Goal: Task Accomplishment & Management: Manage account settings

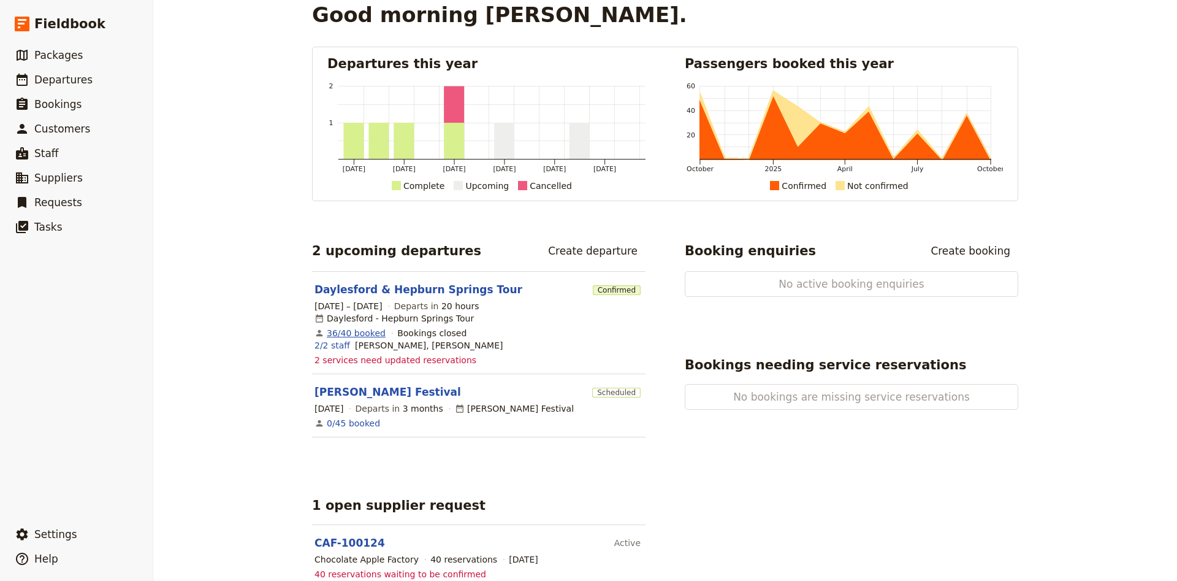
scroll to position [19, 0]
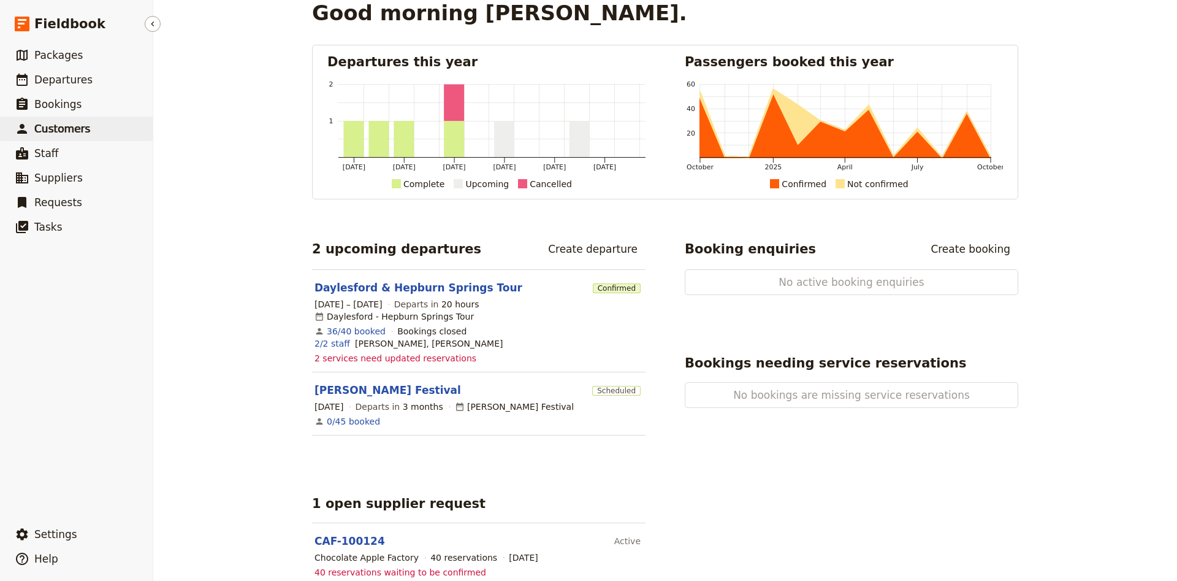
click at [73, 125] on span "Customers" at bounding box center [62, 129] width 56 height 12
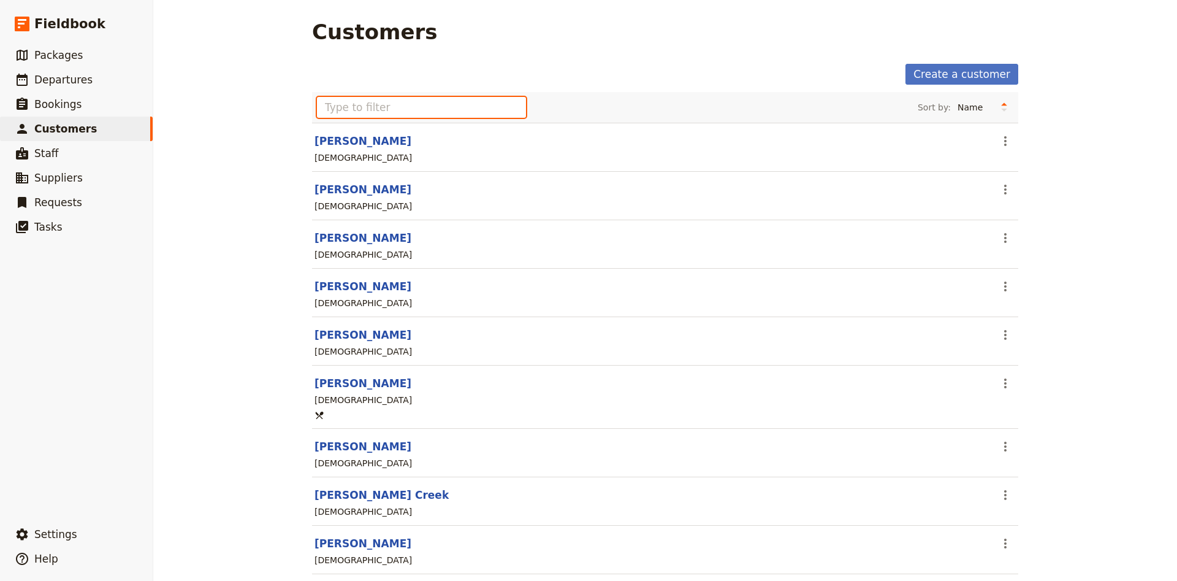
click at [410, 112] on input "text" at bounding box center [421, 107] width 209 height 21
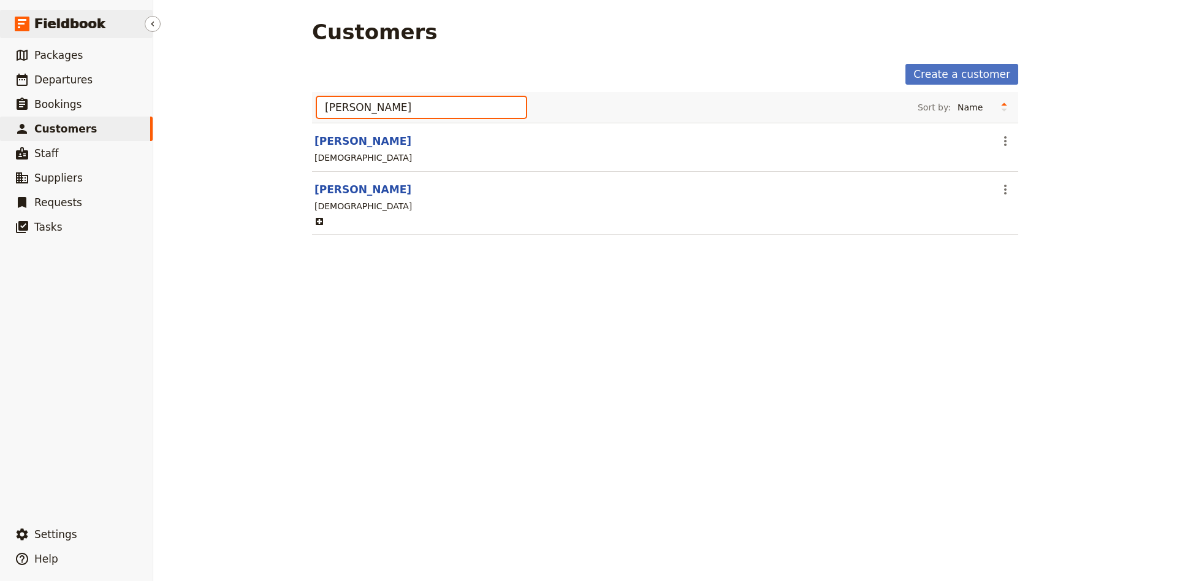
type input "[PERSON_NAME]"
click at [75, 20] on span "Fieldbook" at bounding box center [69, 24] width 71 height 18
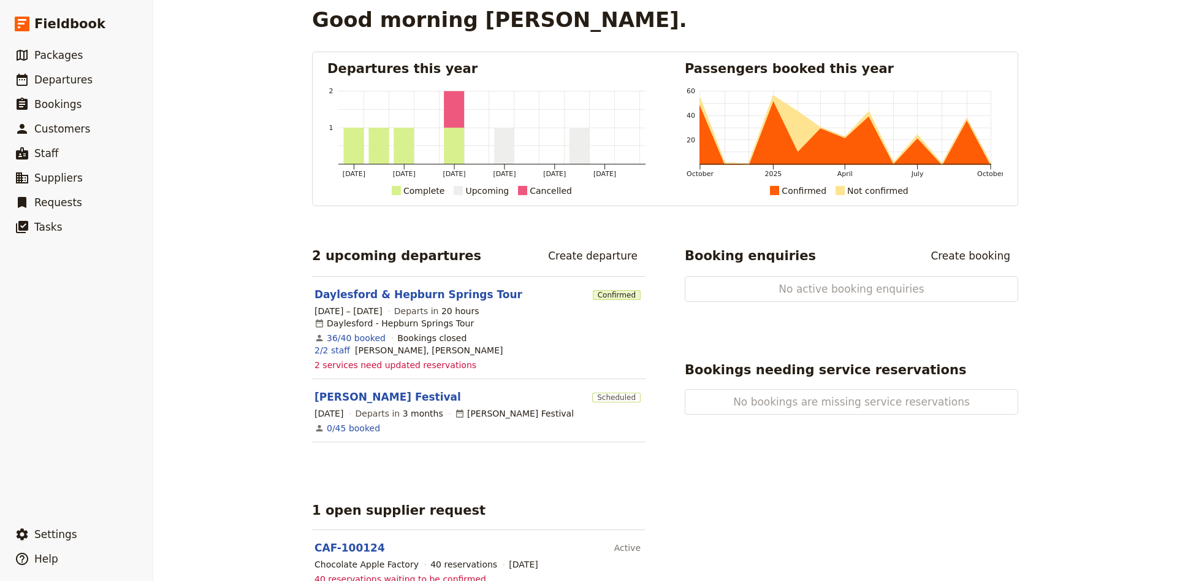
scroll to position [19, 0]
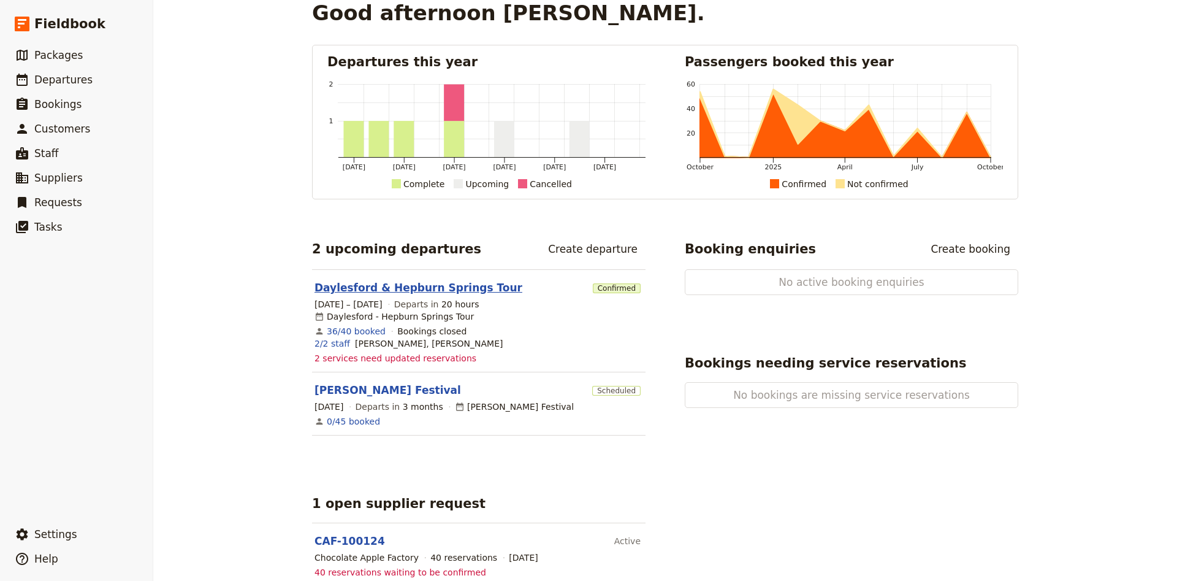
click at [421, 281] on link "Daylesford & Hepburn Springs Tour" at bounding box center [419, 287] width 208 height 15
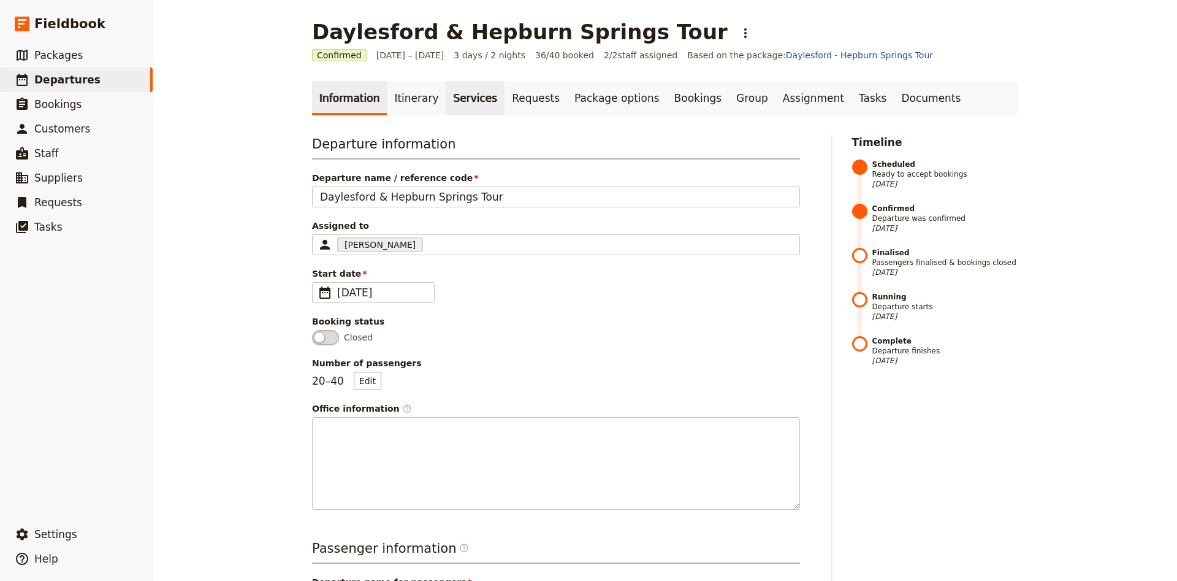
click at [446, 106] on link "Services" at bounding box center [475, 98] width 59 height 34
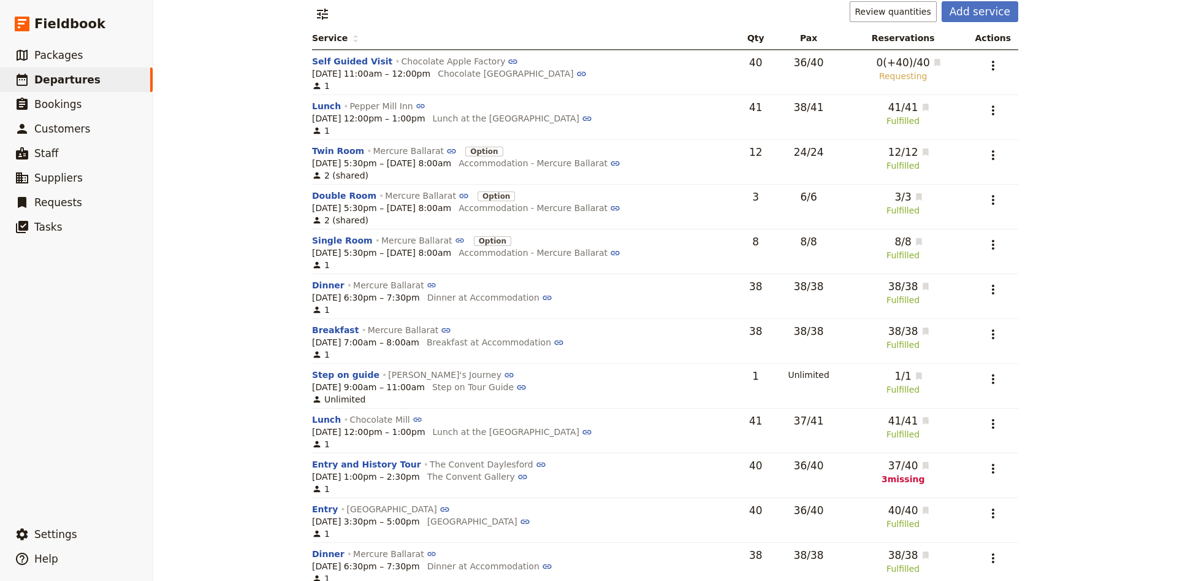
scroll to position [59, 0]
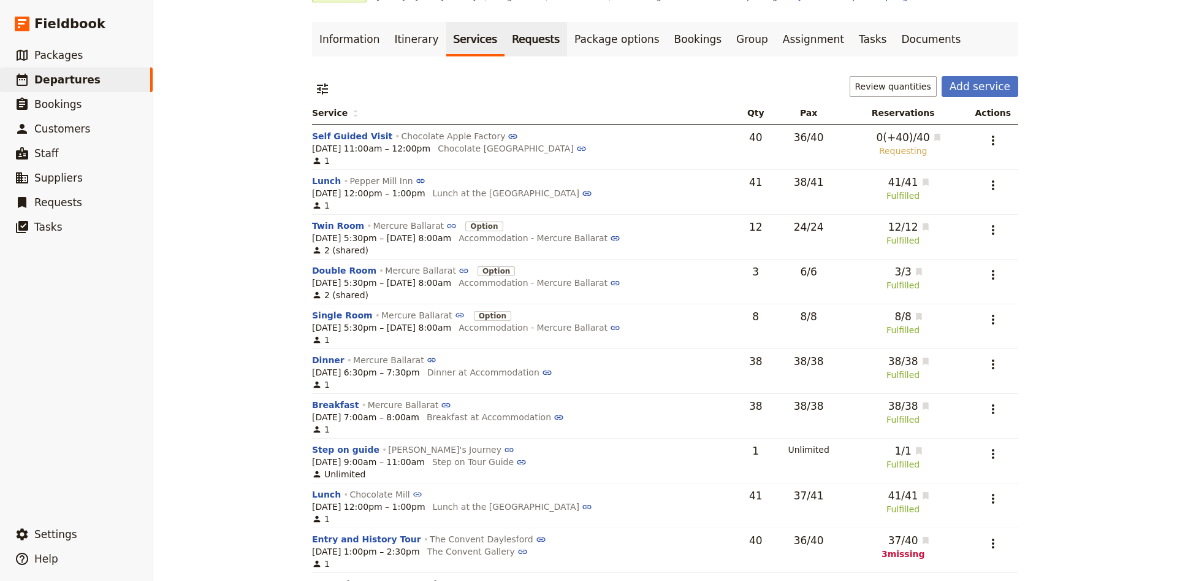
click at [505, 46] on link "Requests" at bounding box center [536, 39] width 63 height 34
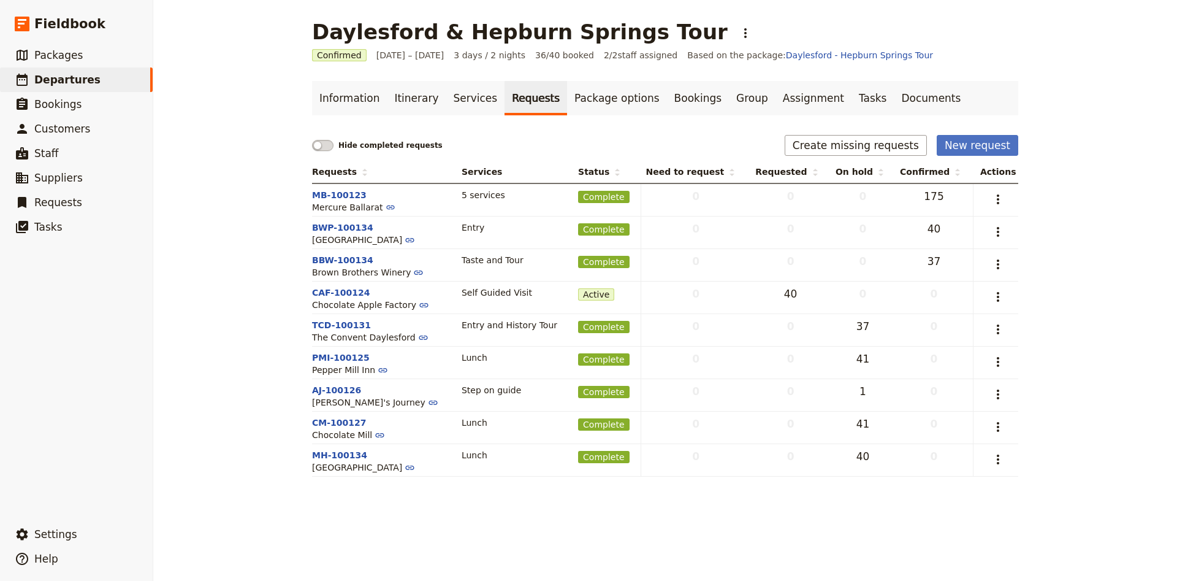
click at [1012, 299] on td "​" at bounding box center [995, 297] width 45 height 33
click at [1004, 300] on icon "Actions" at bounding box center [998, 296] width 15 height 15
click at [990, 340] on span "Capture supplier response" at bounding box center [945, 341] width 113 height 12
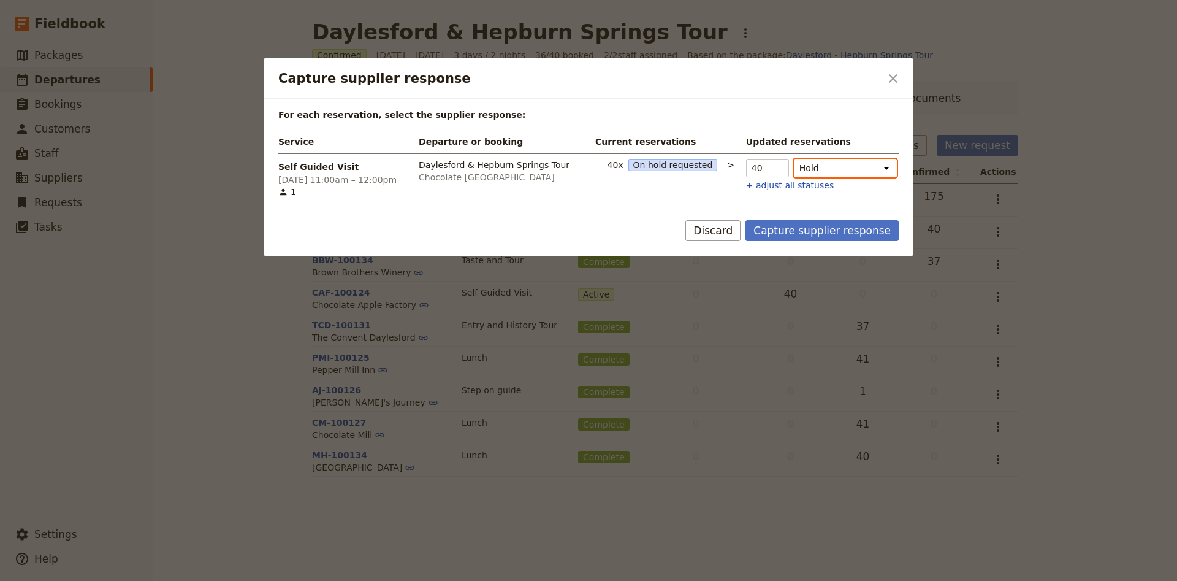
click at [794, 159] on select "Hold On hold requested Confirmed Not fulfilled" at bounding box center [845, 168] width 103 height 18
click at [784, 234] on button "Capture supplier response" at bounding box center [822, 230] width 153 height 21
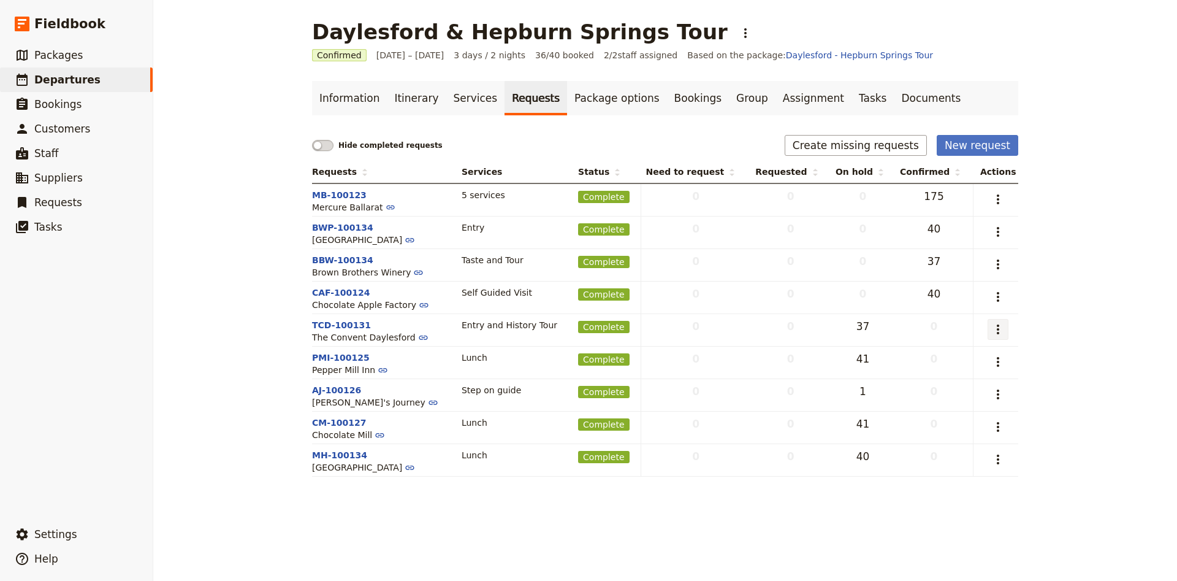
click at [1003, 333] on icon "Actions" at bounding box center [998, 329] width 15 height 15
click at [959, 375] on span "Capture supplier response" at bounding box center [945, 375] width 113 height 12
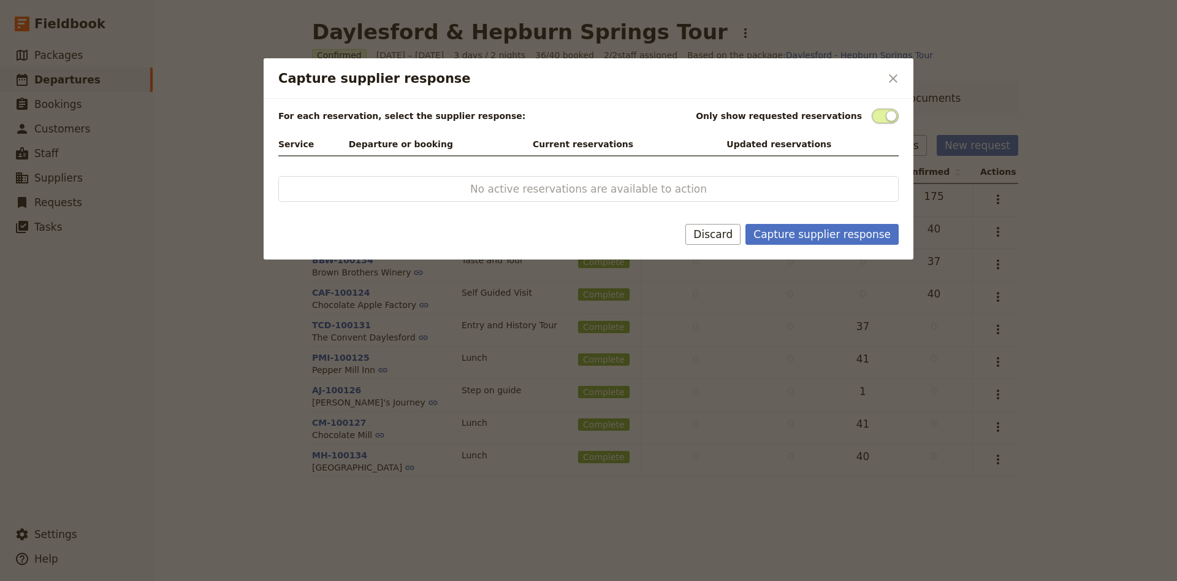
click at [887, 109] on span "Capture supplier response" at bounding box center [885, 116] width 27 height 15
click at [872, 109] on input "Capture supplier response" at bounding box center [872, 109] width 0 height 0
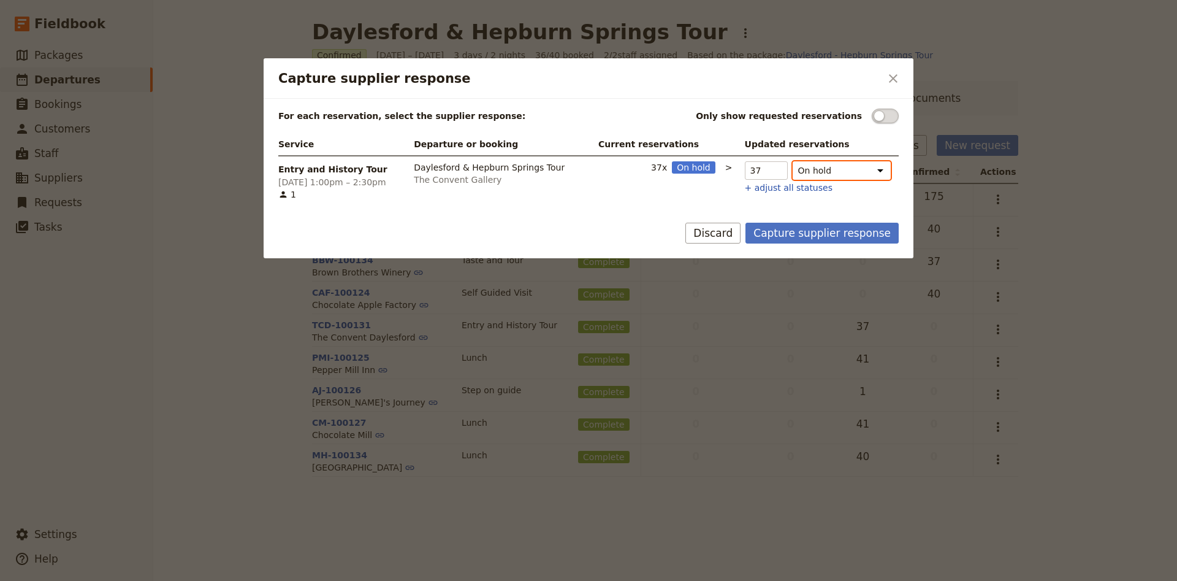
click at [793, 161] on select "On hold Confirmed Released" at bounding box center [842, 170] width 98 height 18
click at [841, 234] on button "Capture supplier response" at bounding box center [822, 233] width 153 height 21
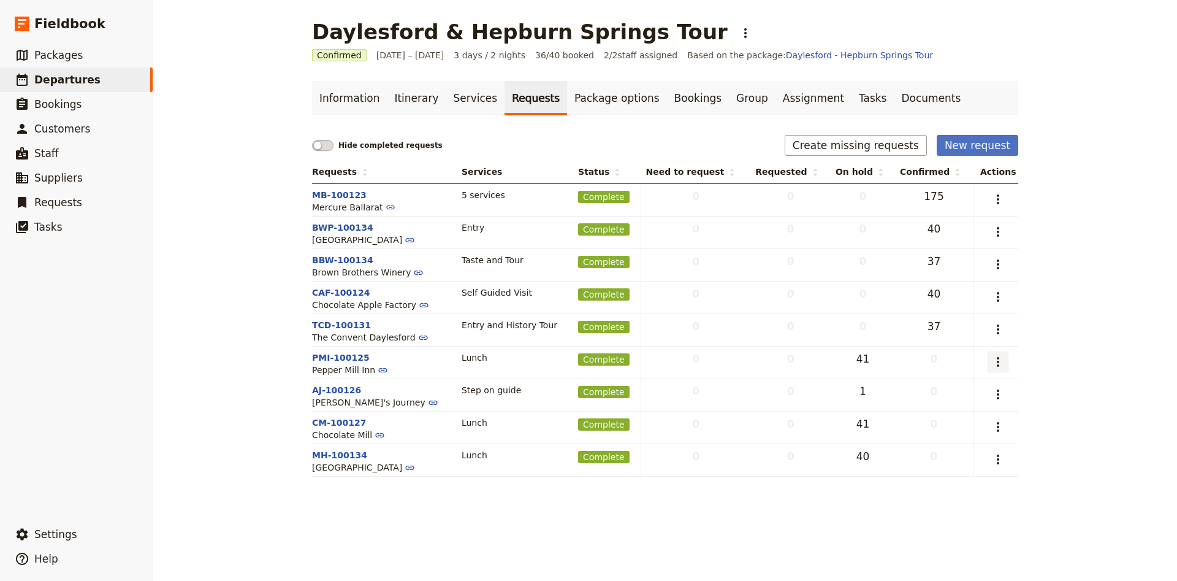
click at [1001, 364] on icon "Actions" at bounding box center [998, 361] width 15 height 15
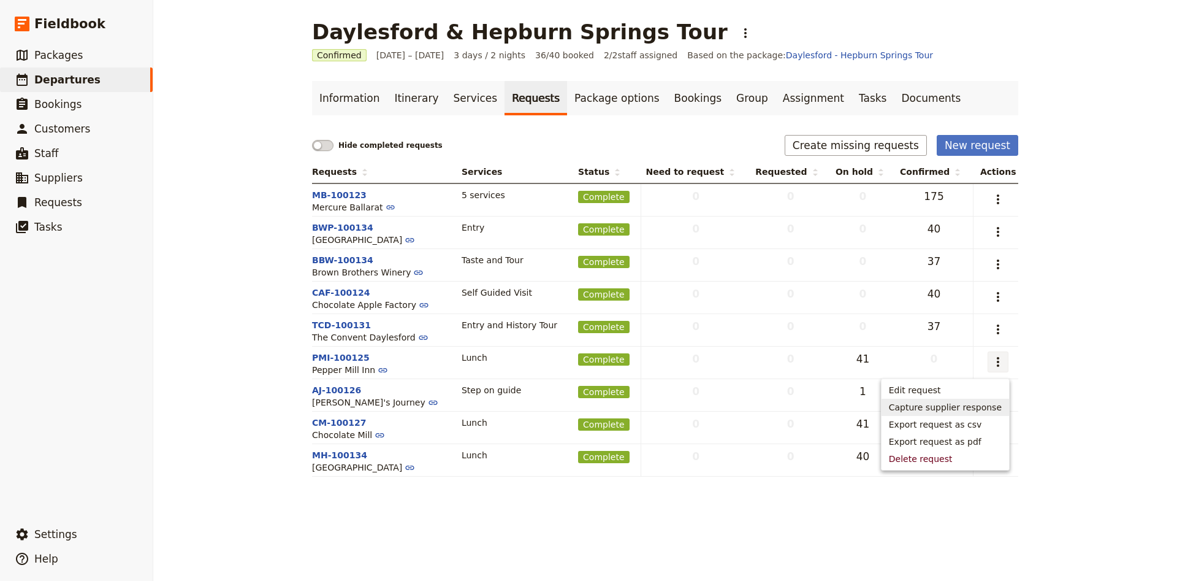
click at [941, 411] on span "Capture supplier response" at bounding box center [945, 407] width 113 height 12
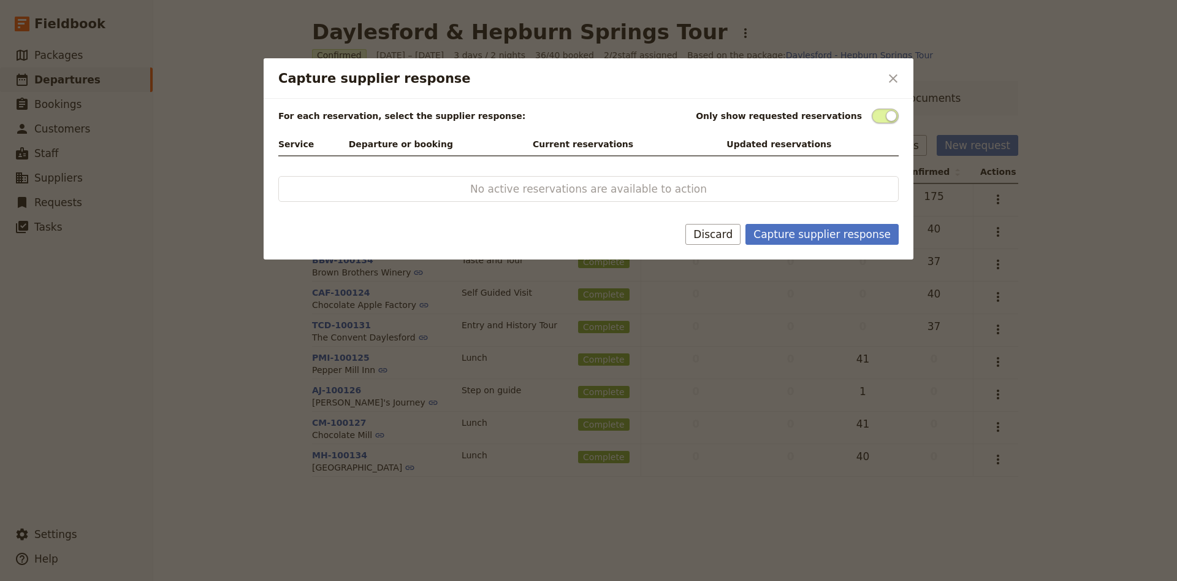
click at [889, 120] on span "Capture supplier response" at bounding box center [885, 116] width 27 height 15
click at [872, 109] on input "Capture supplier response" at bounding box center [872, 109] width 0 height 0
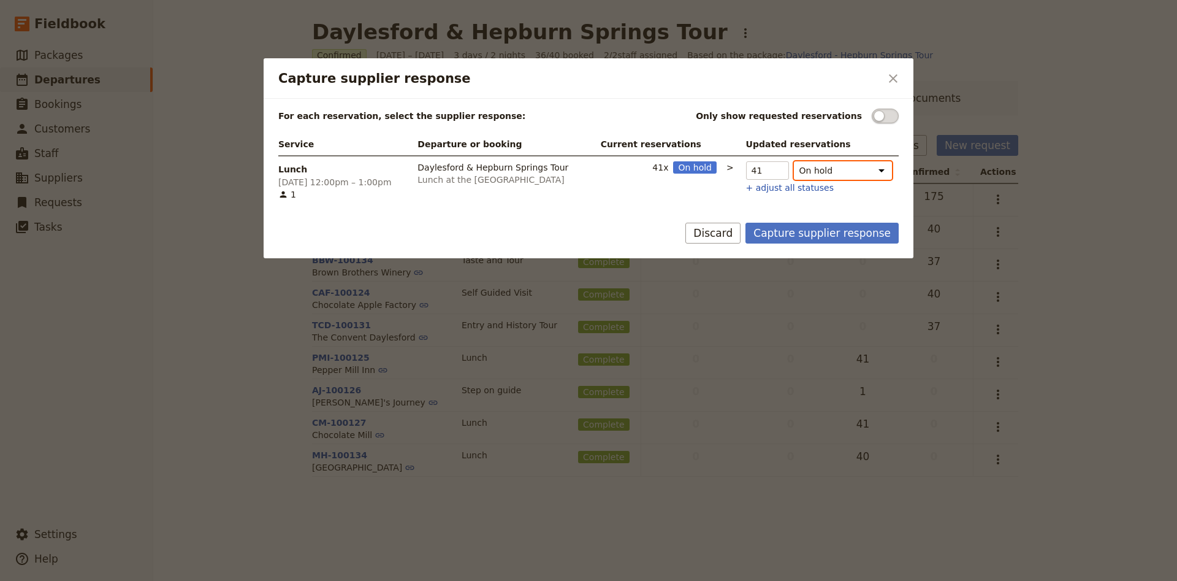
click at [794, 161] on select "On hold Confirmed Released" at bounding box center [843, 170] width 98 height 18
click at [768, 174] on input "40" at bounding box center [767, 170] width 43 height 18
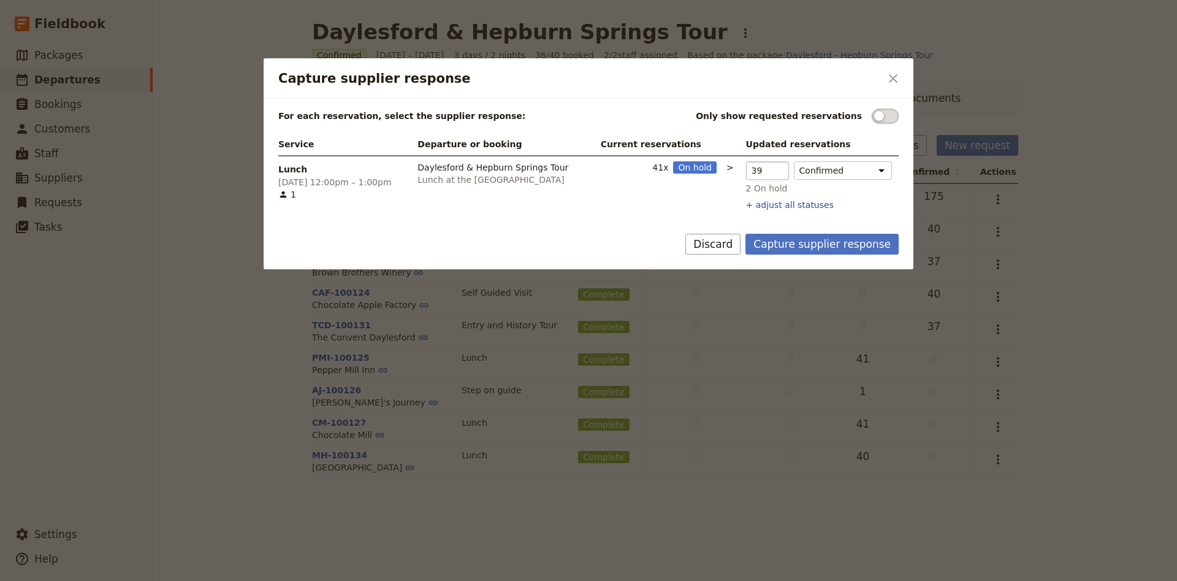
click at [768, 174] on input "39" at bounding box center [767, 170] width 43 height 18
click at [768, 174] on input "38" at bounding box center [767, 170] width 43 height 18
click at [768, 174] on input "37" at bounding box center [767, 170] width 43 height 18
type input "38"
click at [769, 167] on input "38" at bounding box center [767, 170] width 43 height 18
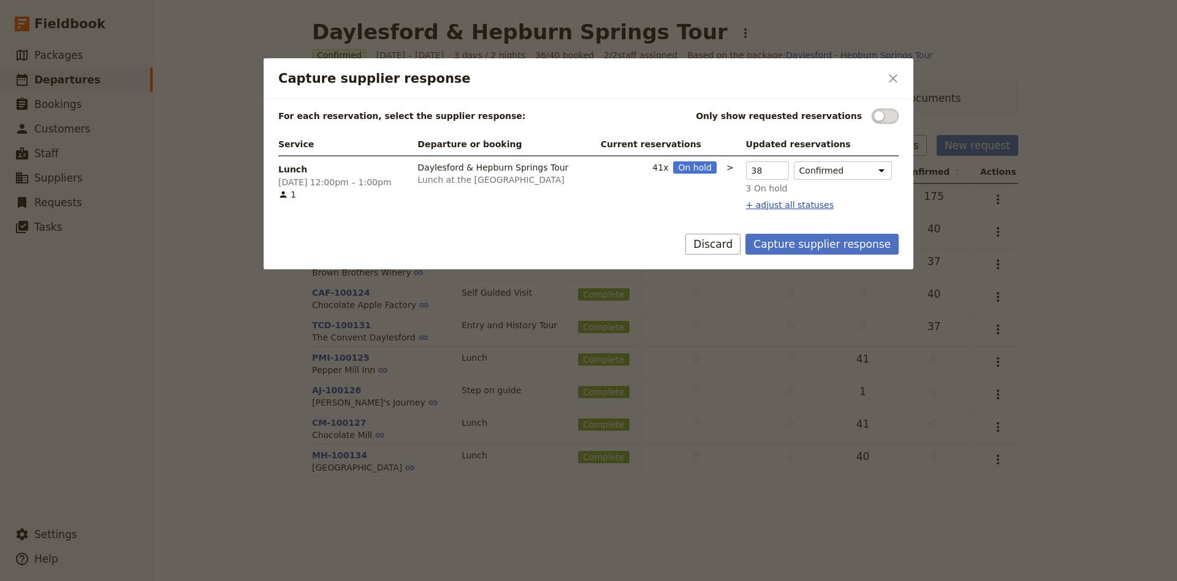
click at [782, 210] on button "+ adjust all statuses" at bounding box center [790, 205] width 88 height 12
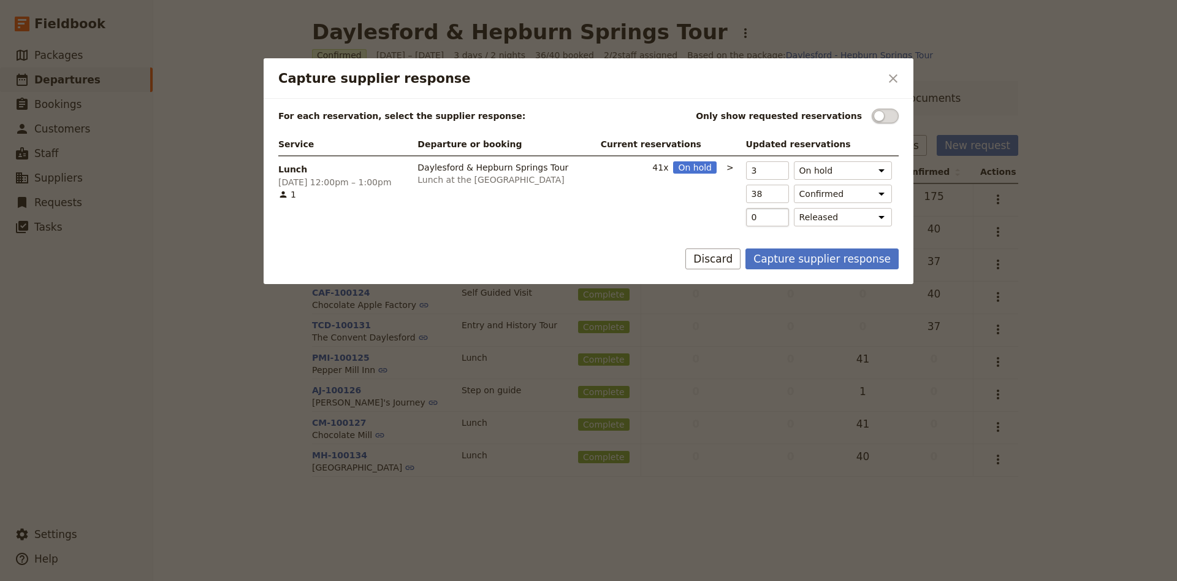
type input "2"
type input "1"
click at [770, 213] on input "1" at bounding box center [767, 217] width 43 height 18
type input "1"
type input "2"
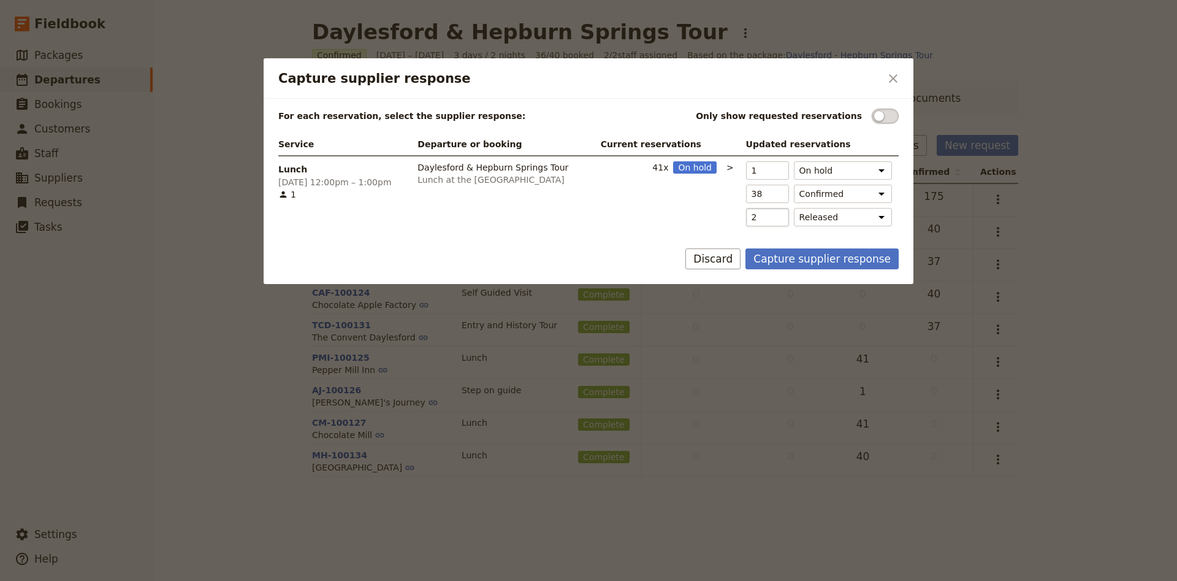
click at [770, 213] on input "2" at bounding box center [767, 217] width 43 height 18
type input "0"
type input "3"
click at [770, 213] on input "3" at bounding box center [767, 217] width 43 height 18
click at [830, 266] on button "Capture supplier response" at bounding box center [822, 258] width 153 height 21
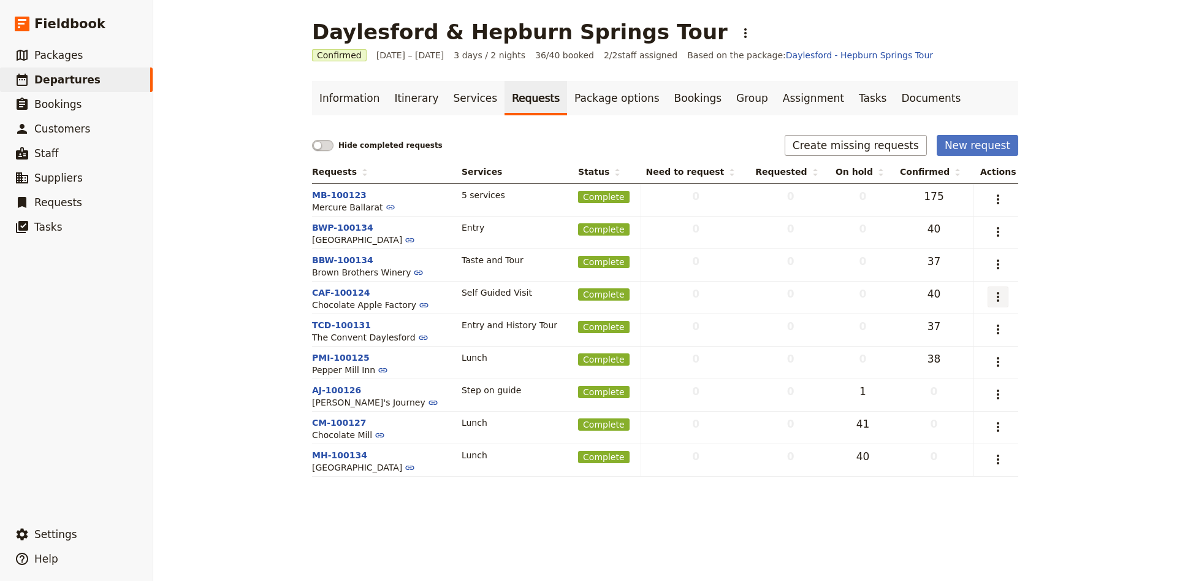
click at [1004, 307] on button "​" at bounding box center [998, 296] width 21 height 21
click at [988, 327] on span "Edit request" at bounding box center [945, 324] width 113 height 12
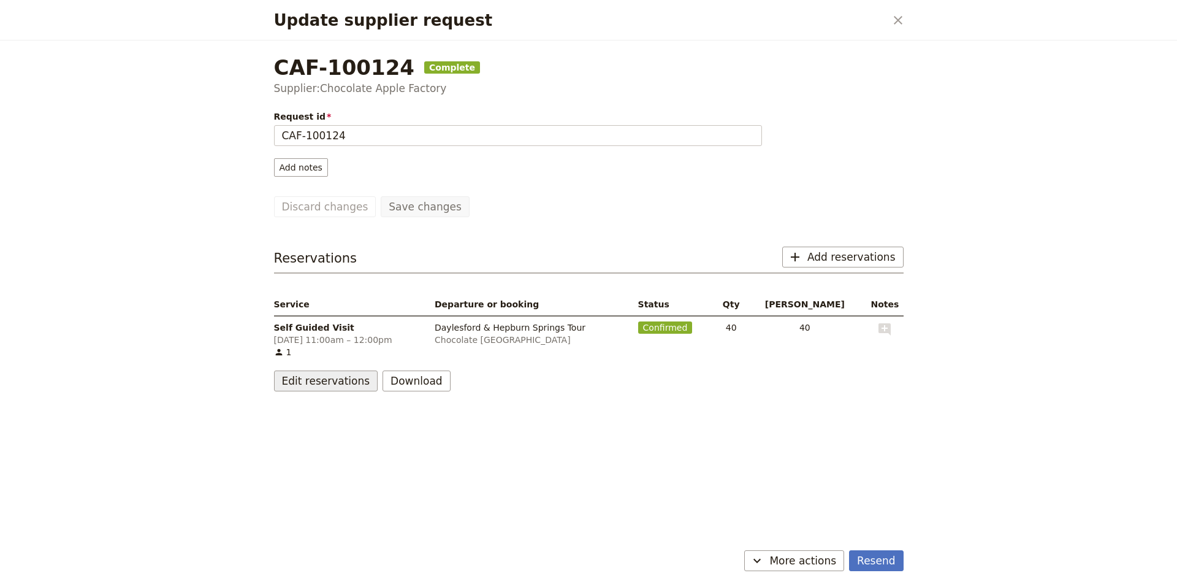
click at [342, 380] on button "Edit reservations" at bounding box center [326, 380] width 104 height 21
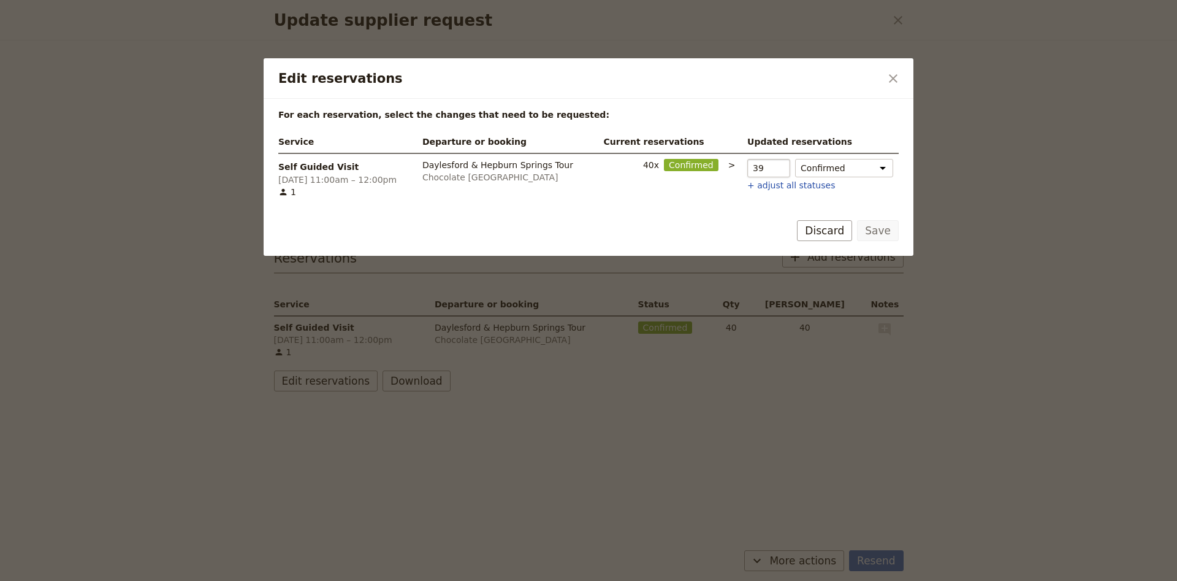
click at [776, 170] on input "39" at bounding box center [769, 168] width 43 height 18
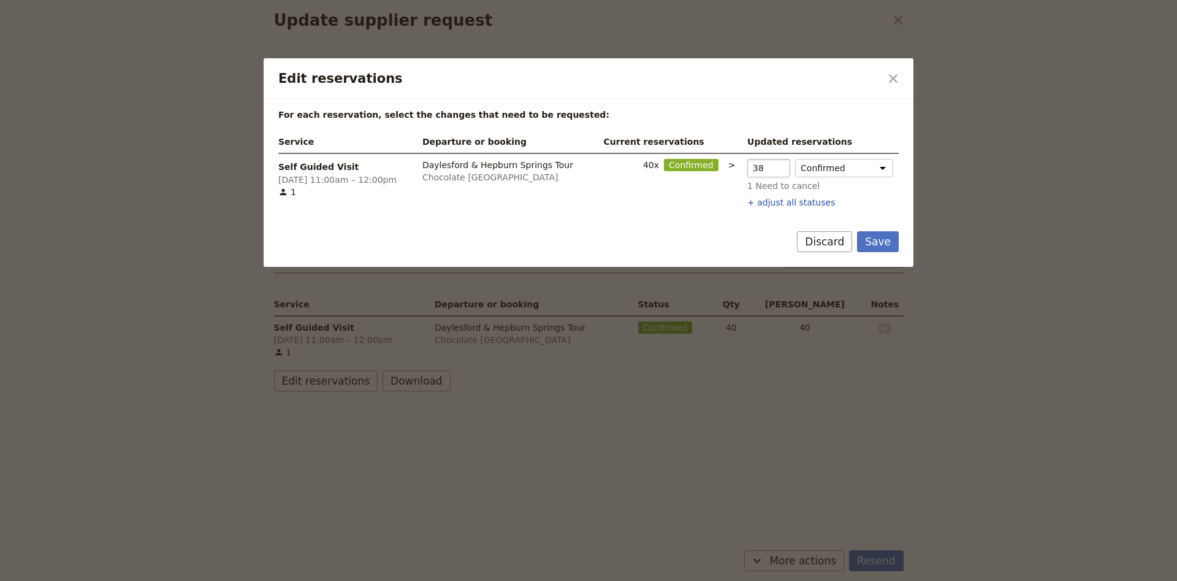
click at [776, 170] on input "38" at bounding box center [769, 168] width 43 height 18
type input "37"
click at [780, 170] on input "37" at bounding box center [769, 168] width 43 height 18
click at [884, 242] on button "Save" at bounding box center [878, 241] width 42 height 21
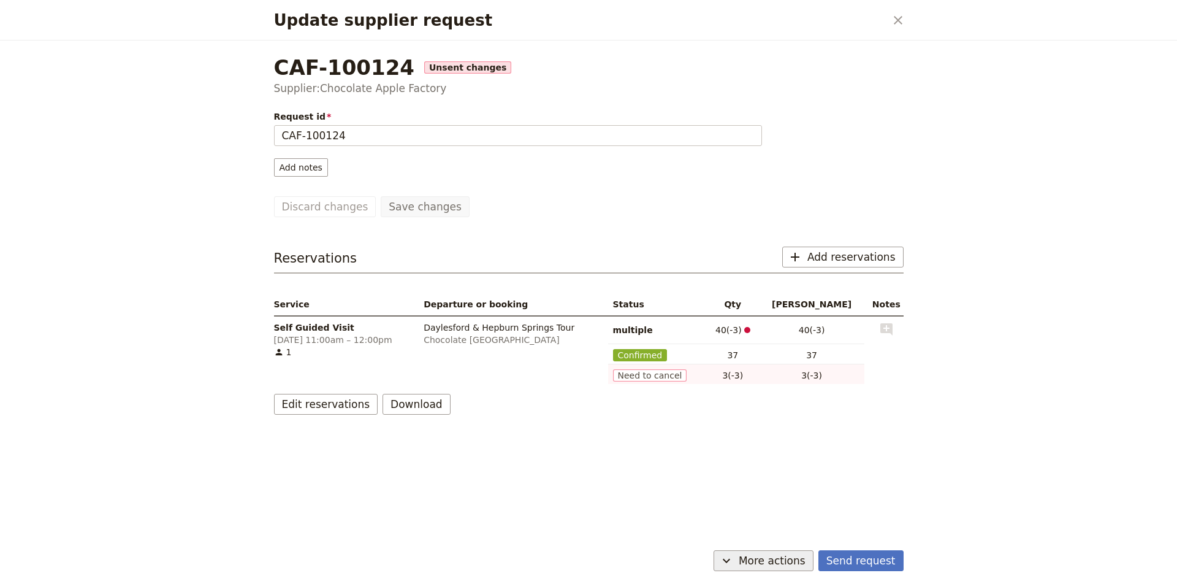
click at [795, 560] on span "More actions" at bounding box center [772, 560] width 67 height 15
click at [789, 495] on span "Capture supplier response" at bounding box center [758, 499] width 113 height 12
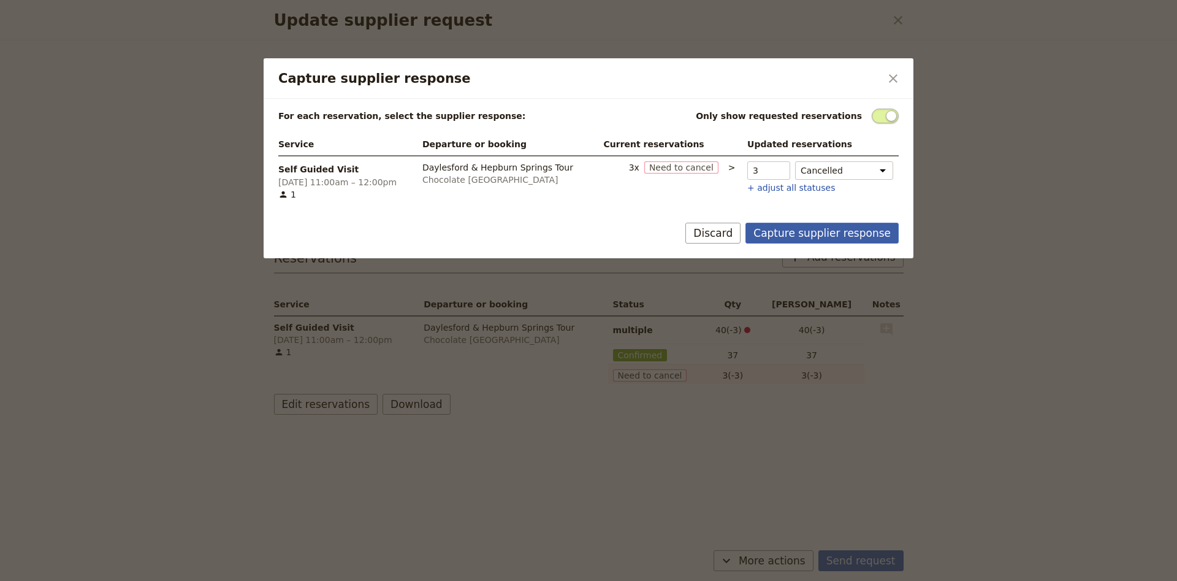
click at [853, 234] on button "Capture supplier response" at bounding box center [822, 233] width 153 height 21
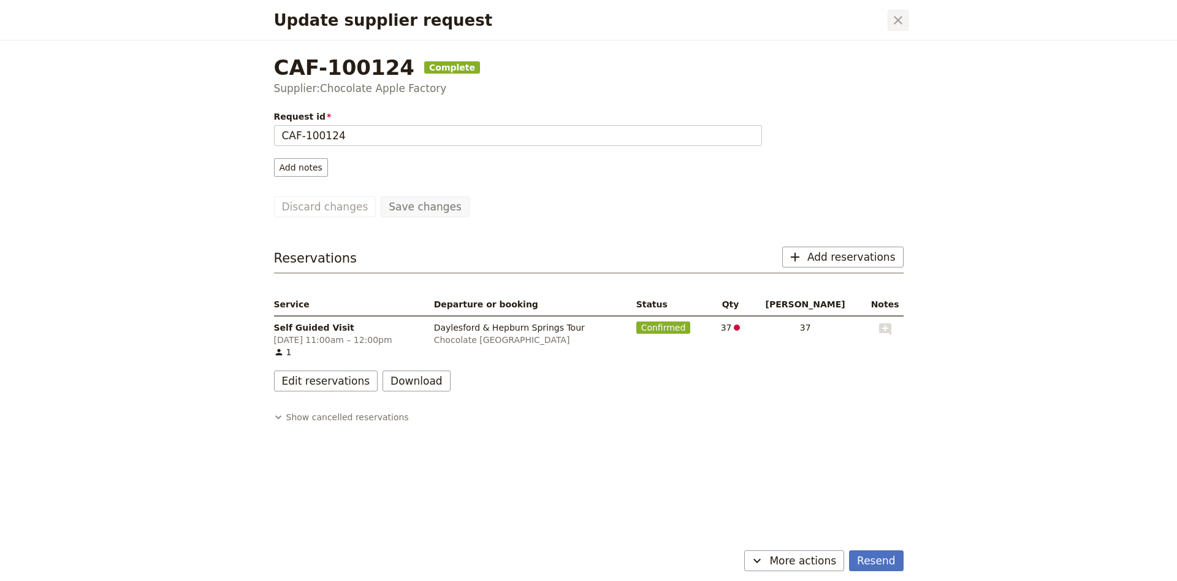
click at [893, 25] on icon "Close dialog" at bounding box center [898, 20] width 15 height 15
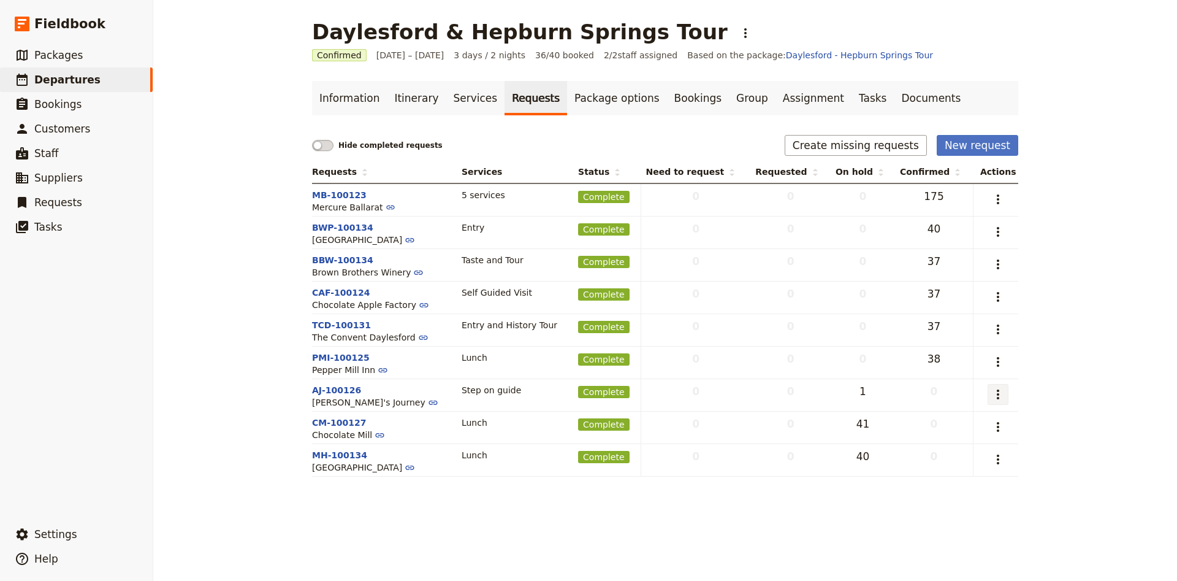
click at [1001, 397] on icon "Actions" at bounding box center [998, 394] width 15 height 15
click at [965, 434] on span "Capture supplier response" at bounding box center [945, 440] width 113 height 12
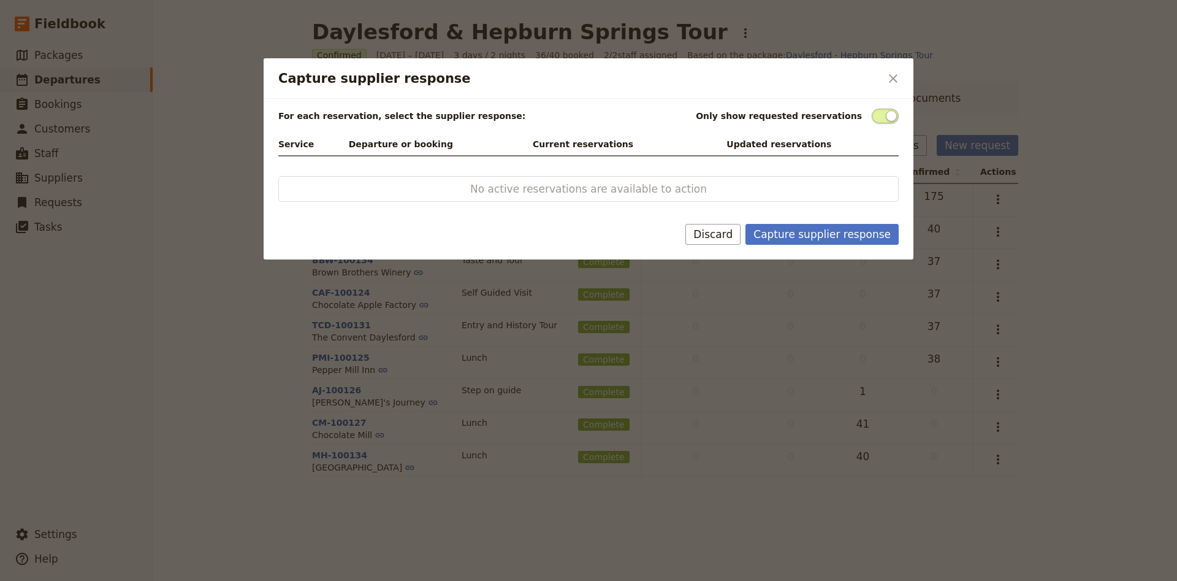
click at [884, 120] on span "Capture supplier response" at bounding box center [885, 116] width 27 height 15
click at [872, 109] on input "Capture supplier response" at bounding box center [872, 109] width 0 height 0
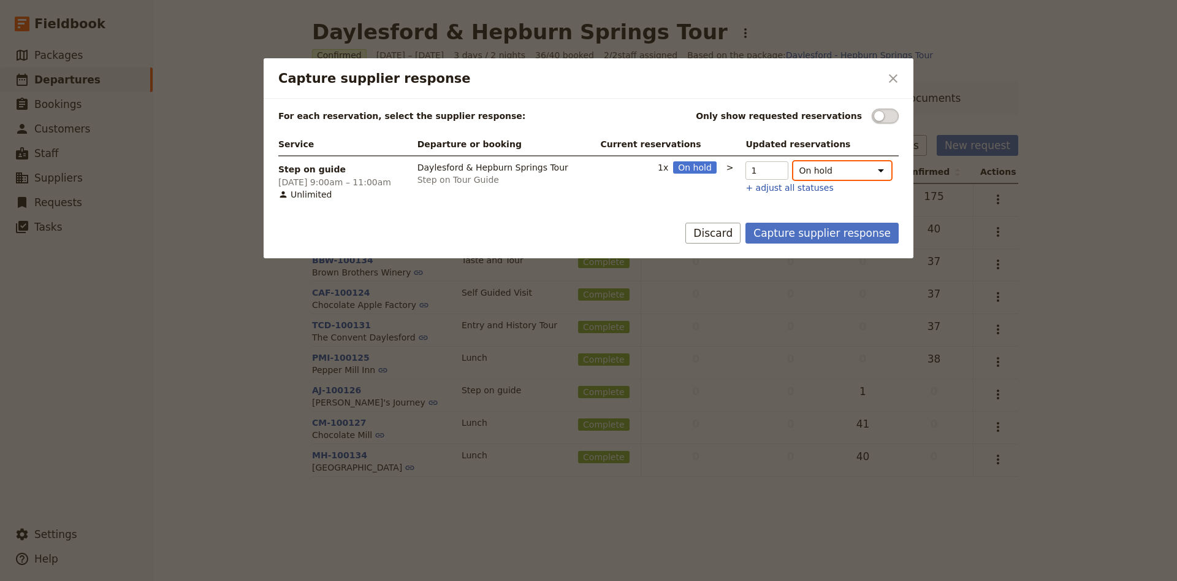
click at [846, 174] on select "On hold Confirmed Released" at bounding box center [842, 170] width 98 height 18
click at [832, 231] on button "Capture supplier response" at bounding box center [822, 233] width 153 height 21
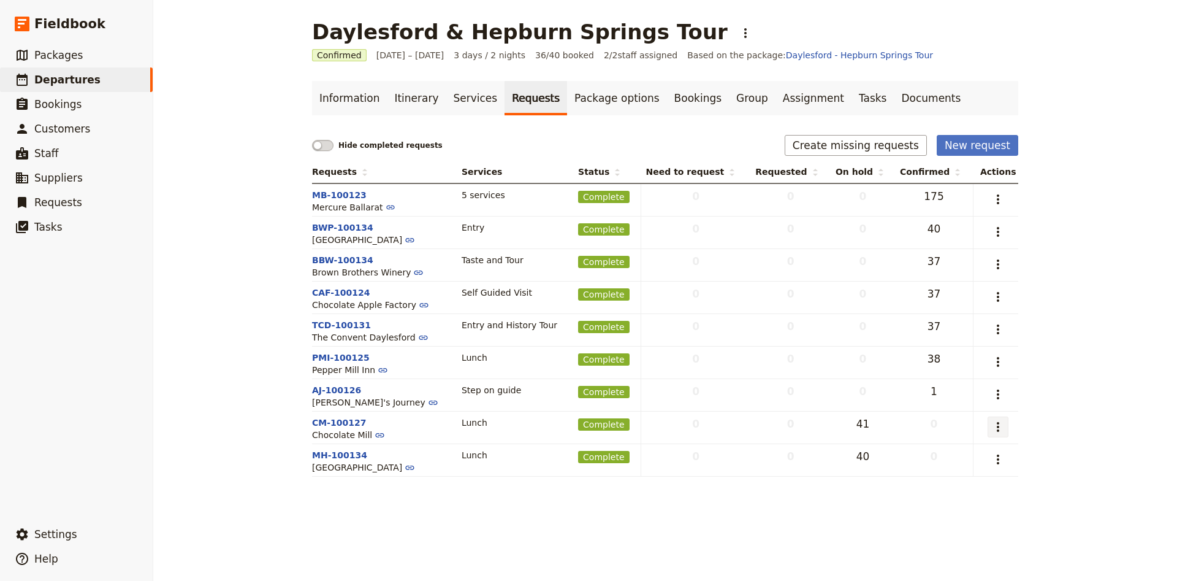
click at [1006, 430] on icon "Actions" at bounding box center [998, 426] width 15 height 15
click at [950, 478] on span "Capture supplier response" at bounding box center [945, 473] width 113 height 12
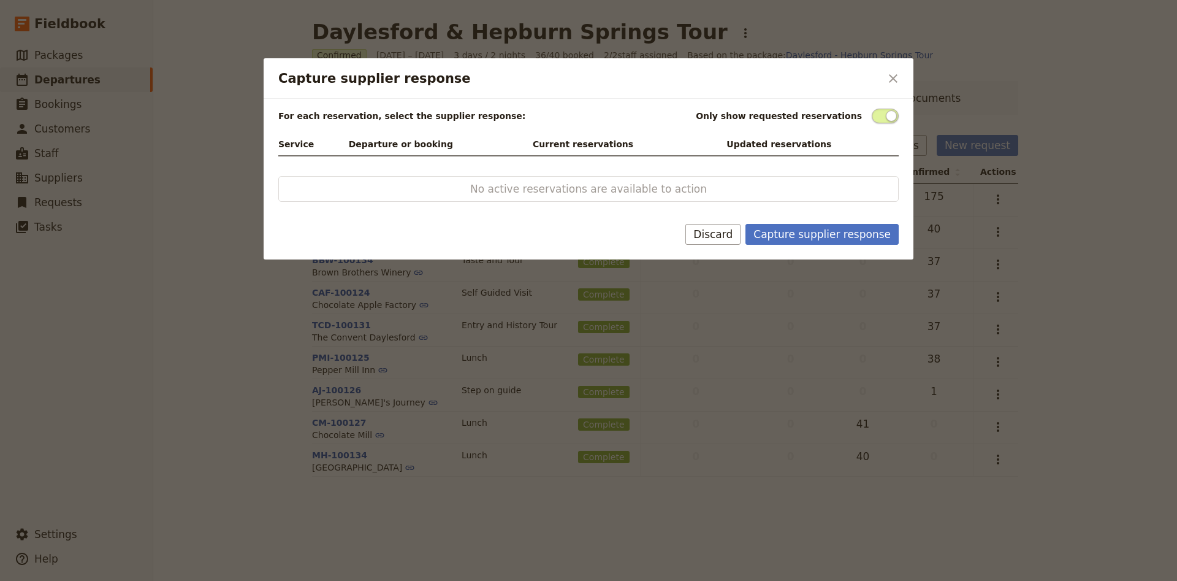
click at [879, 122] on span "Capture supplier response" at bounding box center [885, 116] width 27 height 15
click at [872, 109] on input "Capture supplier response" at bounding box center [872, 109] width 0 height 0
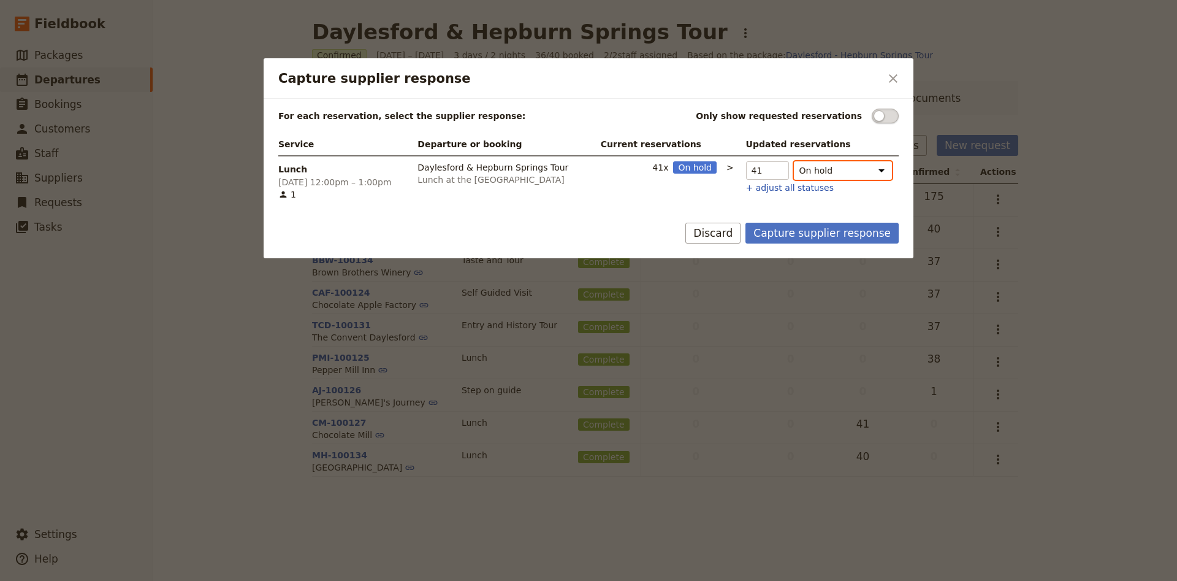
click at [794, 161] on select "On hold Confirmed Released" at bounding box center [843, 170] width 98 height 18
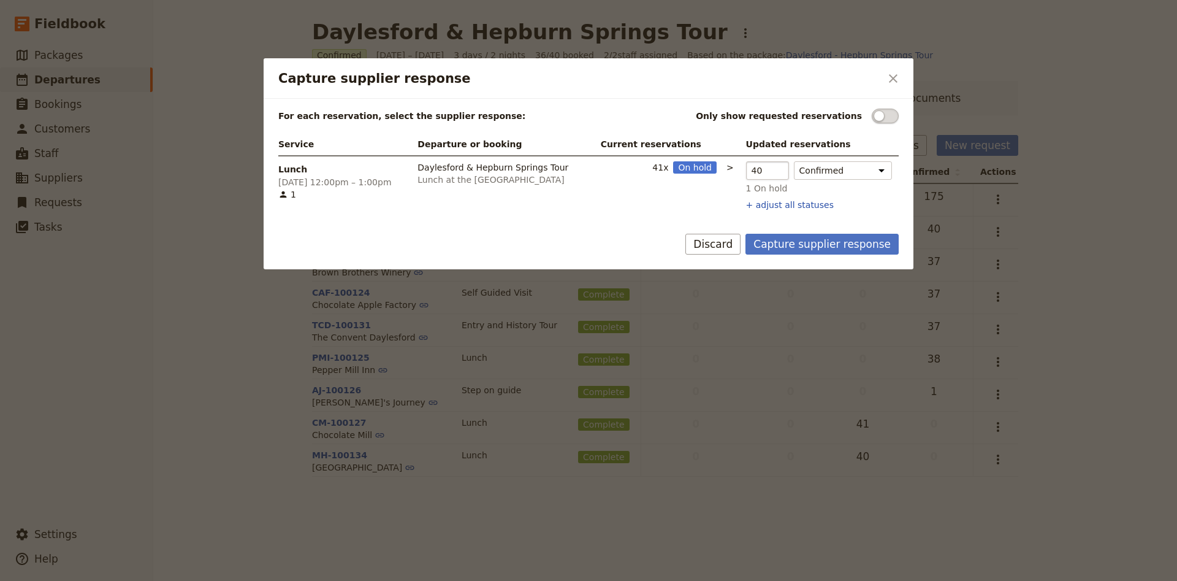
click at [770, 174] on input "40" at bounding box center [767, 170] width 43 height 18
click at [770, 174] on input "39" at bounding box center [767, 170] width 43 height 18
type input "38"
click at [770, 174] on input "38" at bounding box center [767, 170] width 43 height 18
click at [778, 199] on button "+ adjust all statuses" at bounding box center [790, 205] width 88 height 12
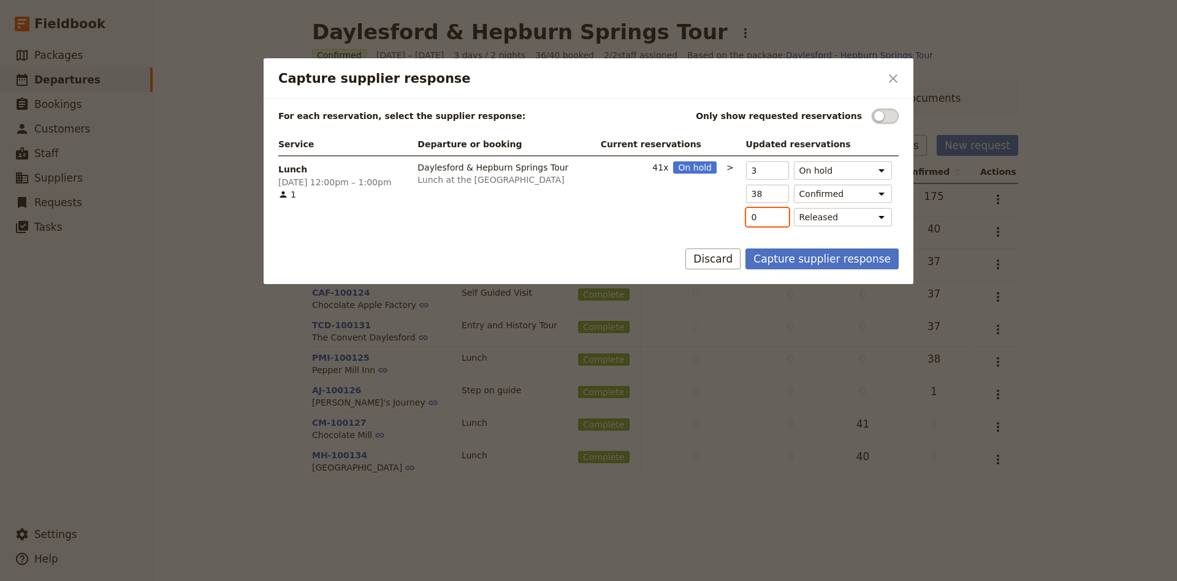
click at [771, 211] on input "0" at bounding box center [767, 217] width 43 height 18
type input "2"
type input "1"
click at [771, 213] on input "1" at bounding box center [767, 217] width 43 height 18
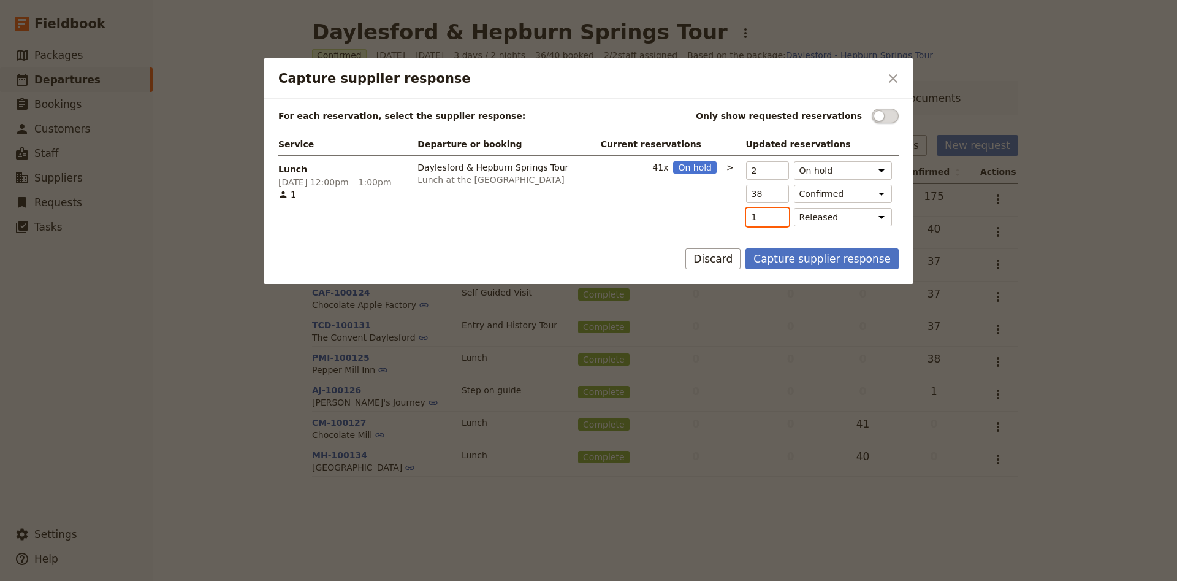
type input "1"
type input "2"
click at [771, 213] on input "2" at bounding box center [767, 217] width 43 height 18
type input "0"
type input "3"
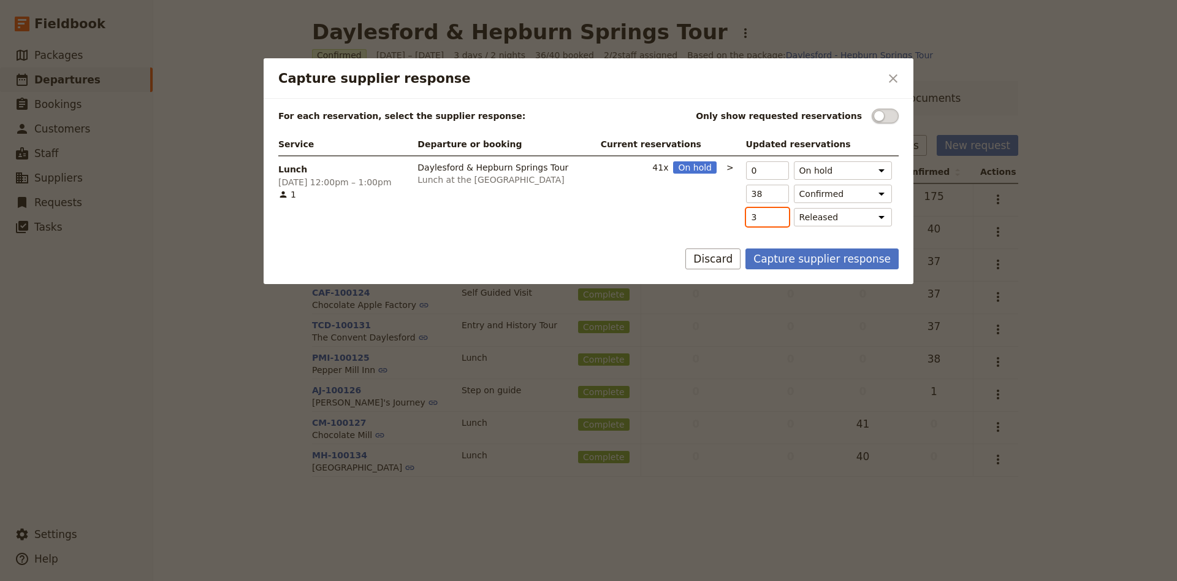
click at [771, 213] on input "3" at bounding box center [767, 217] width 43 height 18
click at [774, 262] on button "Capture supplier response" at bounding box center [822, 258] width 153 height 21
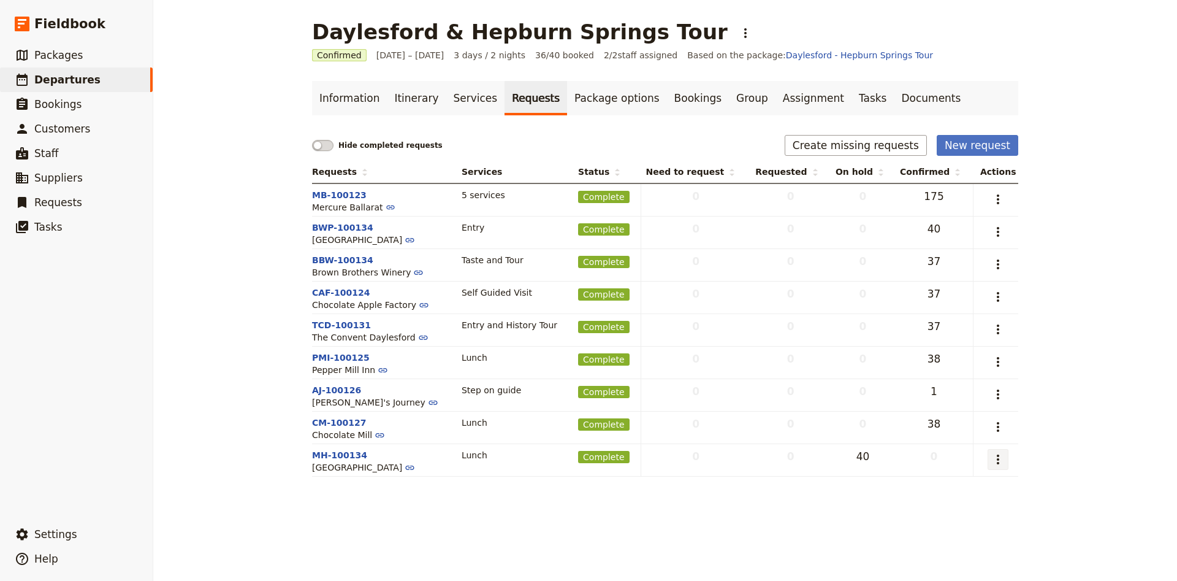
click at [995, 457] on icon "Actions" at bounding box center [998, 459] width 15 height 15
click at [961, 502] on span "Capture supplier response" at bounding box center [945, 505] width 113 height 12
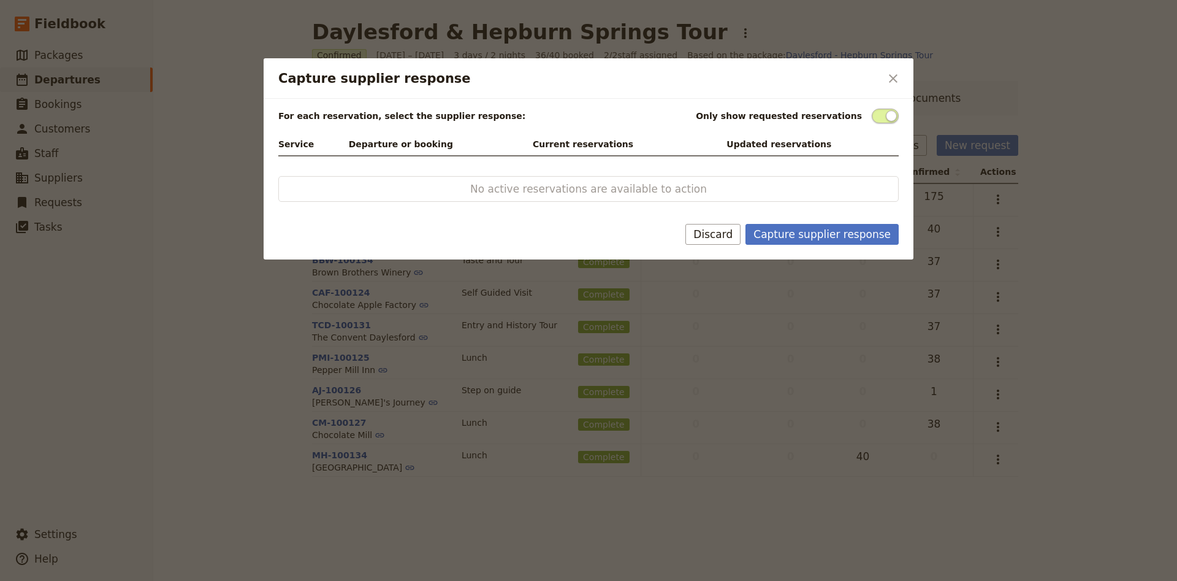
click at [876, 122] on span "Capture supplier response" at bounding box center [885, 116] width 27 height 15
click at [872, 109] on input "Capture supplier response" at bounding box center [872, 109] width 0 height 0
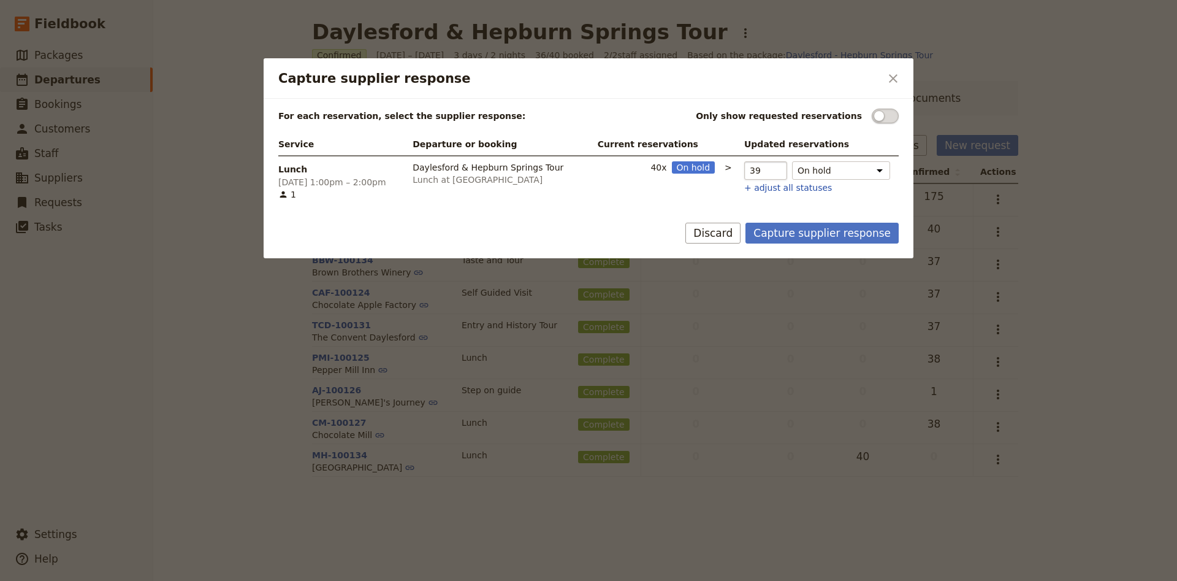
click at [767, 175] on input "39" at bounding box center [765, 170] width 43 height 18
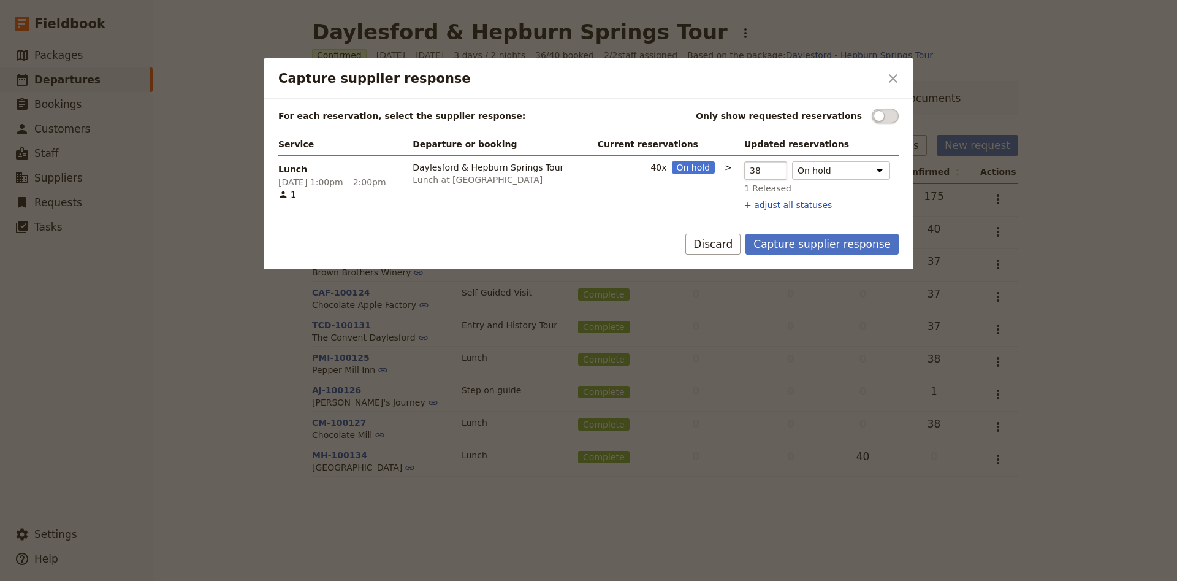
type input "38"
click at [767, 175] on input "38" at bounding box center [765, 170] width 43 height 18
click at [792, 161] on select "On hold Confirmed Released" at bounding box center [841, 170] width 98 height 18
click at [856, 250] on button "Capture supplier response" at bounding box center [822, 244] width 153 height 21
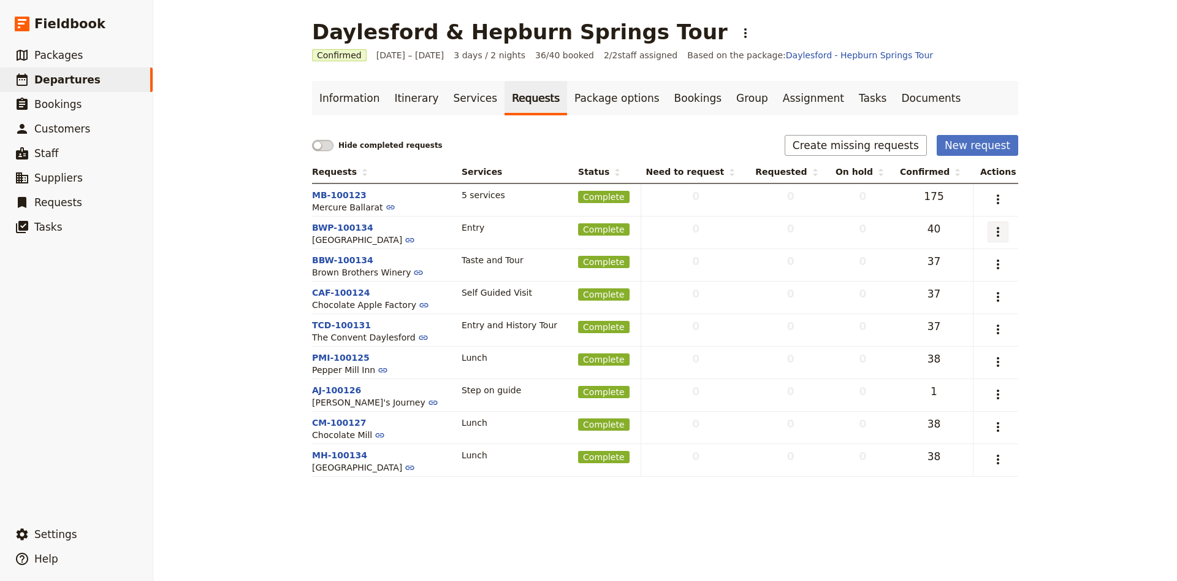
click at [993, 234] on icon "Actions" at bounding box center [998, 231] width 15 height 15
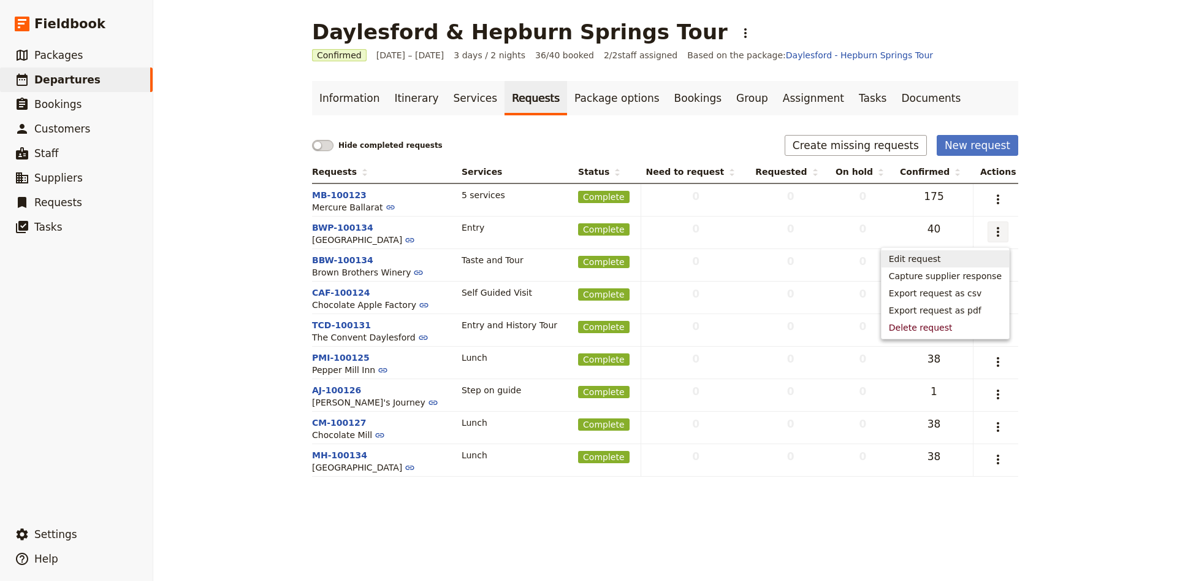
click at [966, 259] on span "Edit request" at bounding box center [945, 259] width 113 height 12
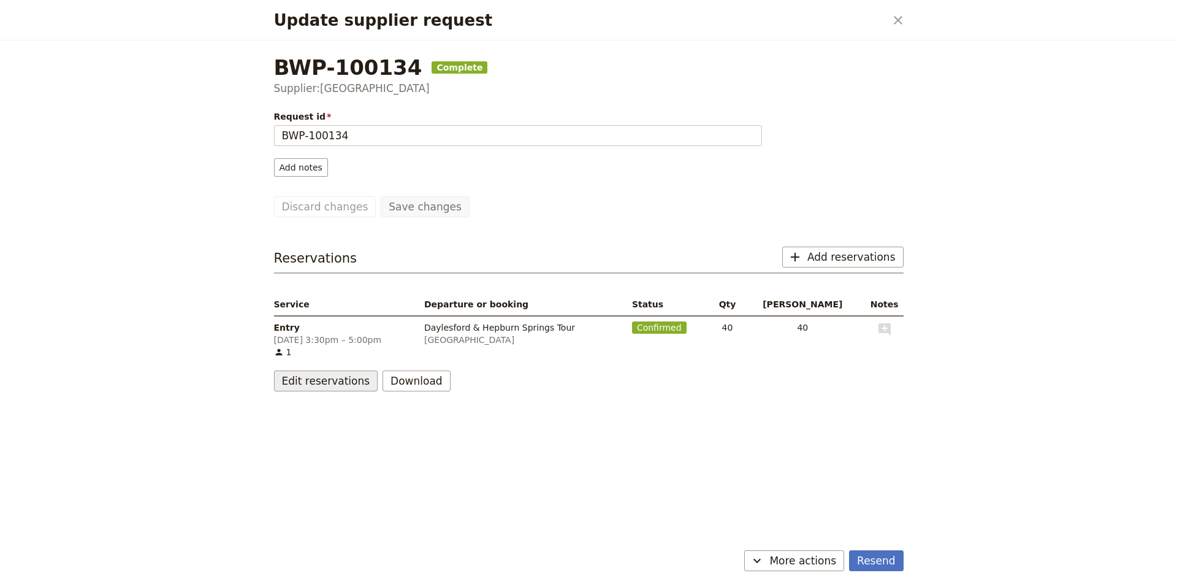
click at [343, 373] on button "Edit reservations" at bounding box center [326, 380] width 104 height 21
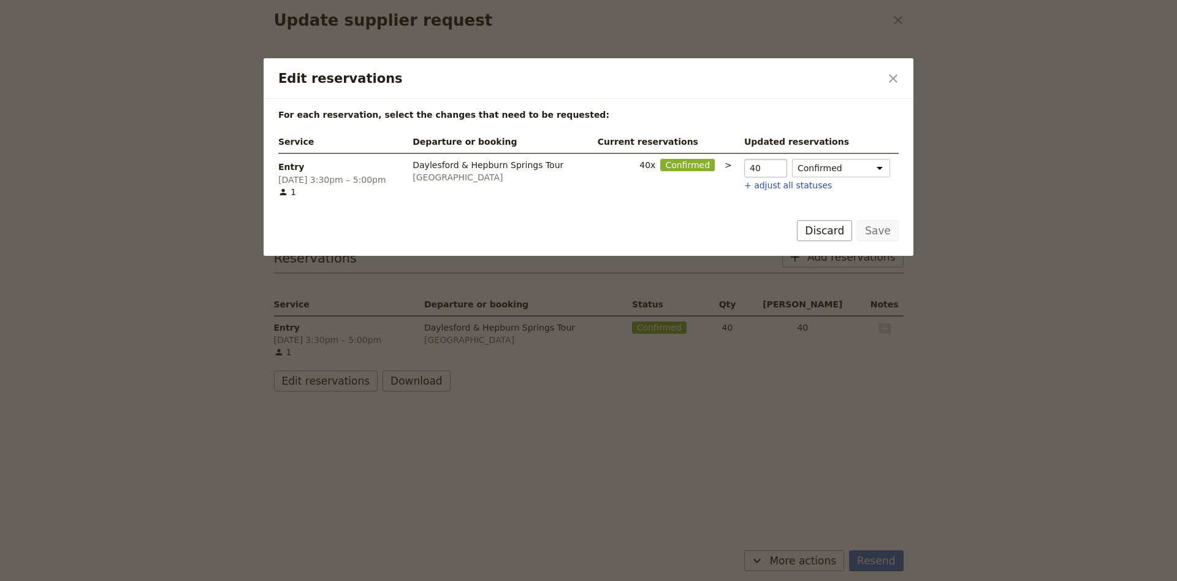
click at [761, 170] on input "40" at bounding box center [765, 168] width 43 height 18
click at [766, 169] on input "39" at bounding box center [765, 168] width 43 height 18
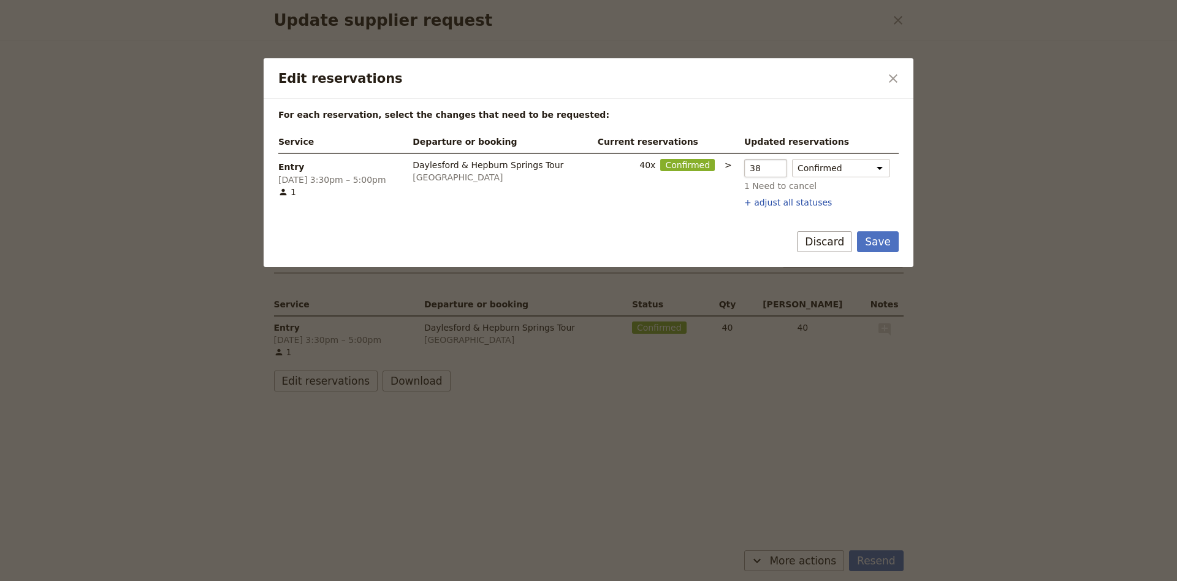
click at [766, 169] on input "38" at bounding box center [765, 168] width 43 height 18
type input "37"
click at [766, 169] on input "37" at bounding box center [765, 168] width 43 height 18
click at [890, 242] on button "Save" at bounding box center [878, 241] width 42 height 21
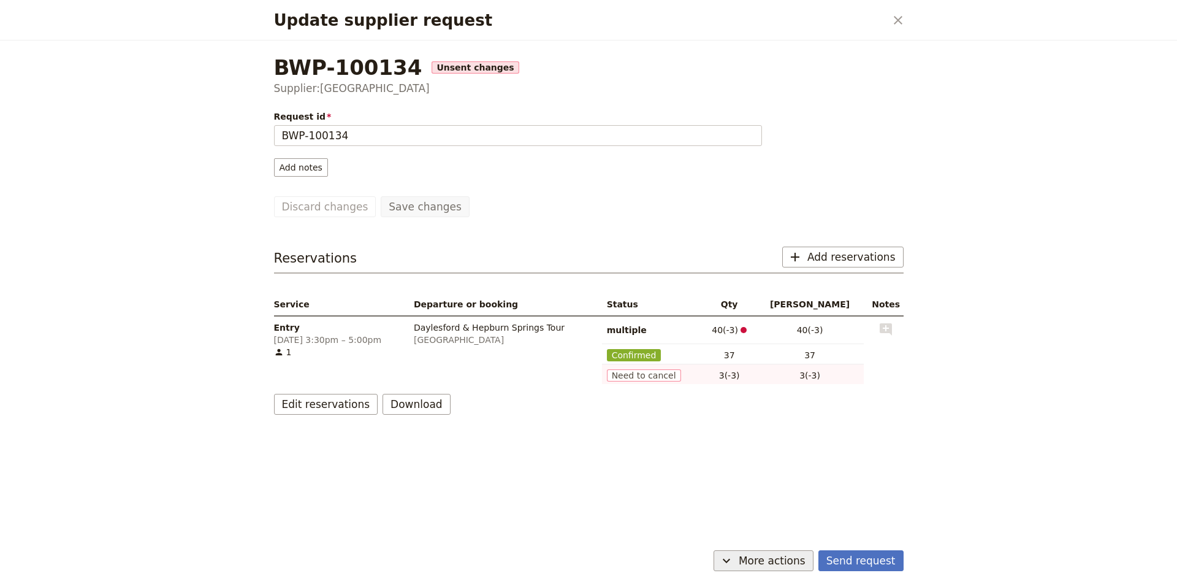
click at [770, 553] on button "​ More actions" at bounding box center [764, 560] width 100 height 21
click at [790, 503] on span "Capture supplier response" at bounding box center [758, 499] width 113 height 12
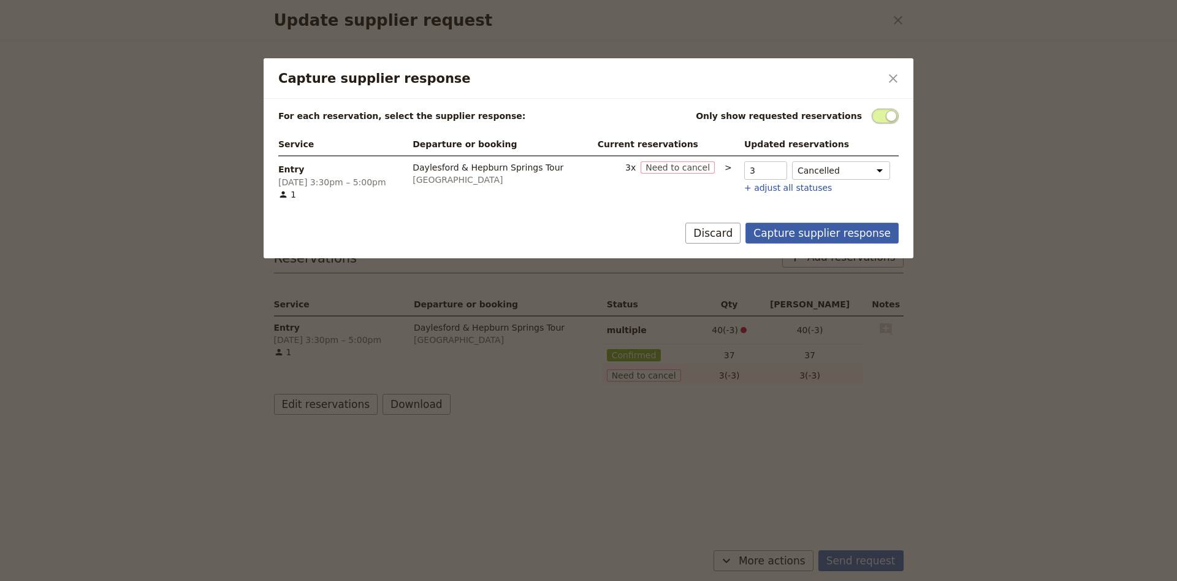
click at [826, 229] on button "Capture supplier response" at bounding box center [822, 233] width 153 height 21
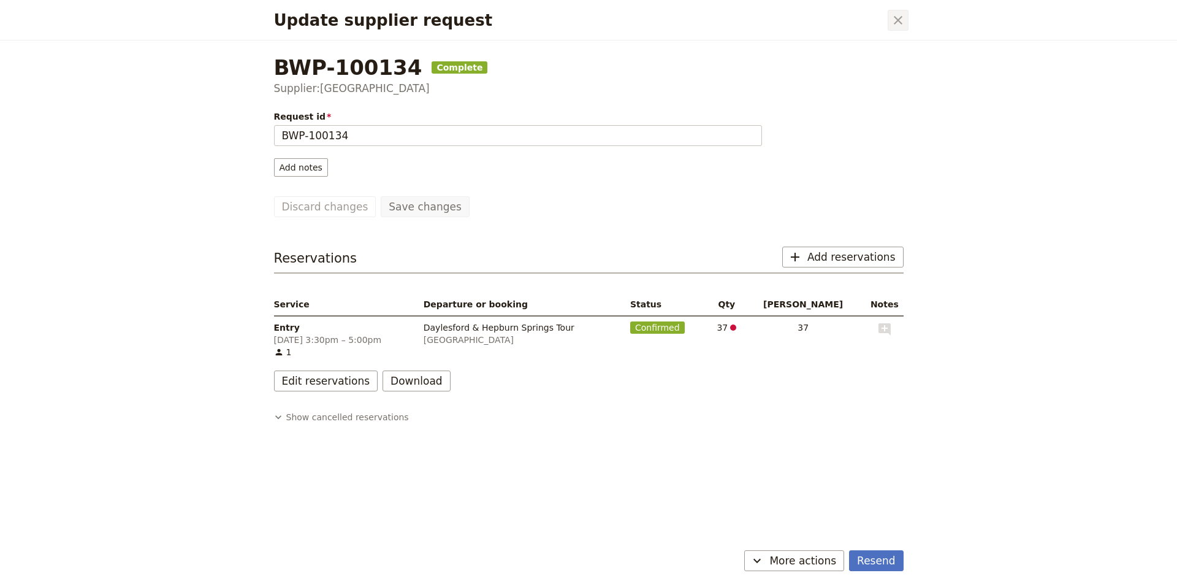
click at [898, 26] on icon "Close dialog" at bounding box center [898, 20] width 15 height 15
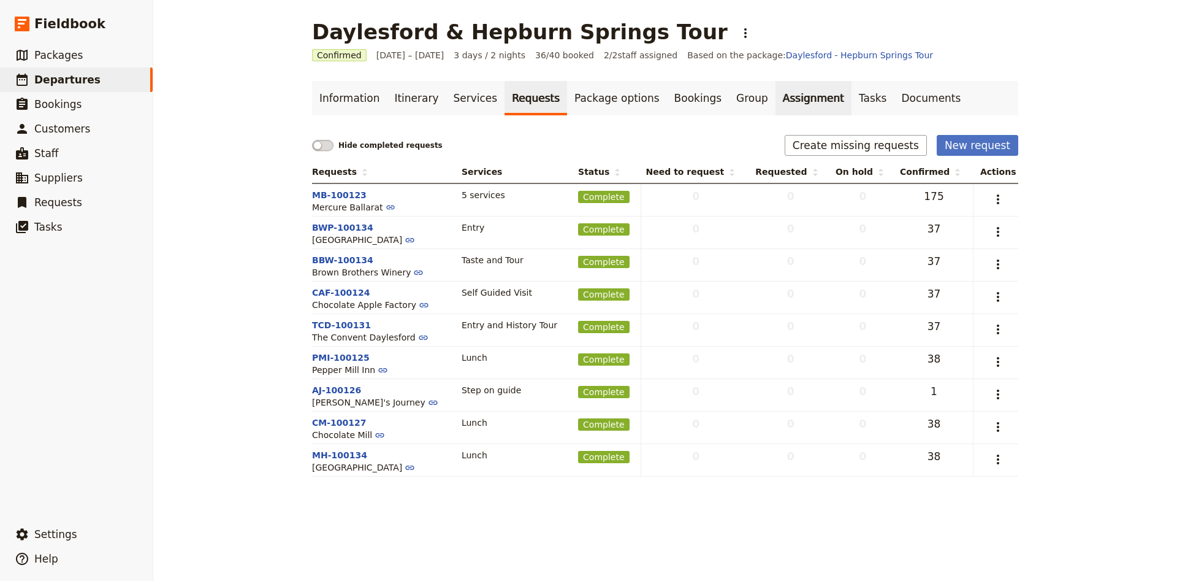
click at [776, 105] on link "Assignment" at bounding box center [814, 98] width 76 height 34
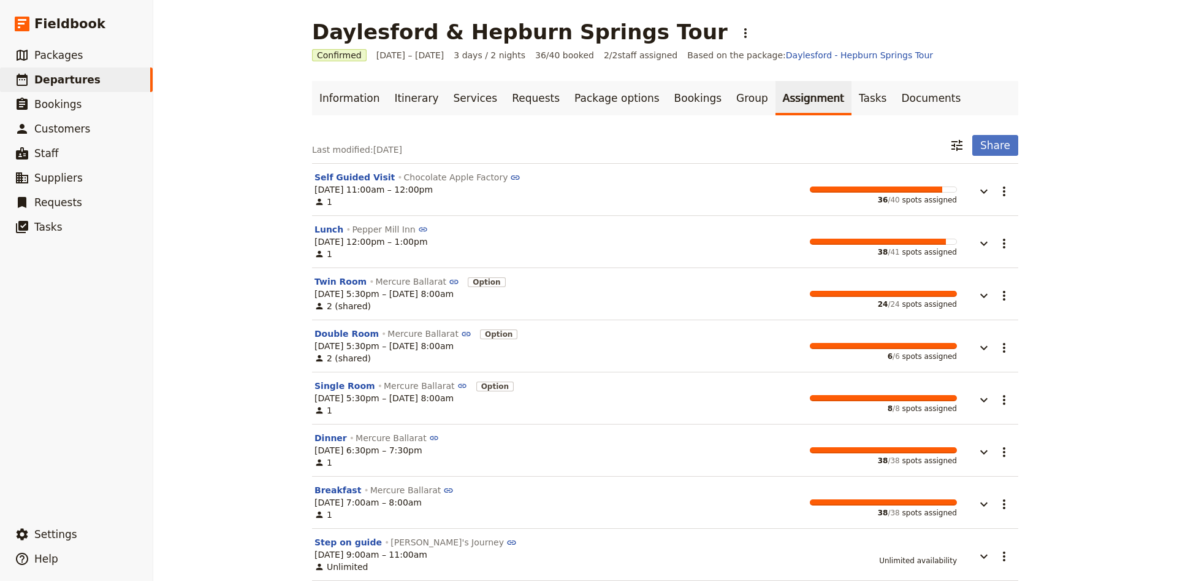
click at [206, 544] on div "Daylesford & Hepburn Springs Tour ​ Confirmed [DATE] – [DATE] 3 days / 2 nights…" at bounding box center [665, 290] width 1024 height 581
click at [404, 101] on link "Itinerary" at bounding box center [416, 98] width 59 height 34
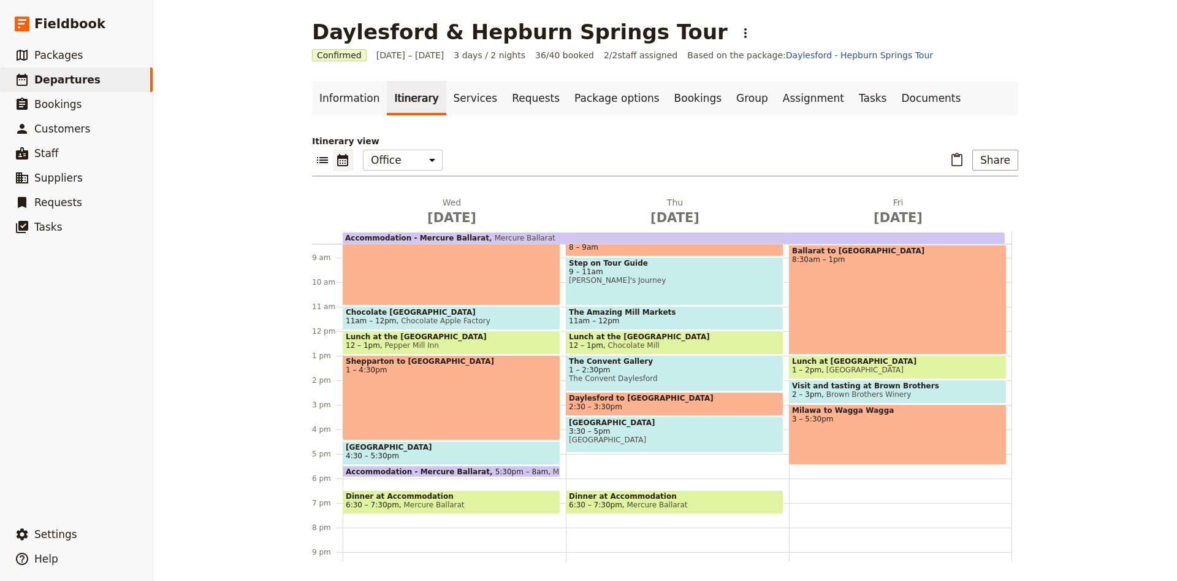
scroll to position [240, 0]
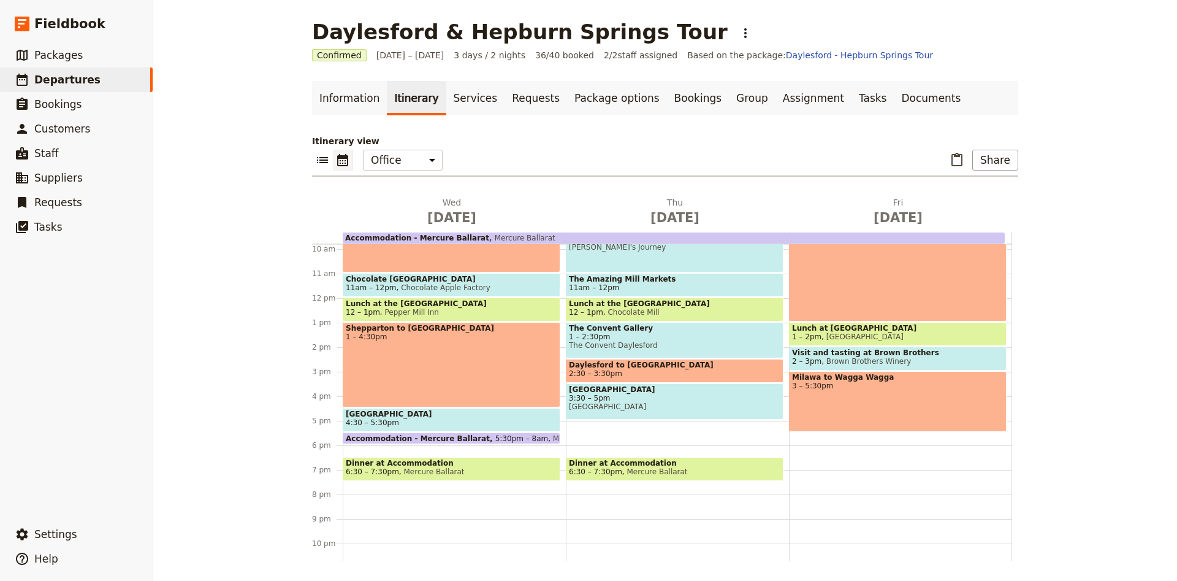
click at [479, 286] on span "11am – 12pm Chocolate Apple Factory" at bounding box center [452, 287] width 212 height 9
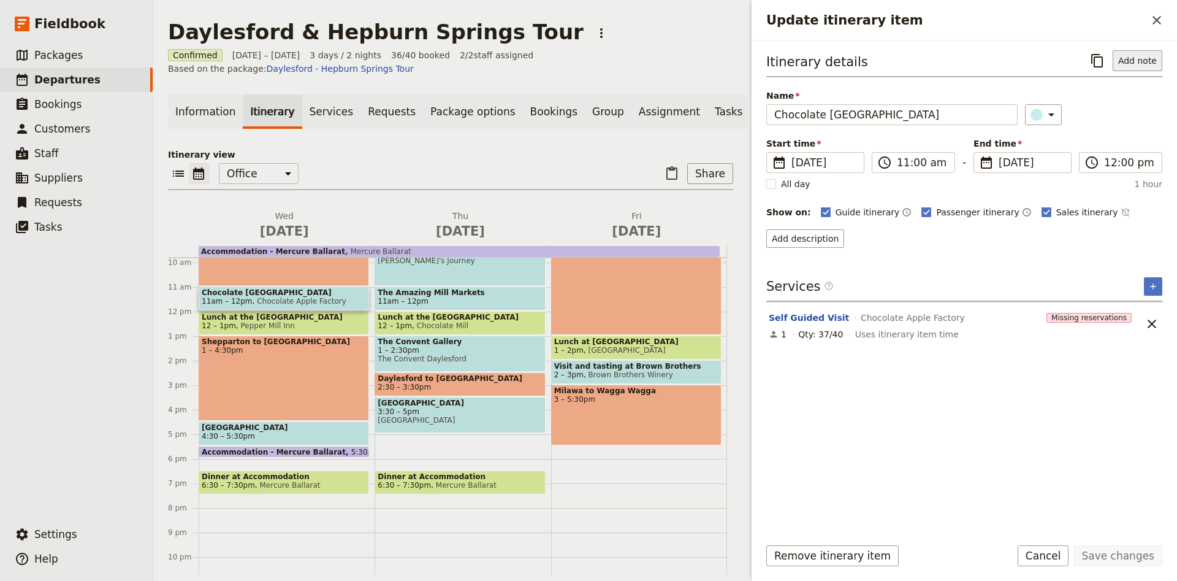
click at [1133, 69] on button "Add note" at bounding box center [1138, 60] width 50 height 21
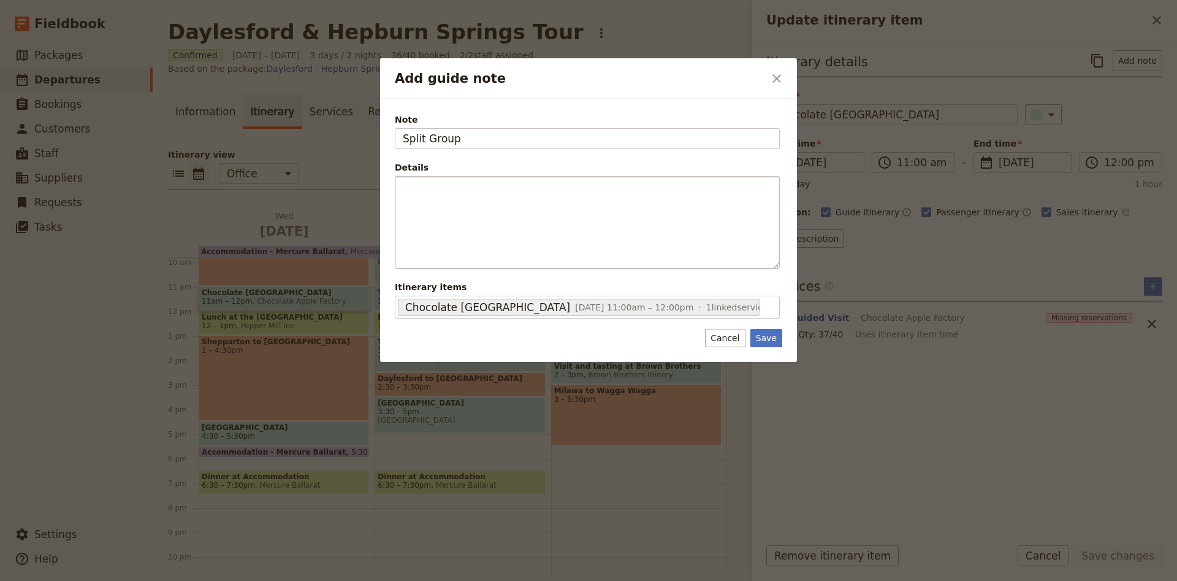
type input "Split Group"
click at [776, 335] on button "Save" at bounding box center [767, 338] width 32 height 18
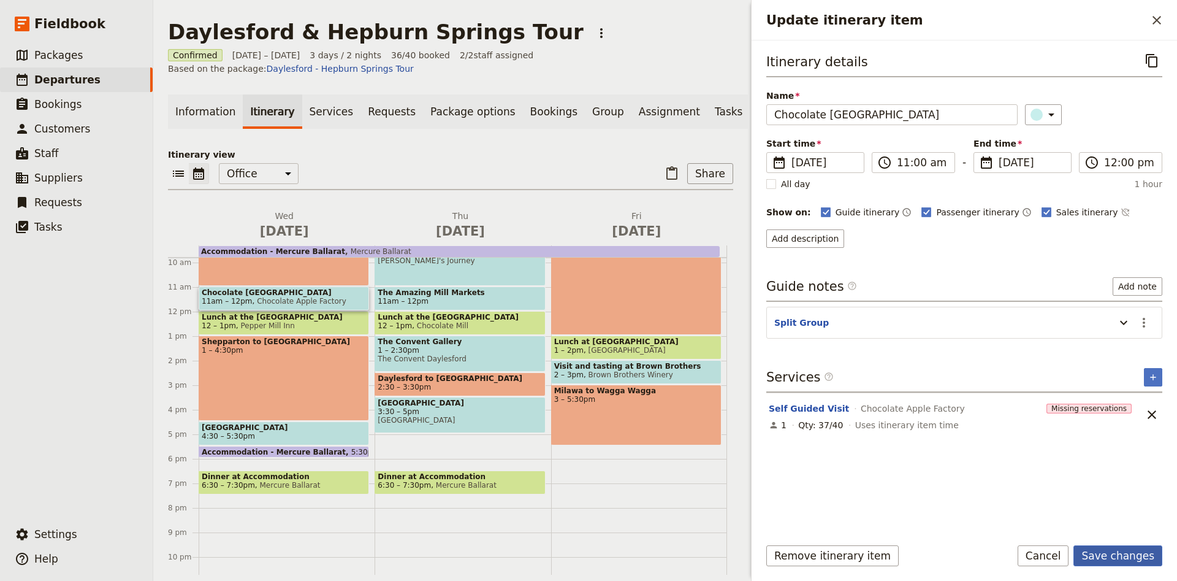
click at [1150, 556] on button "Save changes" at bounding box center [1118, 555] width 89 height 21
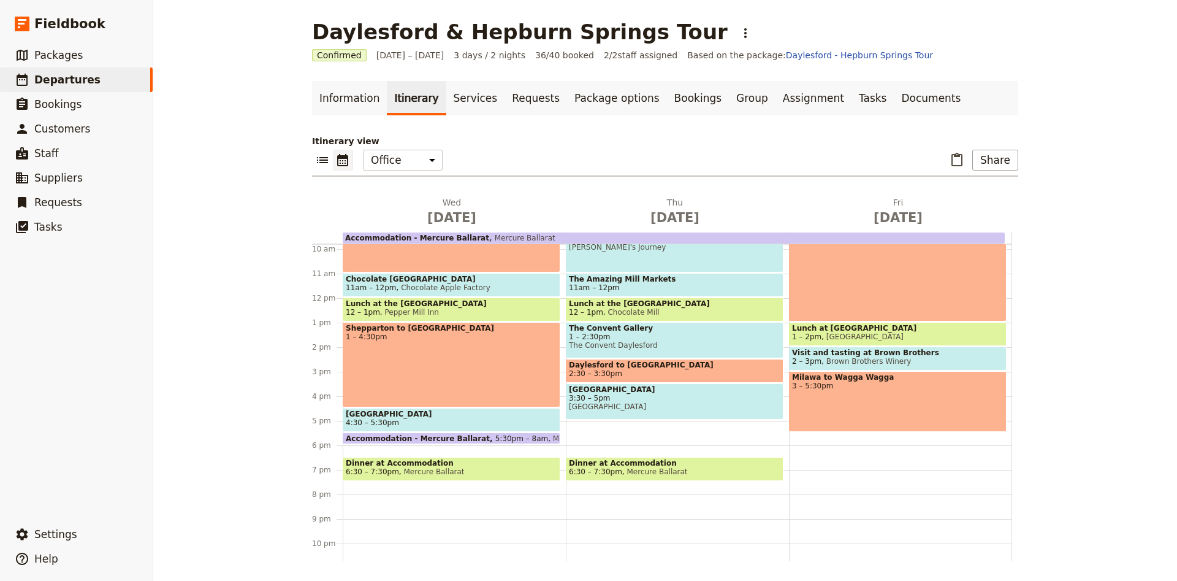
click at [454, 310] on span "12 – 1pm [GEOGRAPHIC_DATA]" at bounding box center [452, 312] width 212 height 9
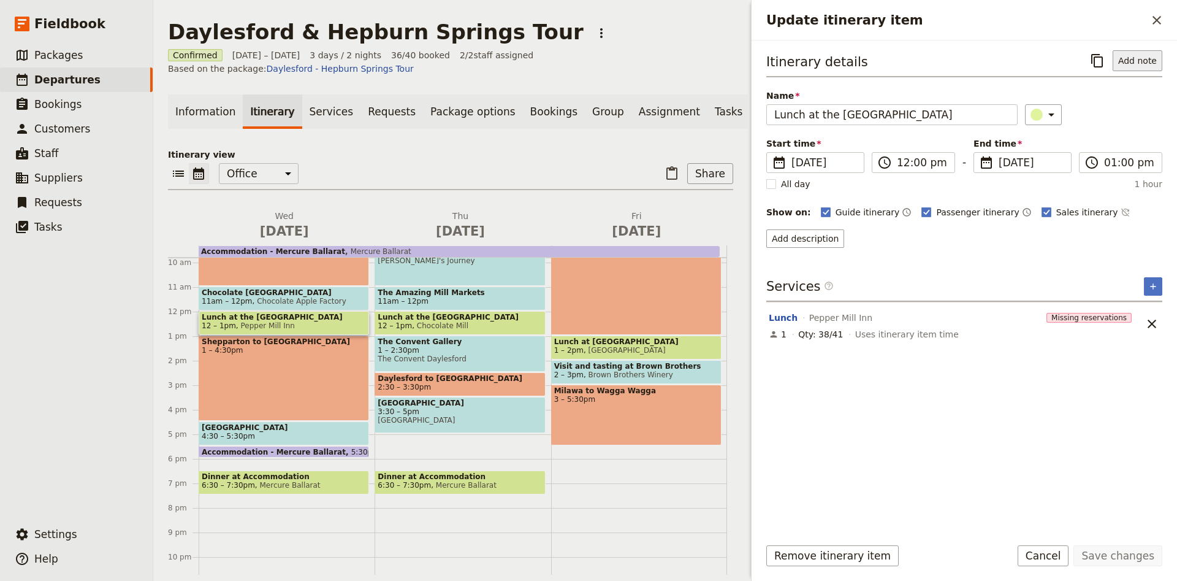
click at [1139, 63] on button "Add note" at bounding box center [1138, 60] width 50 height 21
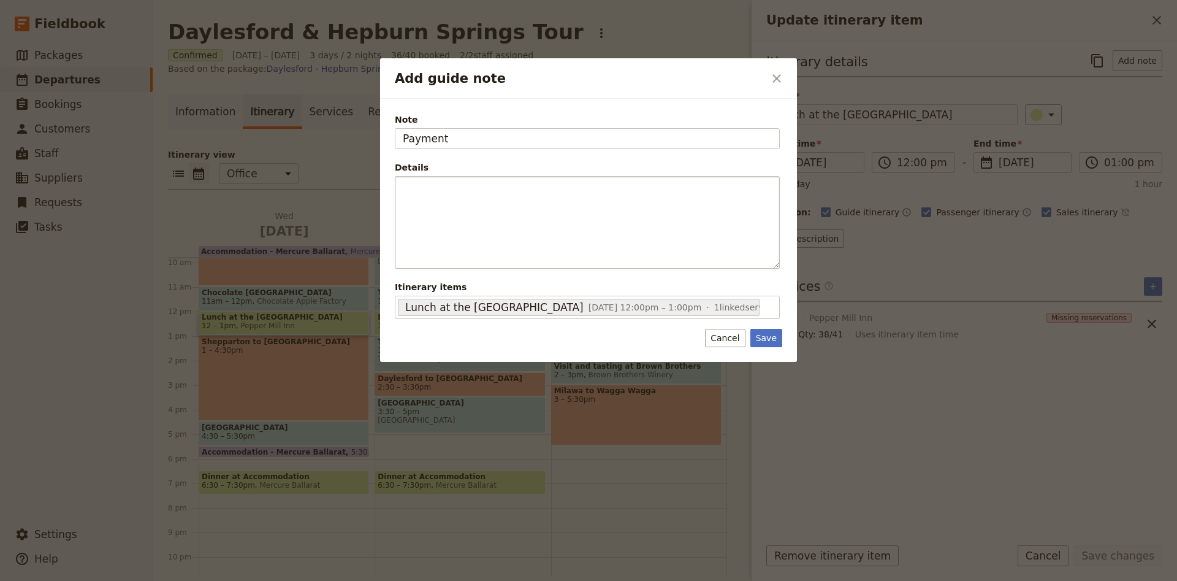
type input "Payment"
click at [768, 337] on button "Save" at bounding box center [767, 338] width 32 height 18
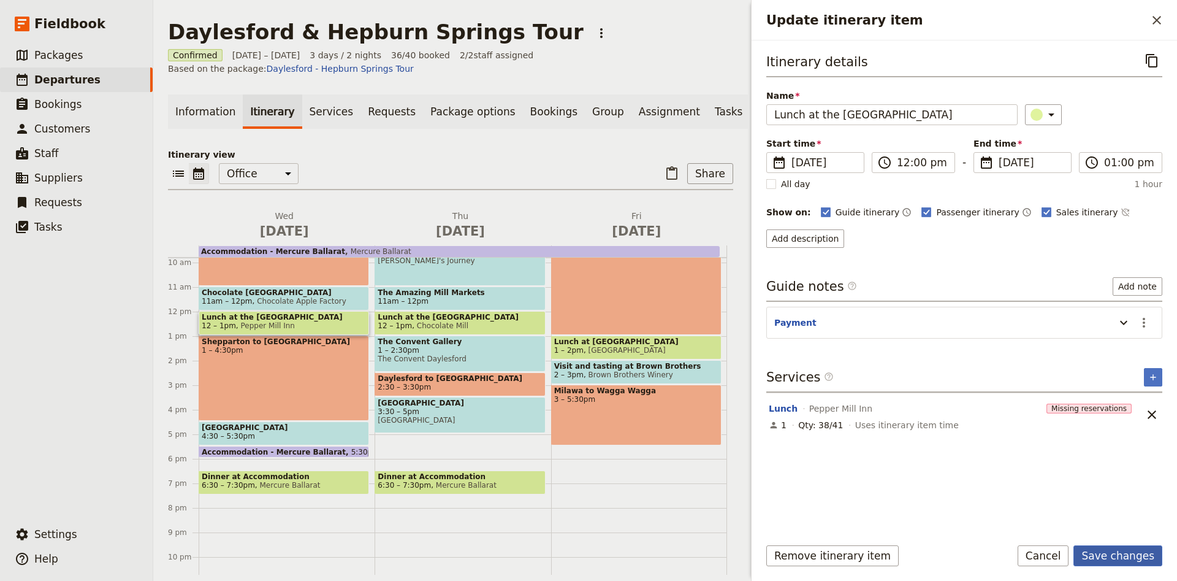
click at [1125, 556] on button "Save changes" at bounding box center [1118, 555] width 89 height 21
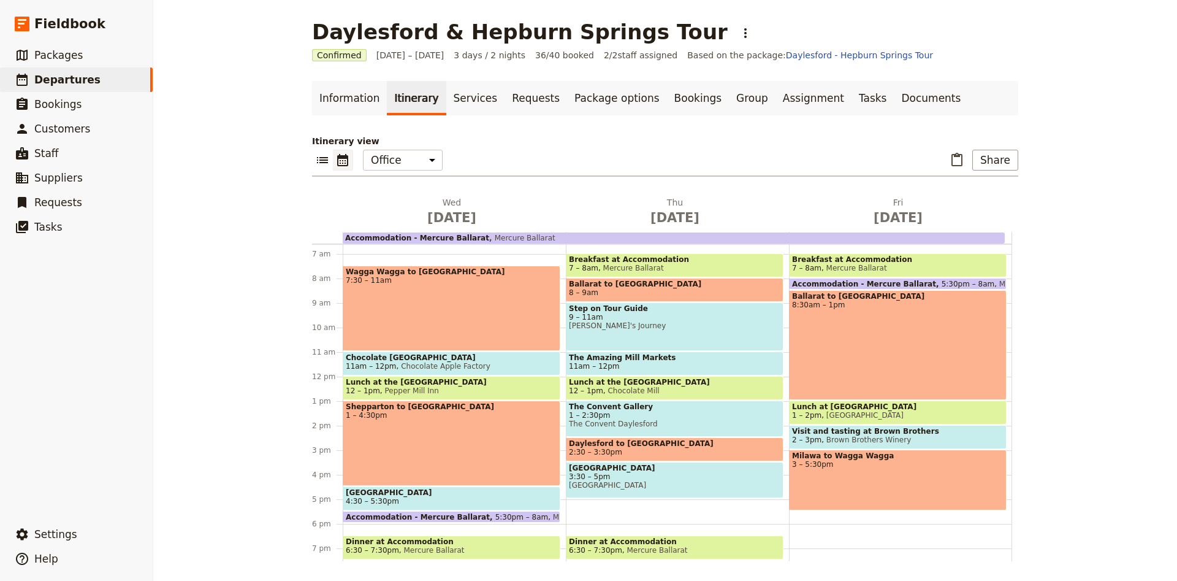
scroll to position [159, 0]
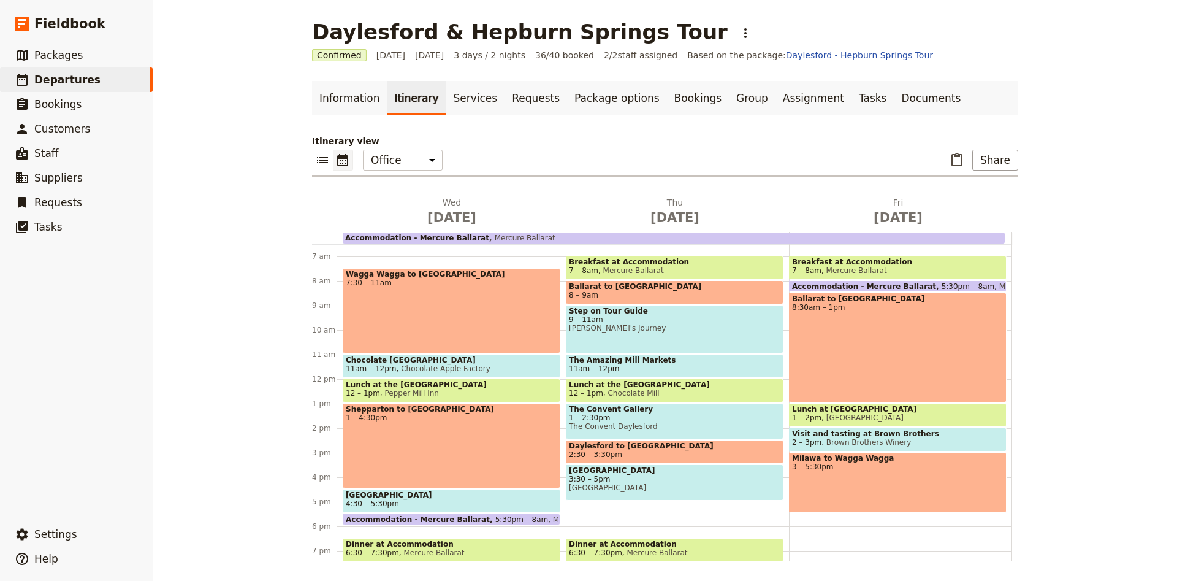
click at [711, 318] on span "9 – 11am" at bounding box center [675, 319] width 212 height 9
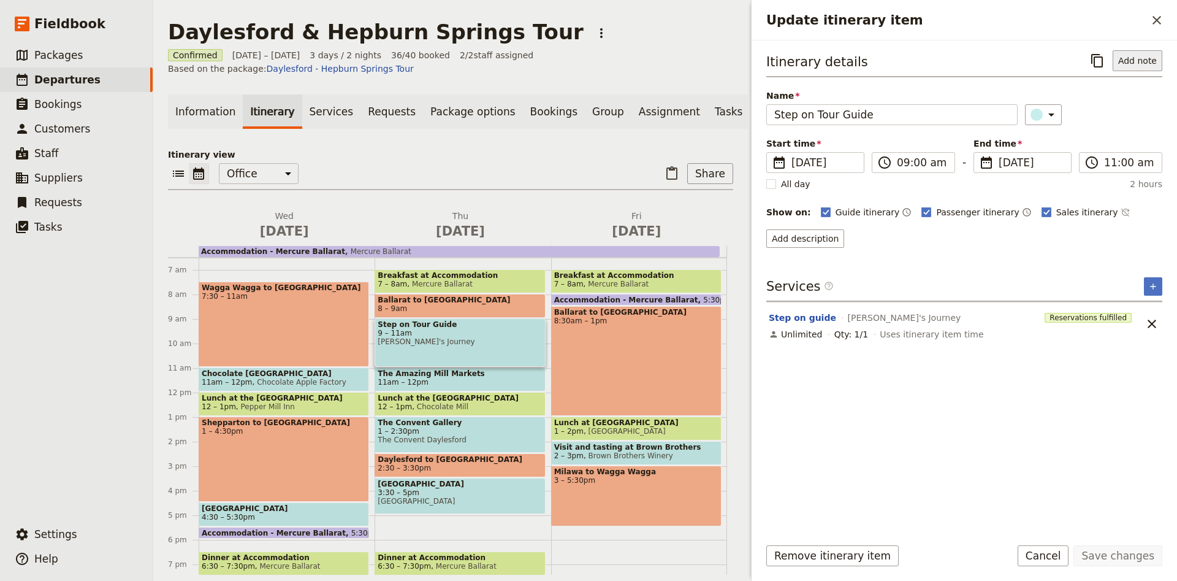
click at [1139, 64] on button "Add note" at bounding box center [1138, 60] width 50 height 21
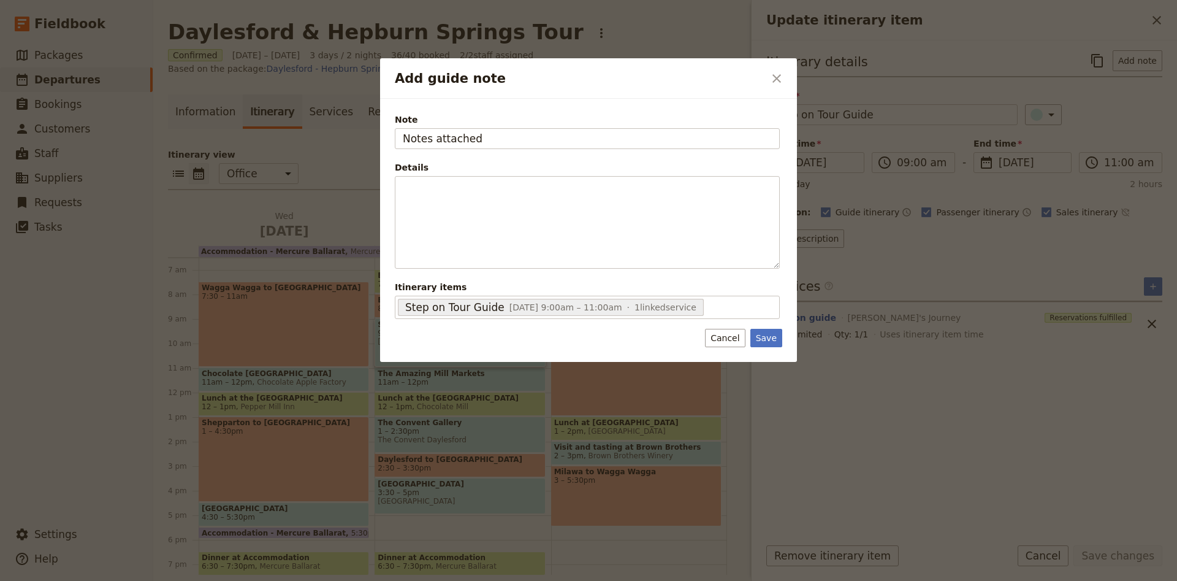
type input "Notes attached"
click at [756, 347] on div "Note Notes attached Details Map and stops notes attached ​ ​ ​ ​ ​ ​ ​ ​ ​ ​ Ma…" at bounding box center [588, 230] width 417 height 263
click at [757, 342] on button "Save" at bounding box center [767, 338] width 32 height 18
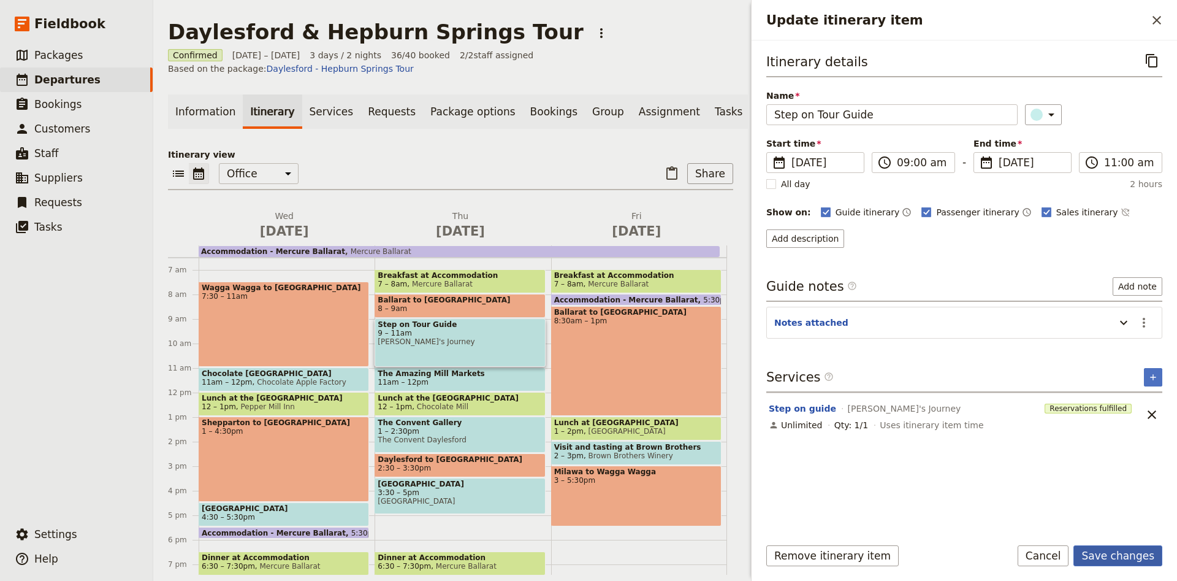
click at [1148, 559] on button "Save changes" at bounding box center [1118, 555] width 89 height 21
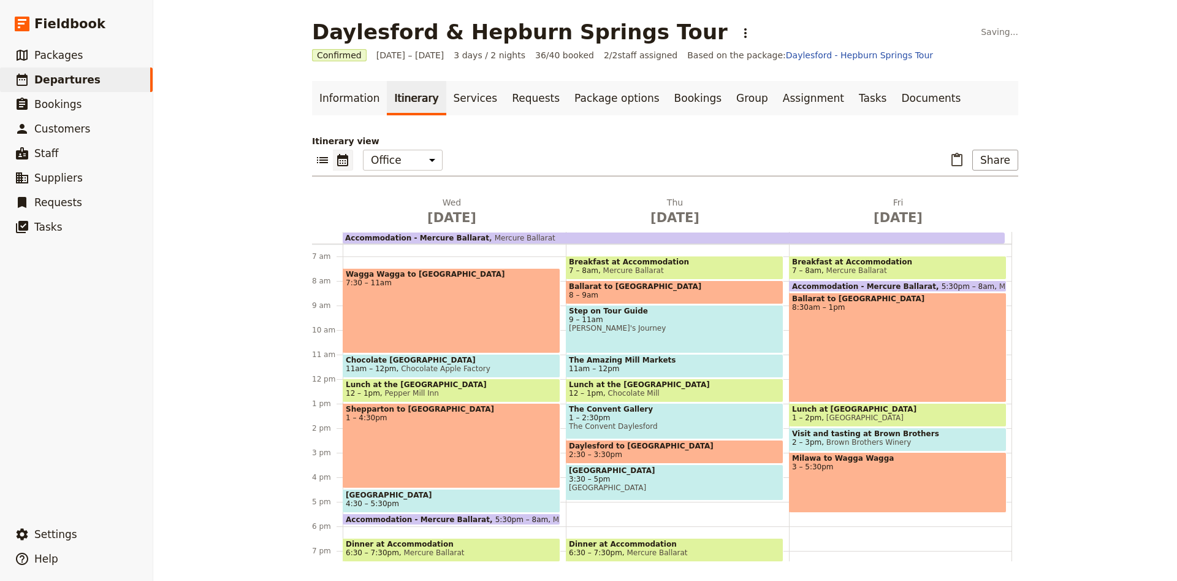
click at [673, 396] on span "12 – 1pm Chocolate Mill" at bounding box center [675, 393] width 212 height 9
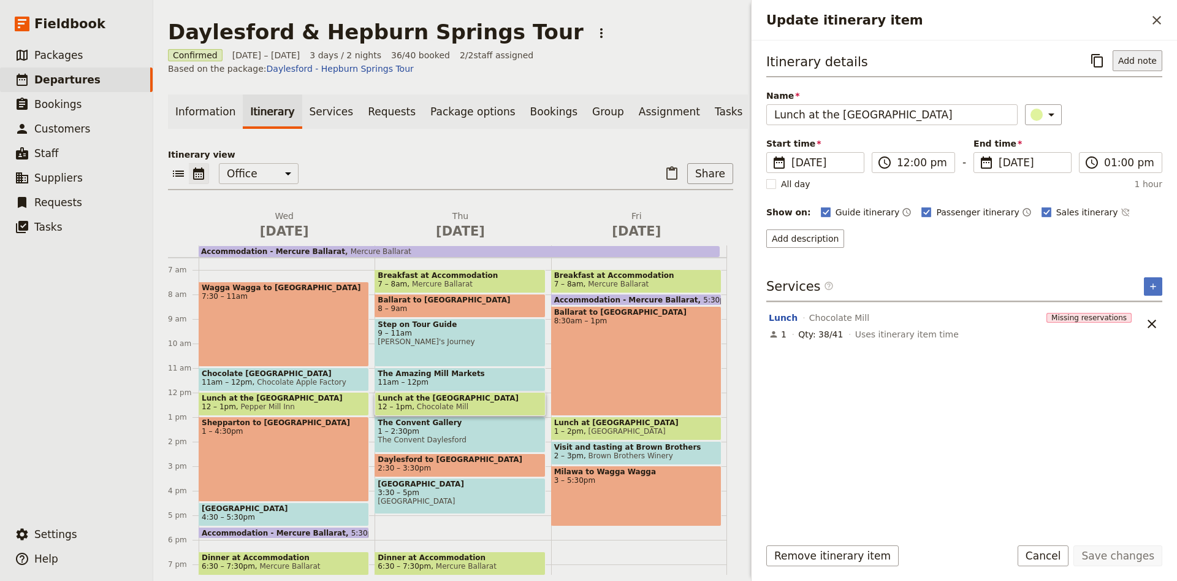
click at [1139, 58] on button "Add note" at bounding box center [1138, 60] width 50 height 21
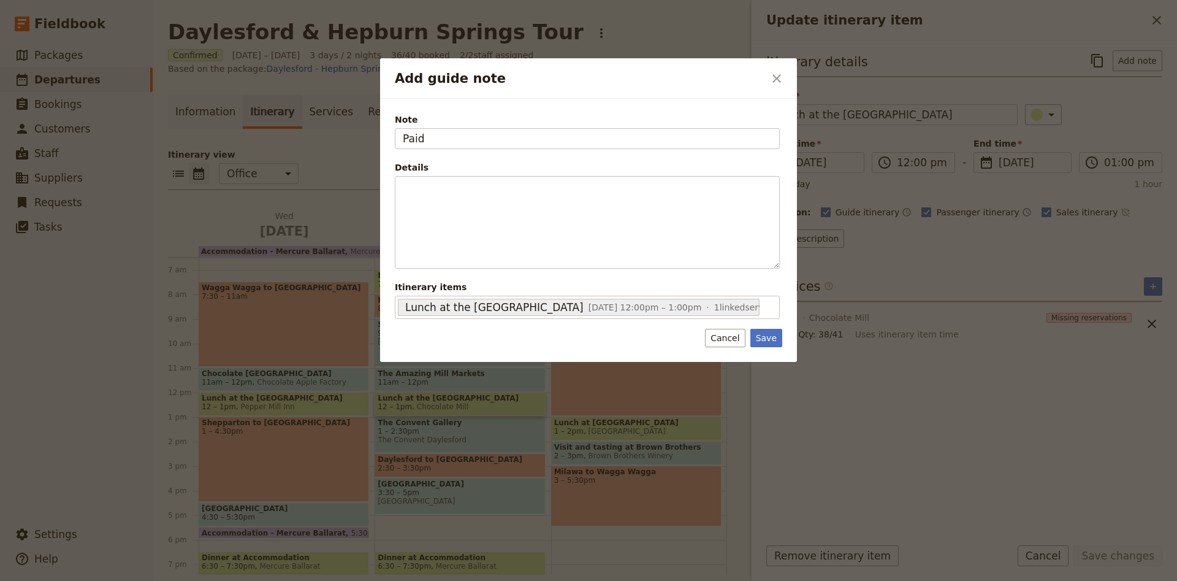
type input "Paid"
click at [769, 337] on button "Save" at bounding box center [767, 338] width 32 height 18
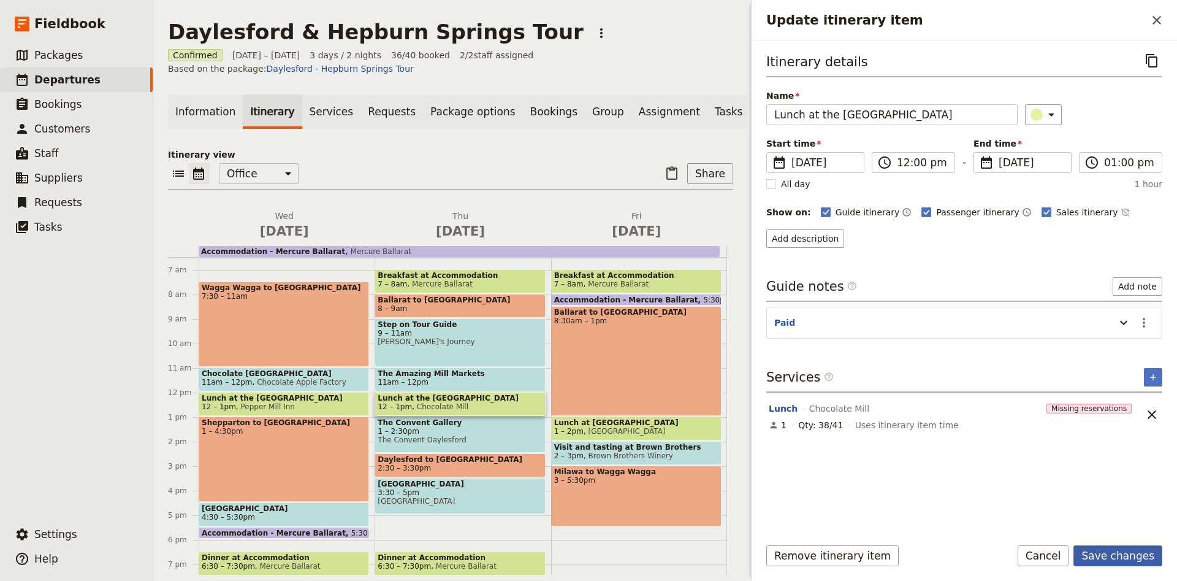
click at [1111, 548] on button "Save changes" at bounding box center [1118, 555] width 89 height 21
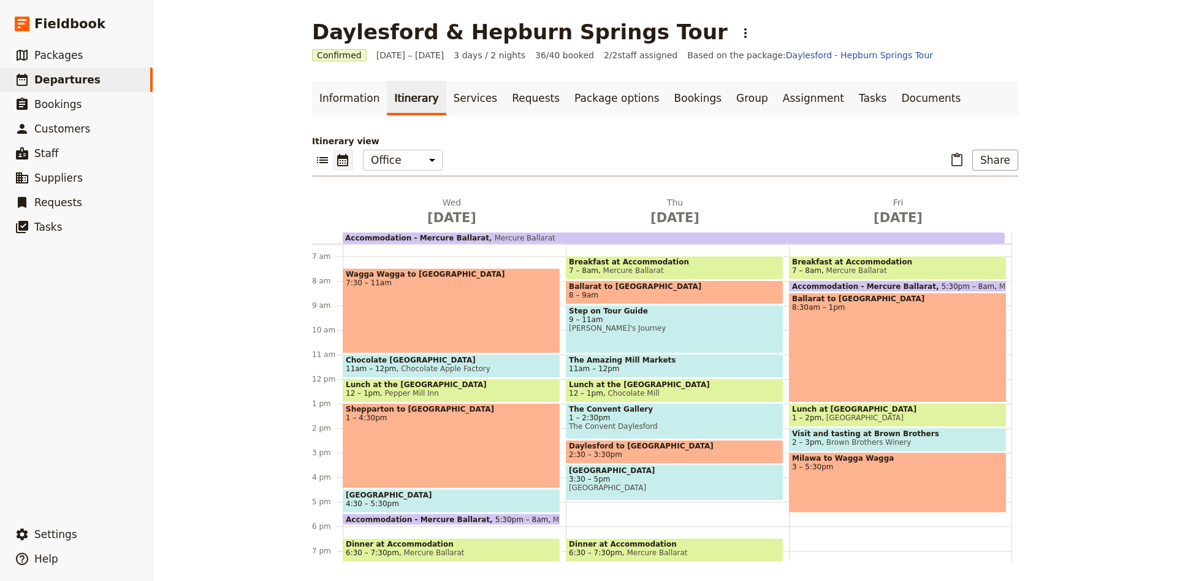
click at [686, 419] on span "1 – 2:30pm" at bounding box center [675, 417] width 212 height 9
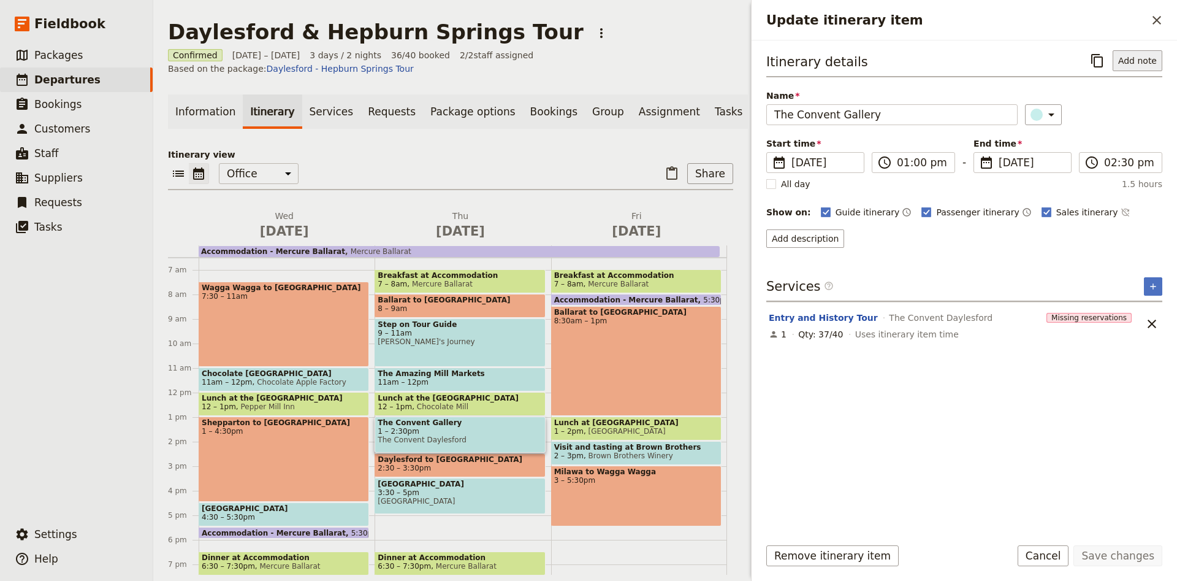
click at [1132, 63] on button "Add note" at bounding box center [1138, 60] width 50 height 21
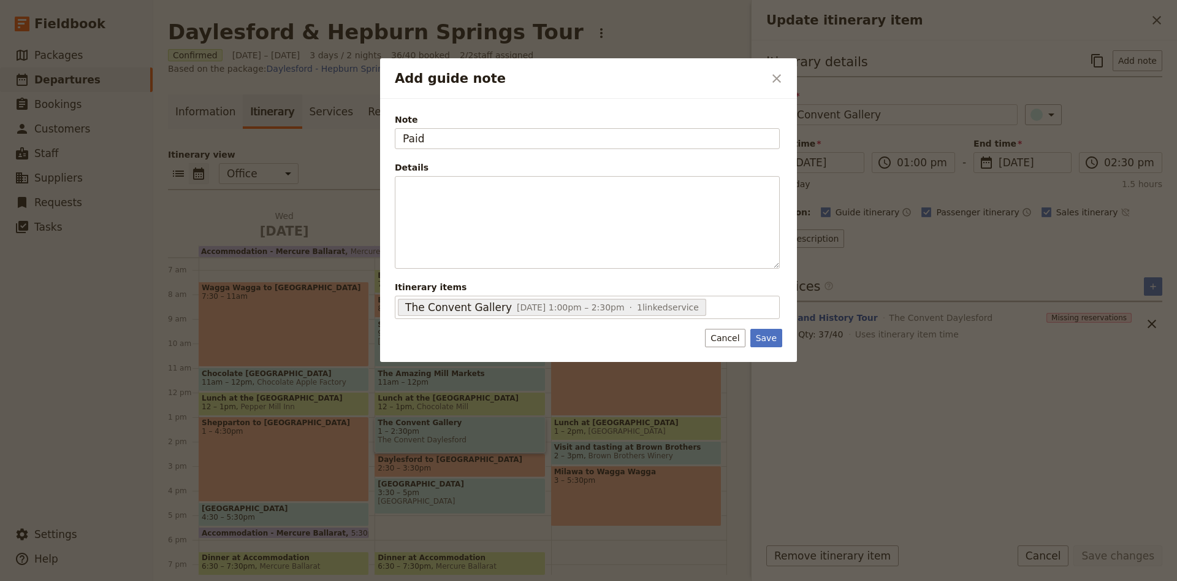
type input "Paid"
click at [759, 332] on button "Save" at bounding box center [767, 338] width 32 height 18
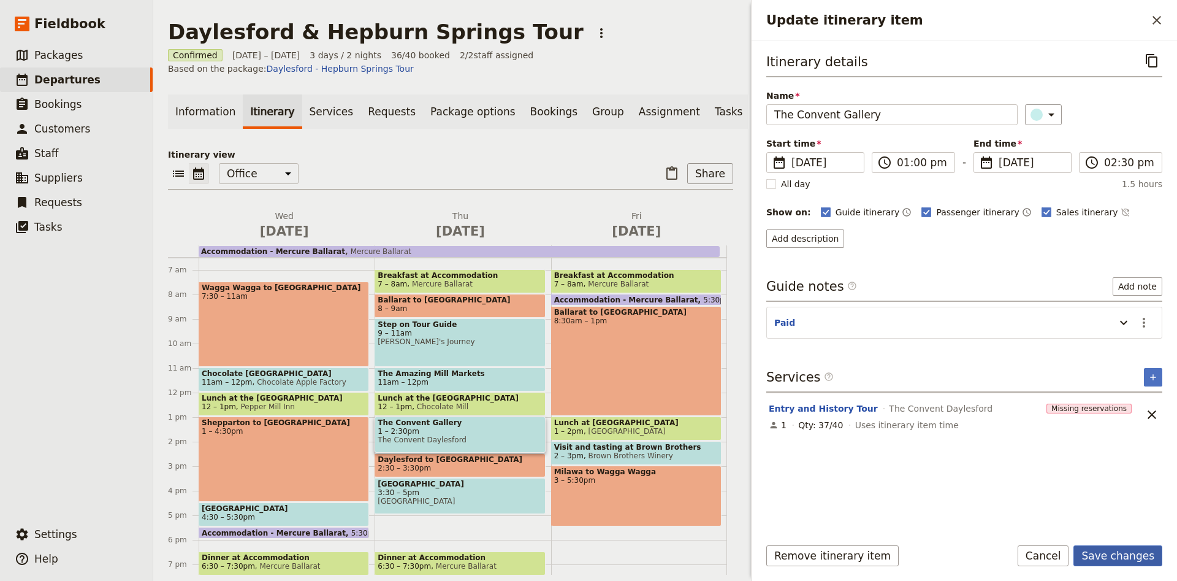
click at [1122, 553] on button "Save changes" at bounding box center [1118, 555] width 89 height 21
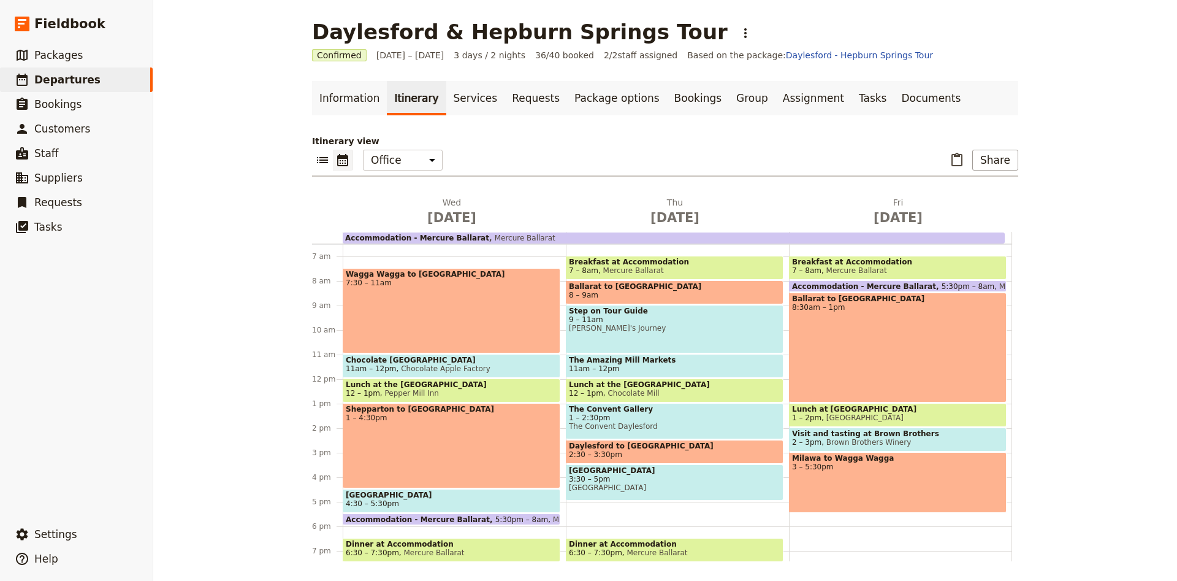
click at [684, 489] on span "[GEOGRAPHIC_DATA]" at bounding box center [675, 487] width 212 height 9
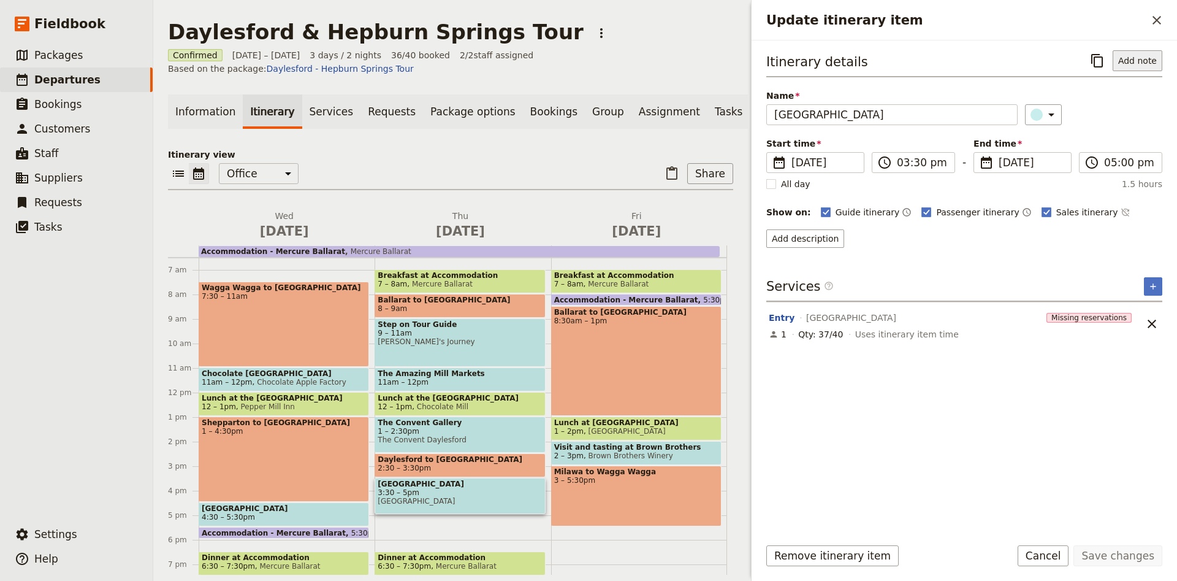
click at [1128, 59] on button "Add note" at bounding box center [1138, 60] width 50 height 21
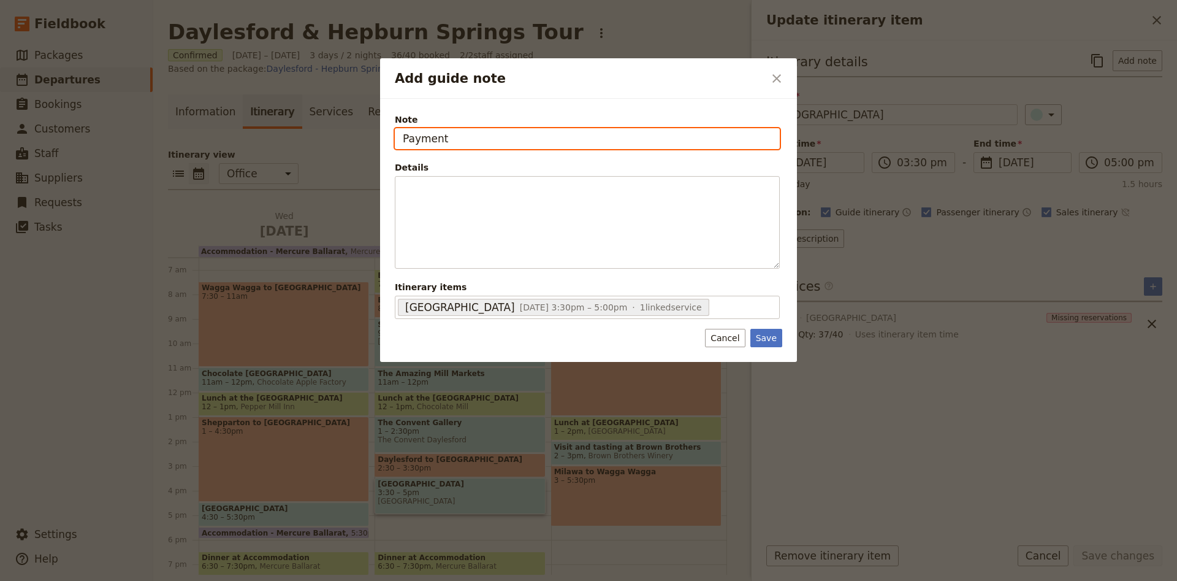
type input "Payment"
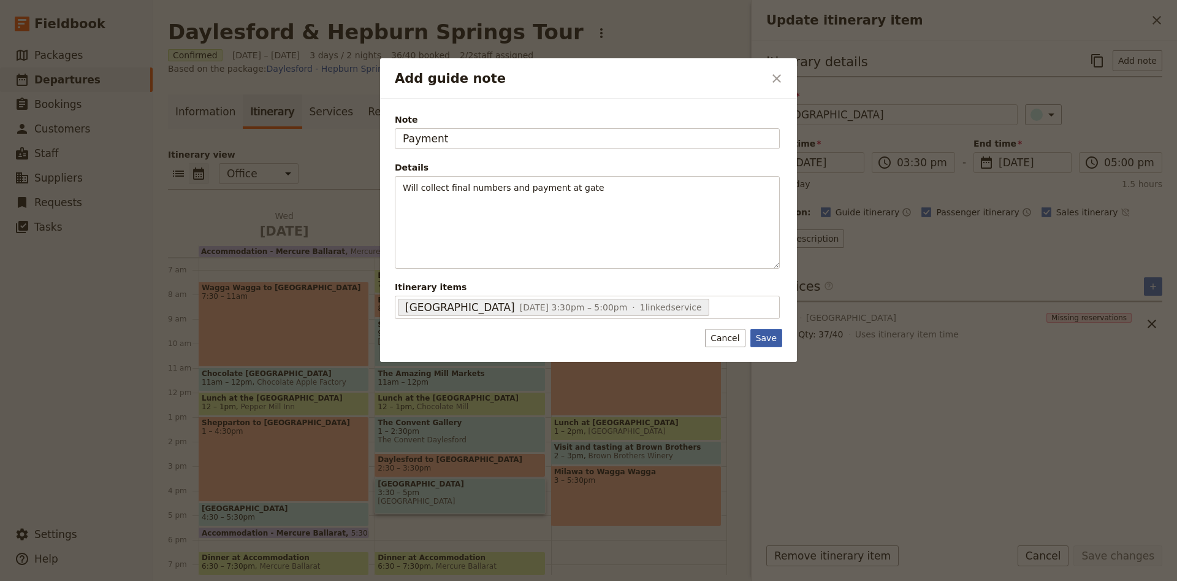
click at [771, 342] on button "Save" at bounding box center [767, 338] width 32 height 18
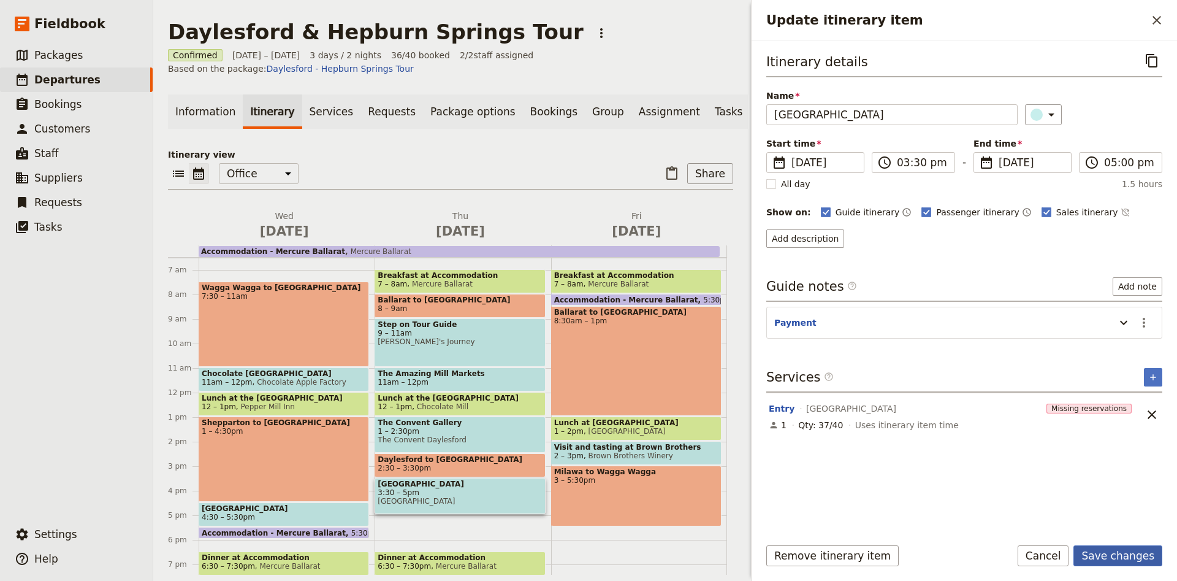
click at [1142, 546] on button "Save changes" at bounding box center [1118, 555] width 89 height 21
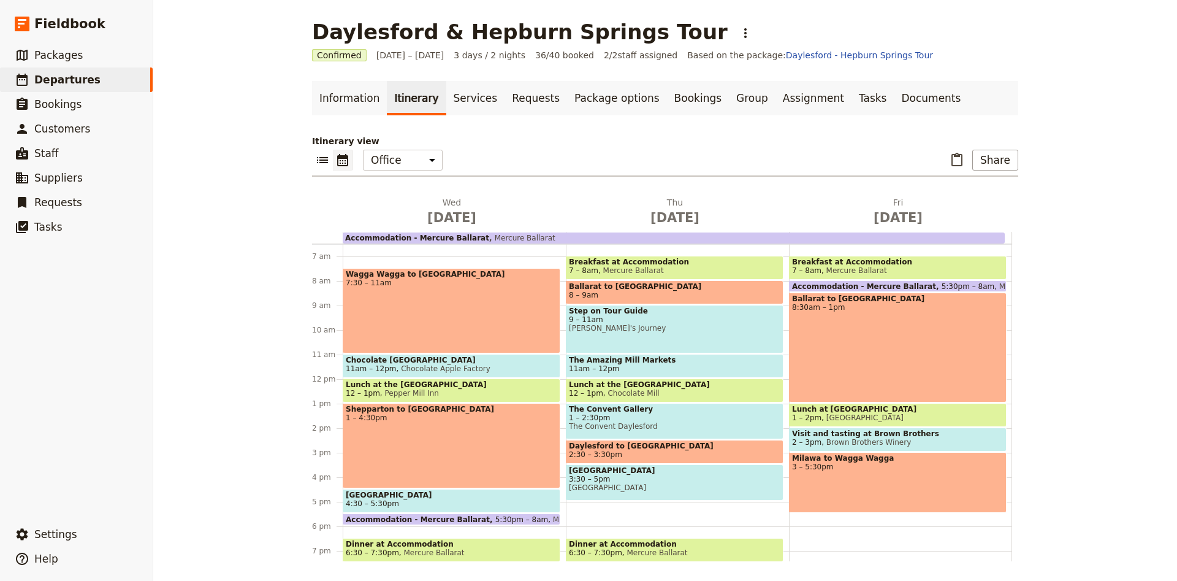
click at [385, 325] on div "Wagga Wagga to [GEOGRAPHIC_DATA] 7:30 – 11am" at bounding box center [452, 310] width 218 height 85
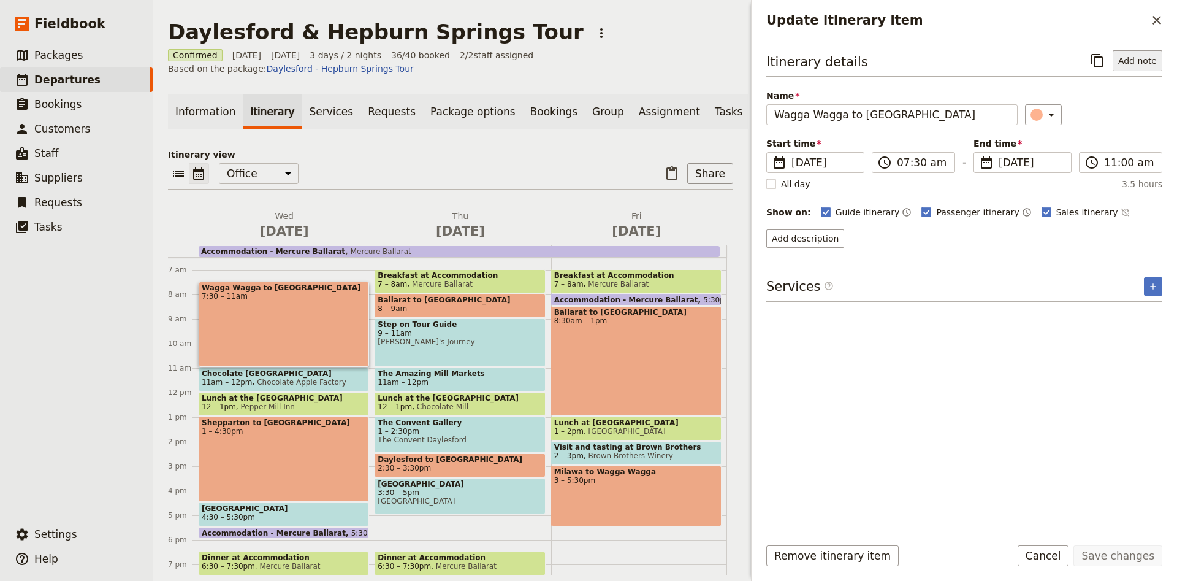
click at [1149, 63] on button "Add note" at bounding box center [1138, 60] width 50 height 21
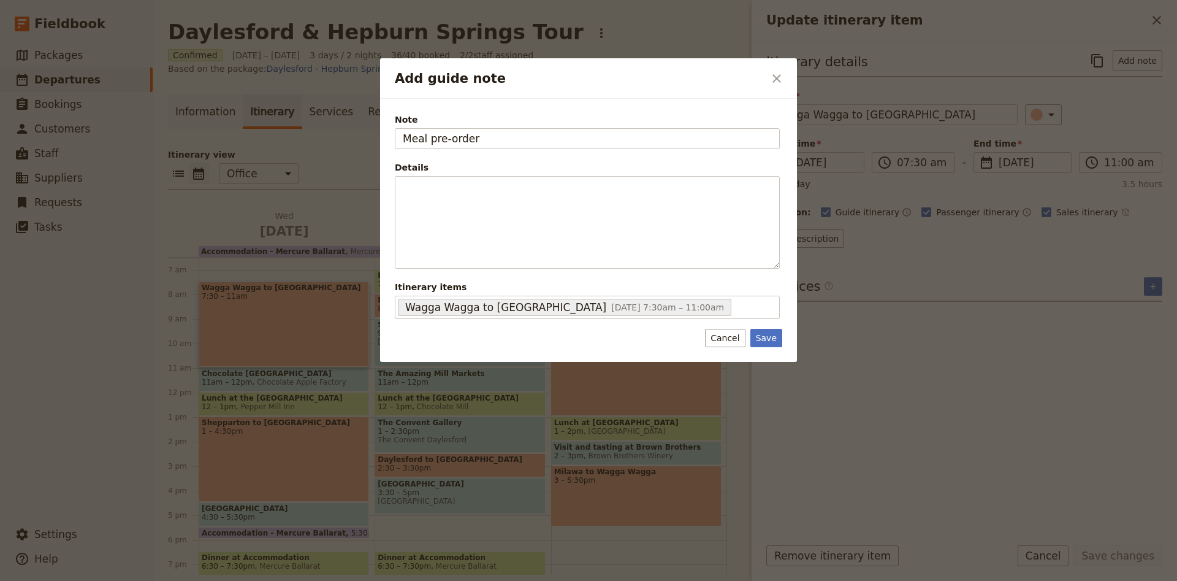
type input "Meal pre-order"
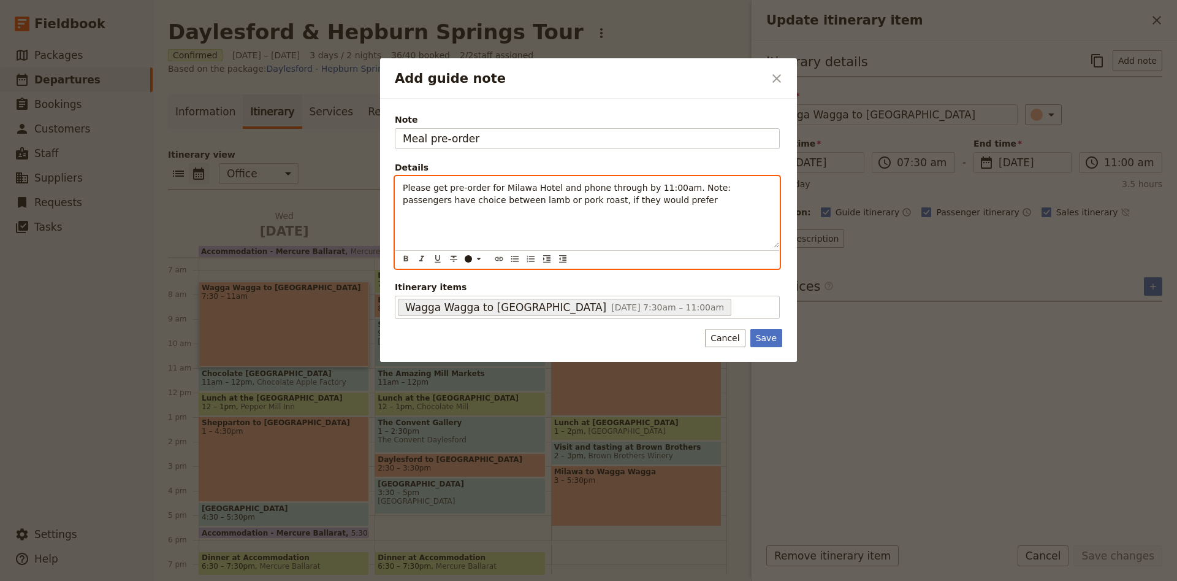
drag, startPoint x: 624, startPoint y: 198, endPoint x: 694, endPoint y: 190, distance: 70.4
click at [694, 190] on p "Please get pre-order for Milawa Hotel and phone through by 11:00am. Note: passe…" at bounding box center [587, 194] width 369 height 25
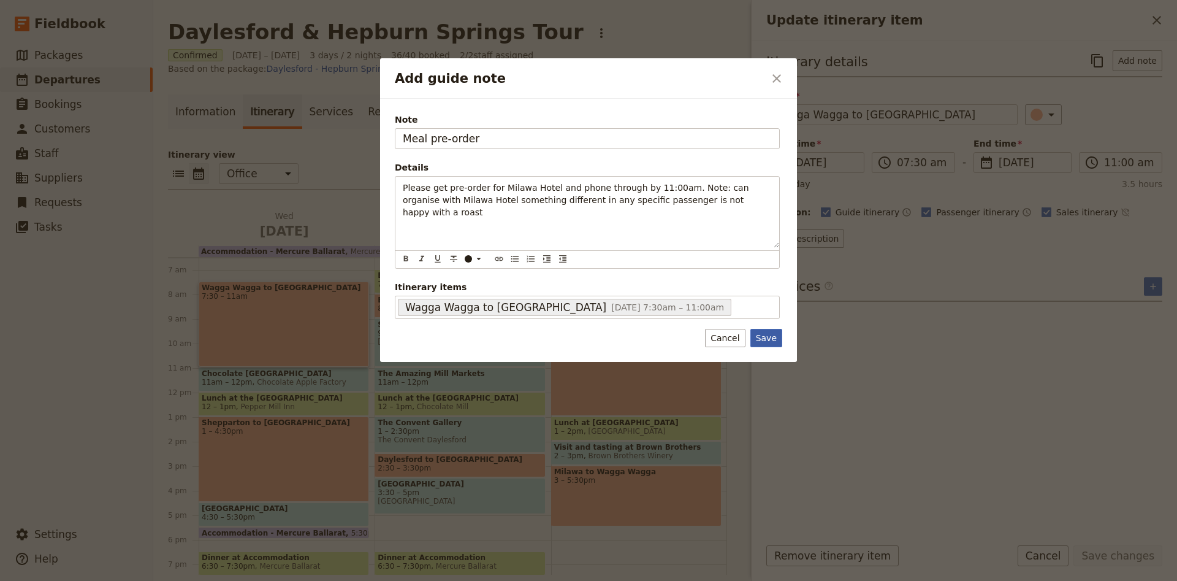
click at [771, 338] on button "Save" at bounding box center [767, 338] width 32 height 18
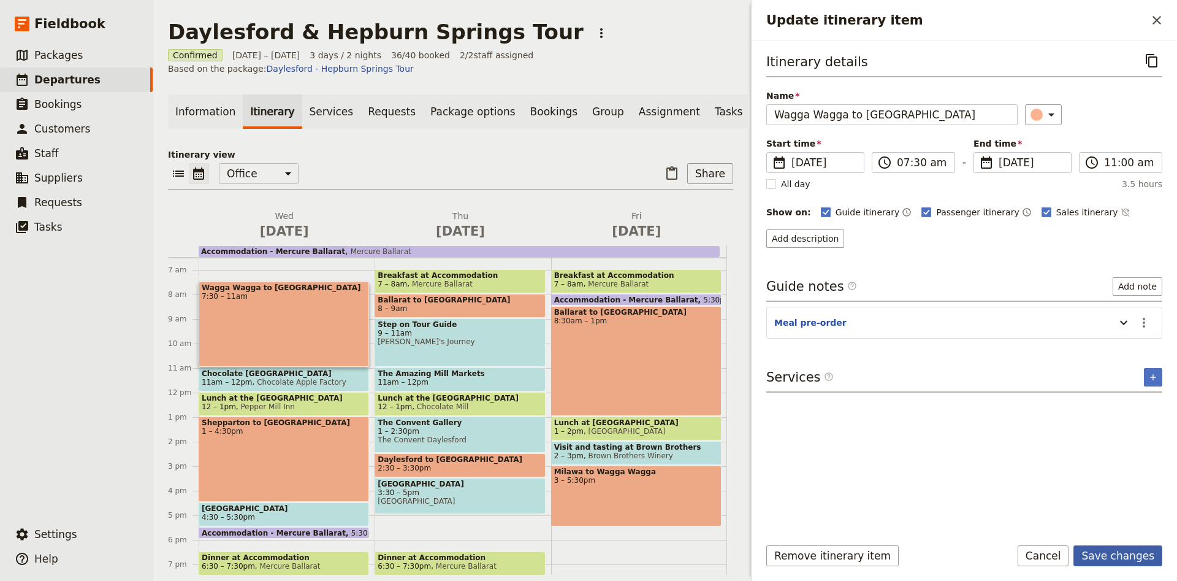
click at [1120, 550] on button "Save changes" at bounding box center [1118, 555] width 89 height 21
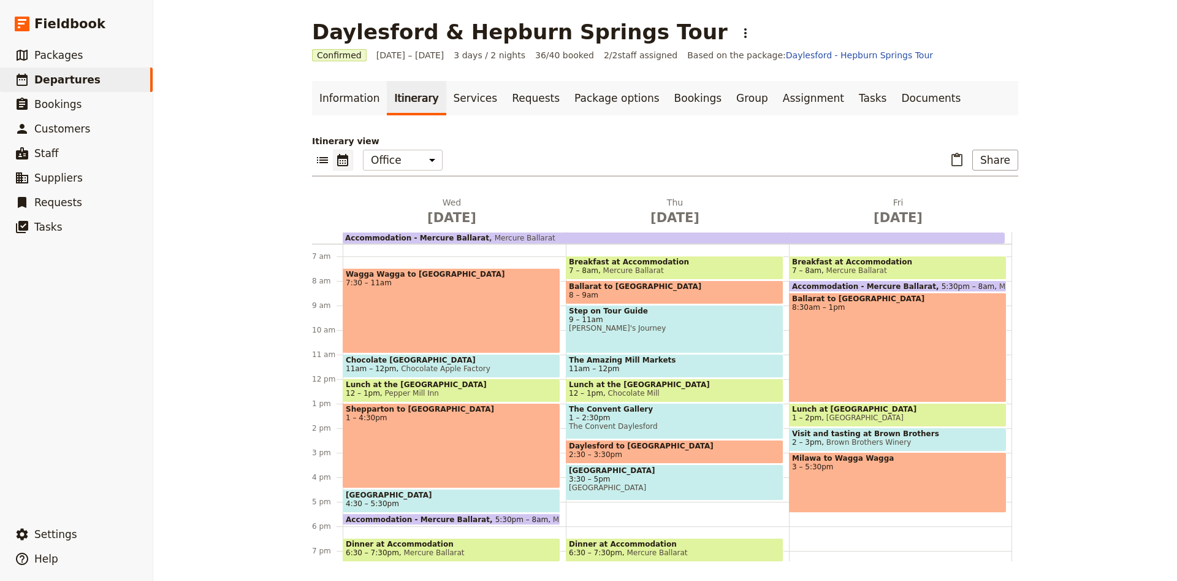
click at [866, 416] on span "1 – 2pm [GEOGRAPHIC_DATA]" at bounding box center [898, 417] width 212 height 9
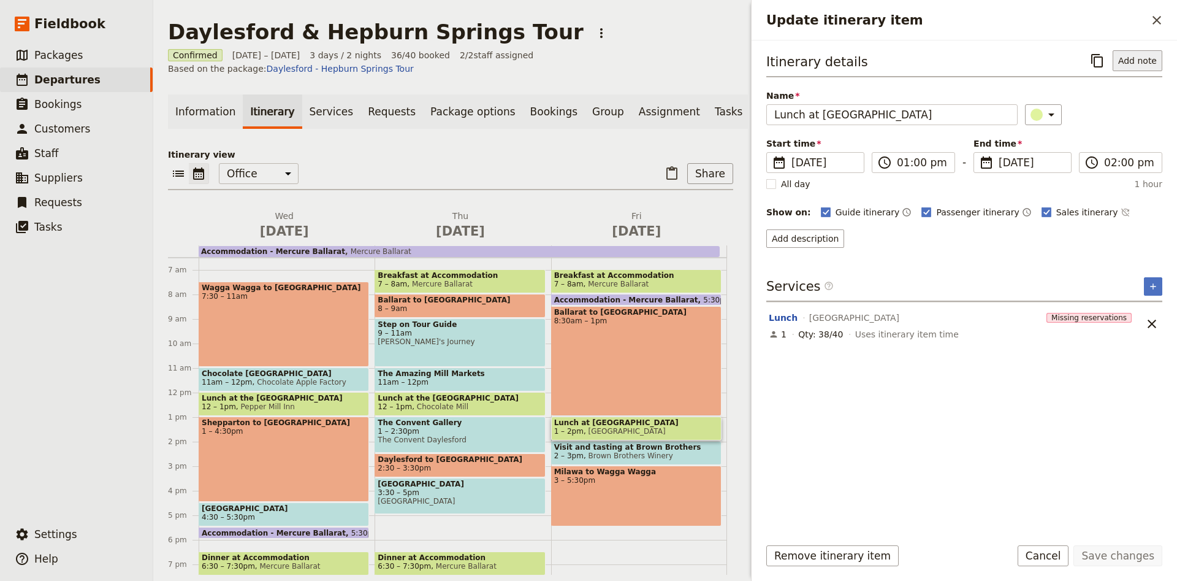
click at [1122, 66] on button "Add note" at bounding box center [1138, 60] width 50 height 21
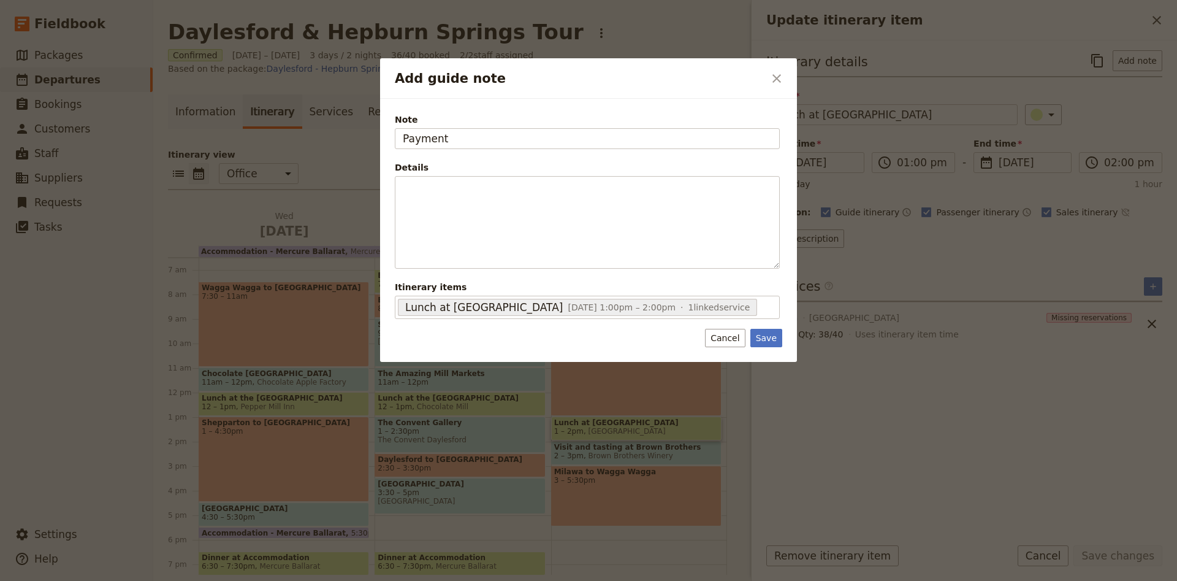
type input "Payment"
click at [782, 337] on div "Note Payment Details Meals not paid for. Can invoice or pay by card. ​ ​ ​ ​ ​ …" at bounding box center [588, 230] width 417 height 263
click at [775, 338] on button "Save" at bounding box center [767, 338] width 32 height 18
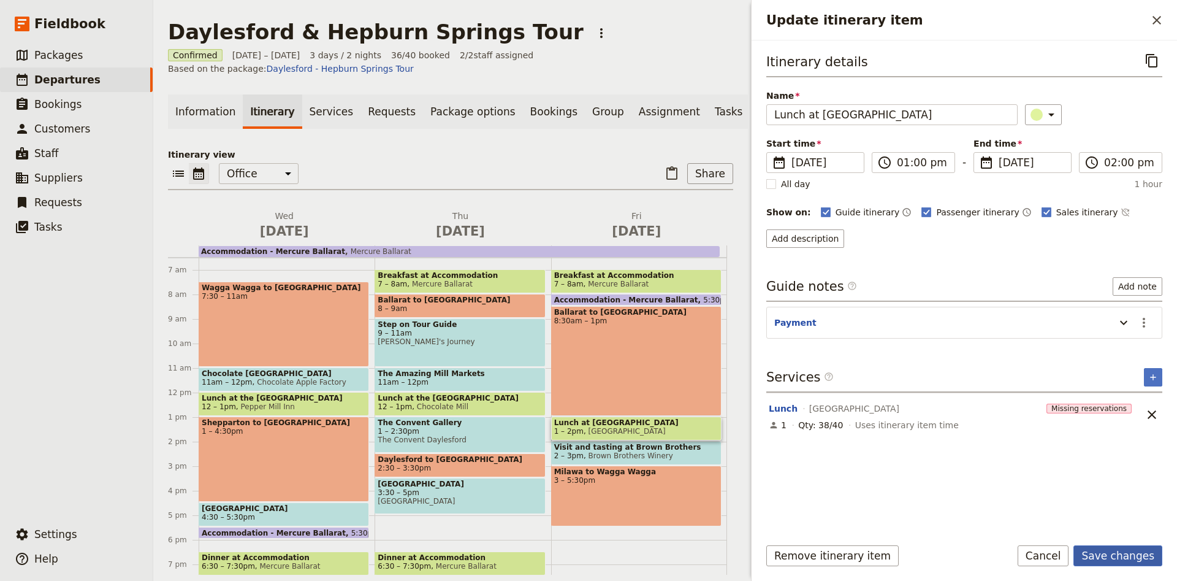
click at [1124, 560] on button "Save changes" at bounding box center [1118, 555] width 89 height 21
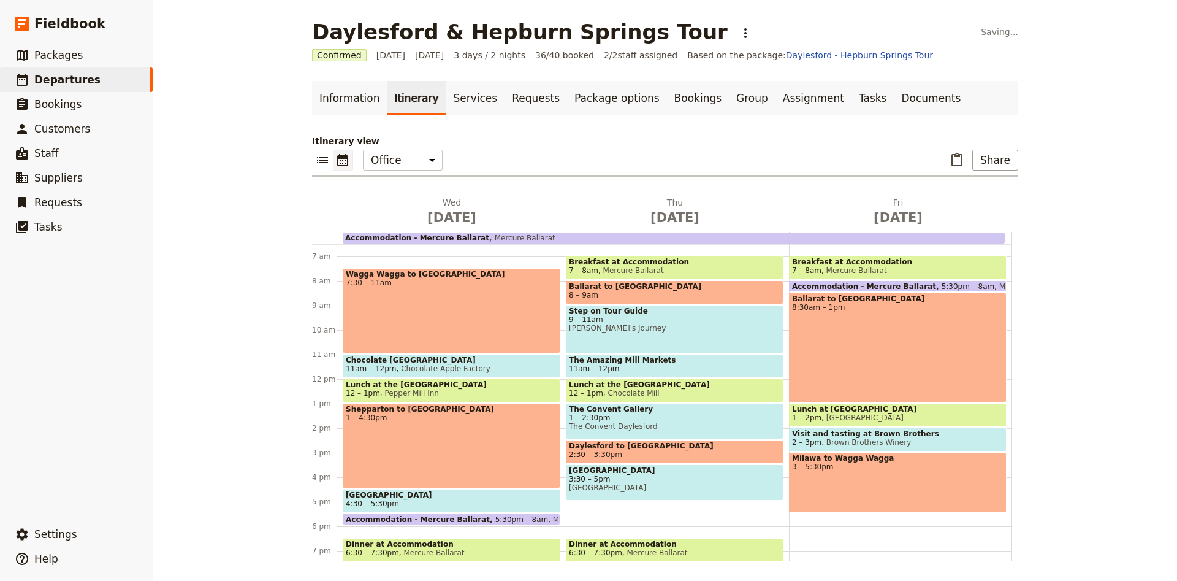
click at [822, 441] on span "Brown Brothers Winery" at bounding box center [867, 442] width 90 height 9
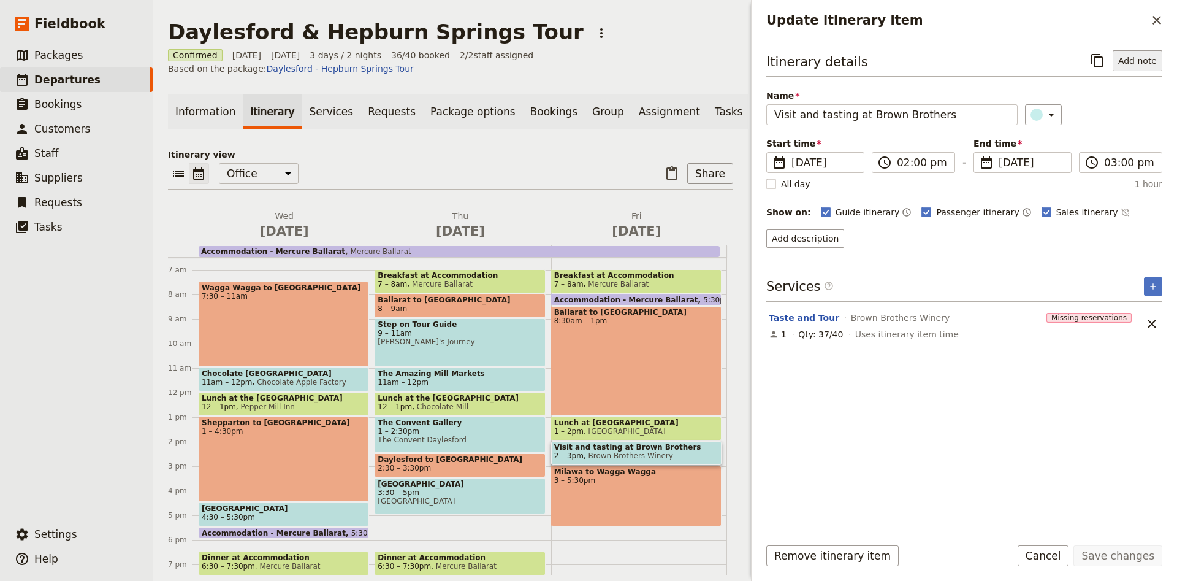
click at [1126, 60] on button "Add note" at bounding box center [1138, 60] width 50 height 21
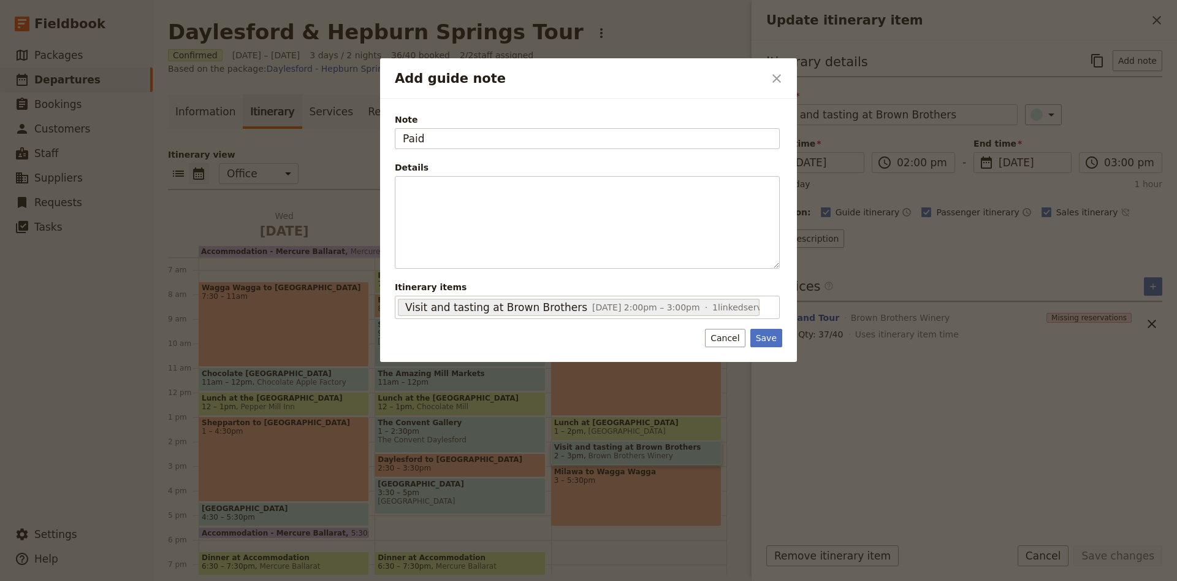
type input "Paid"
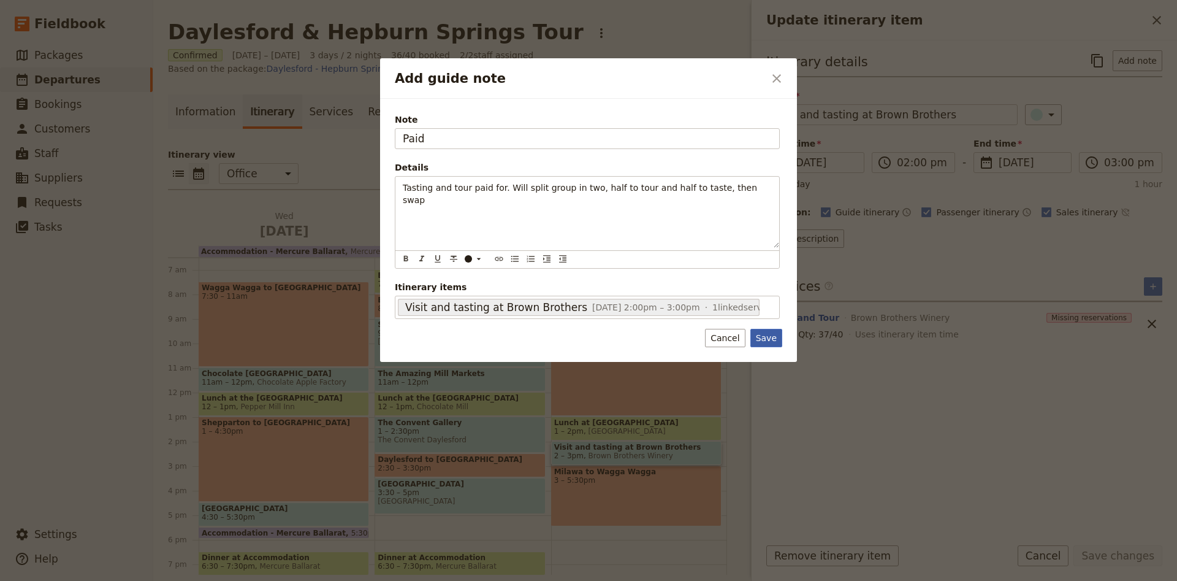
click at [767, 341] on button "Save" at bounding box center [767, 338] width 32 height 18
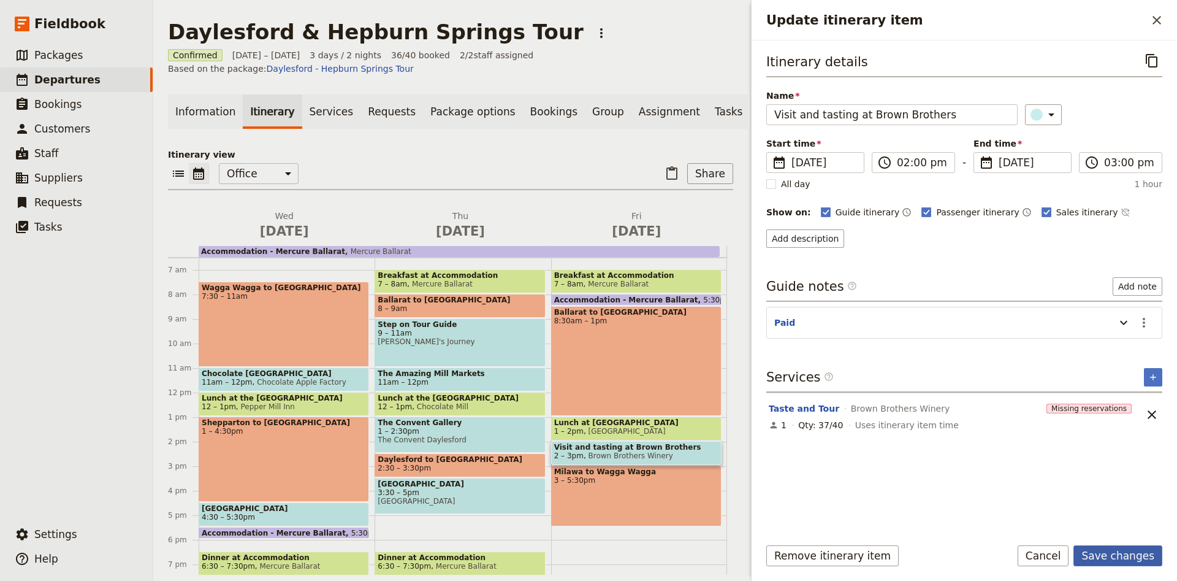
click at [1130, 554] on button "Save changes" at bounding box center [1118, 555] width 89 height 21
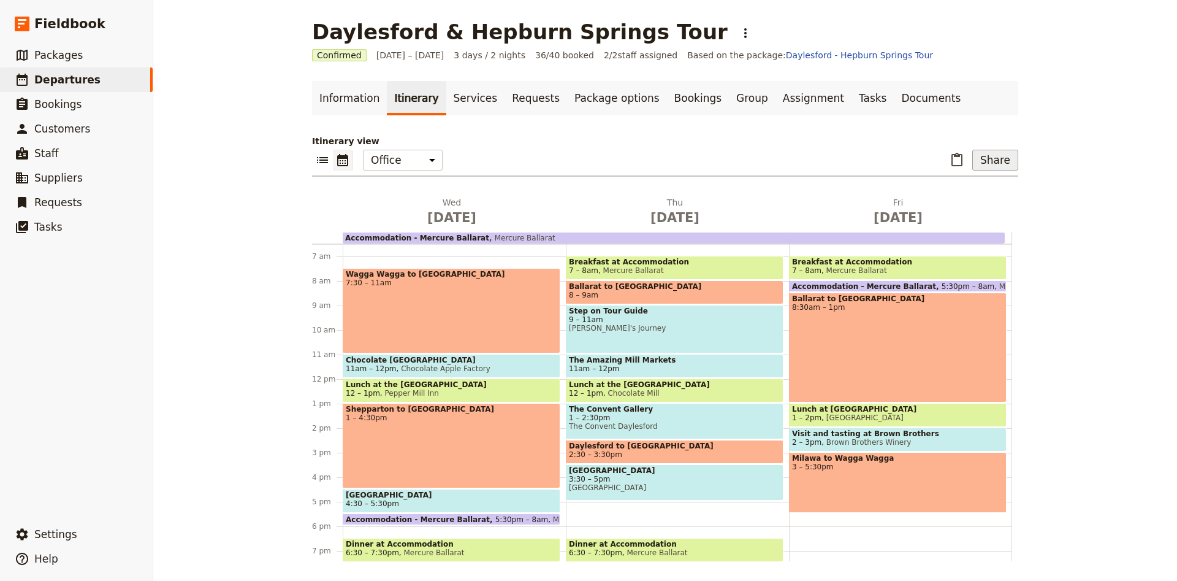
click at [987, 161] on button "Share" at bounding box center [996, 160] width 46 height 21
click at [985, 192] on span "Guide itinerary" at bounding box center [960, 187] width 64 height 12
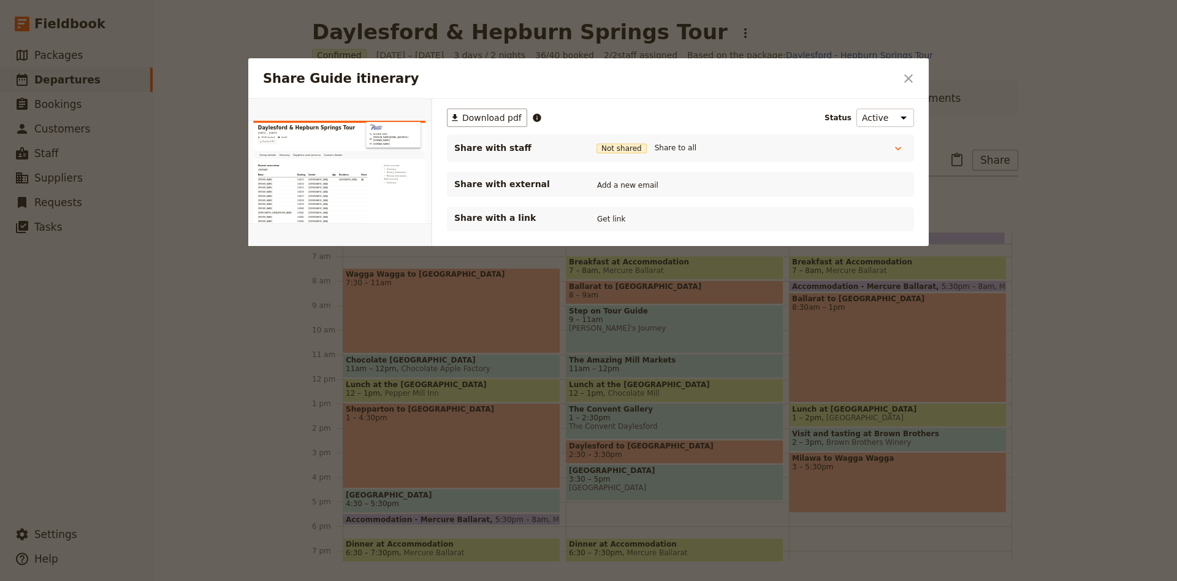
scroll to position [0, 0]
click at [383, 114] on button "PDF" at bounding box center [390, 113] width 27 height 18
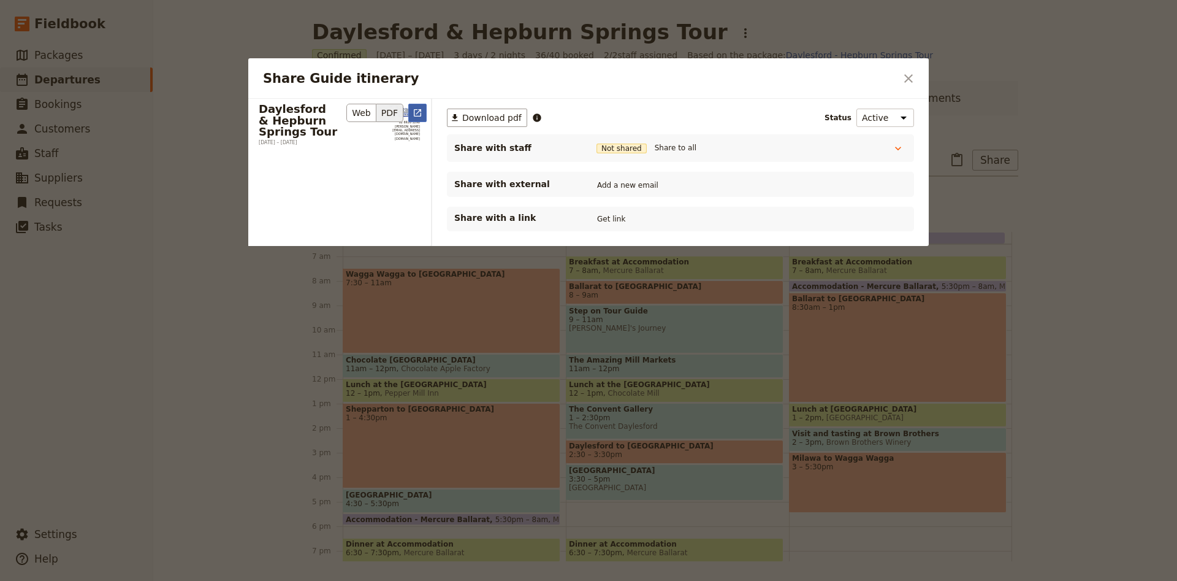
click at [415, 114] on icon "Open full preview" at bounding box center [418, 113] width 10 height 10
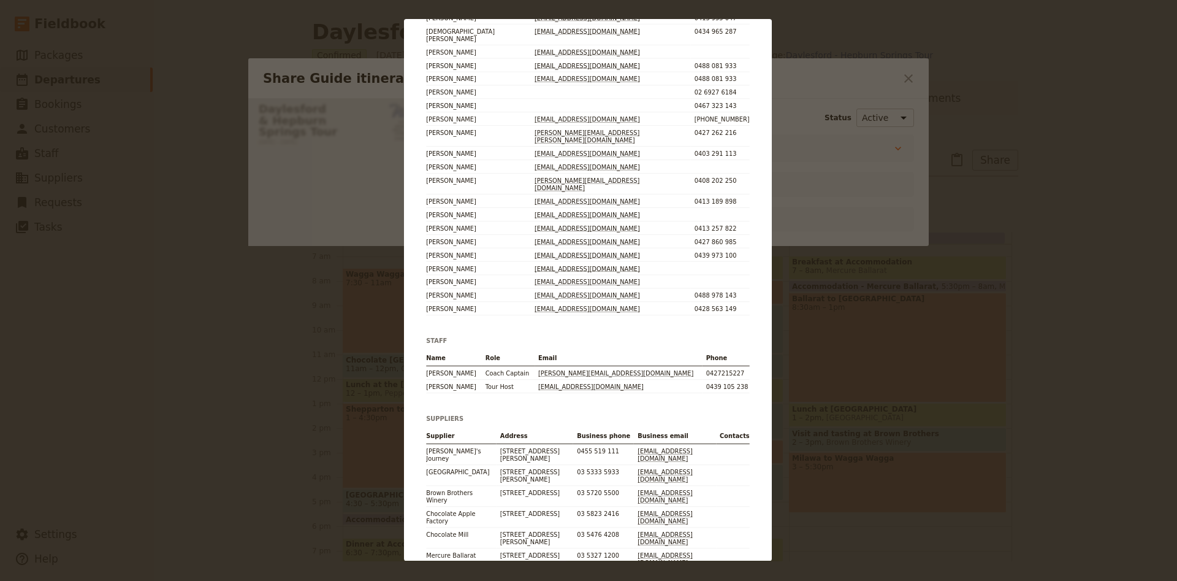
scroll to position [6038, 0]
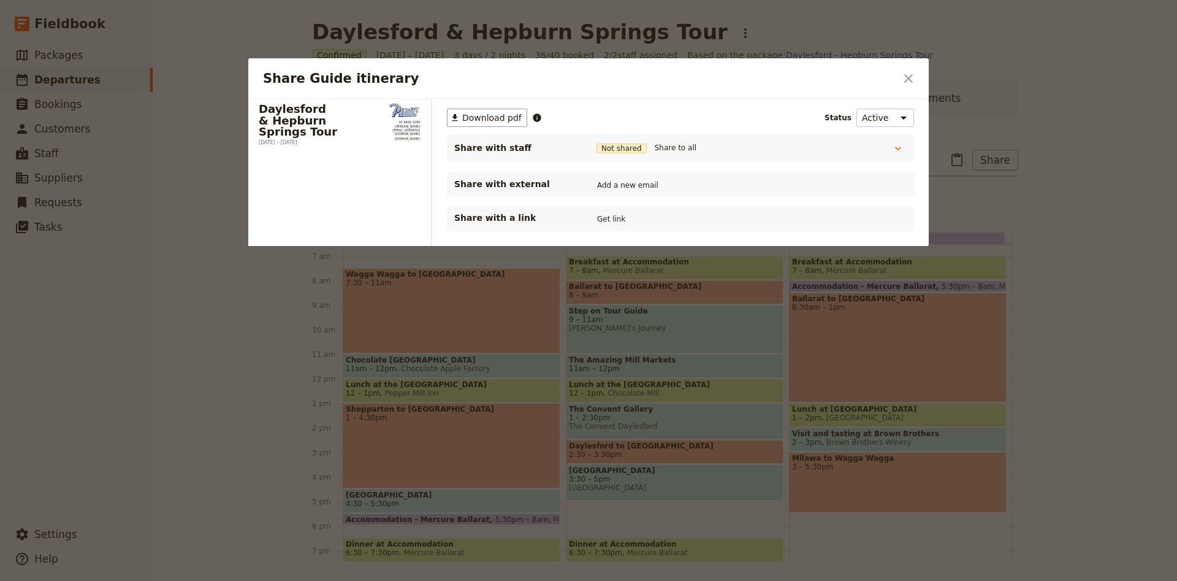
click at [923, 79] on div "Share Guide itinerary ​" at bounding box center [588, 78] width 681 height 40
click at [914, 80] on icon "Close dialog" at bounding box center [908, 78] width 15 height 15
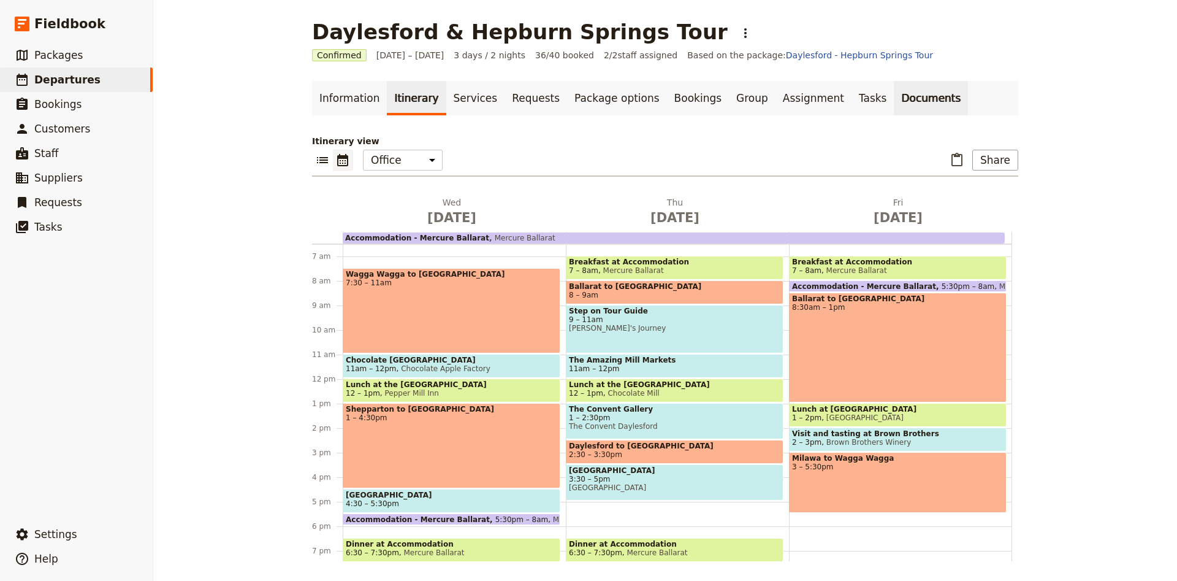
click at [894, 99] on link "Documents" at bounding box center [931, 98] width 74 height 34
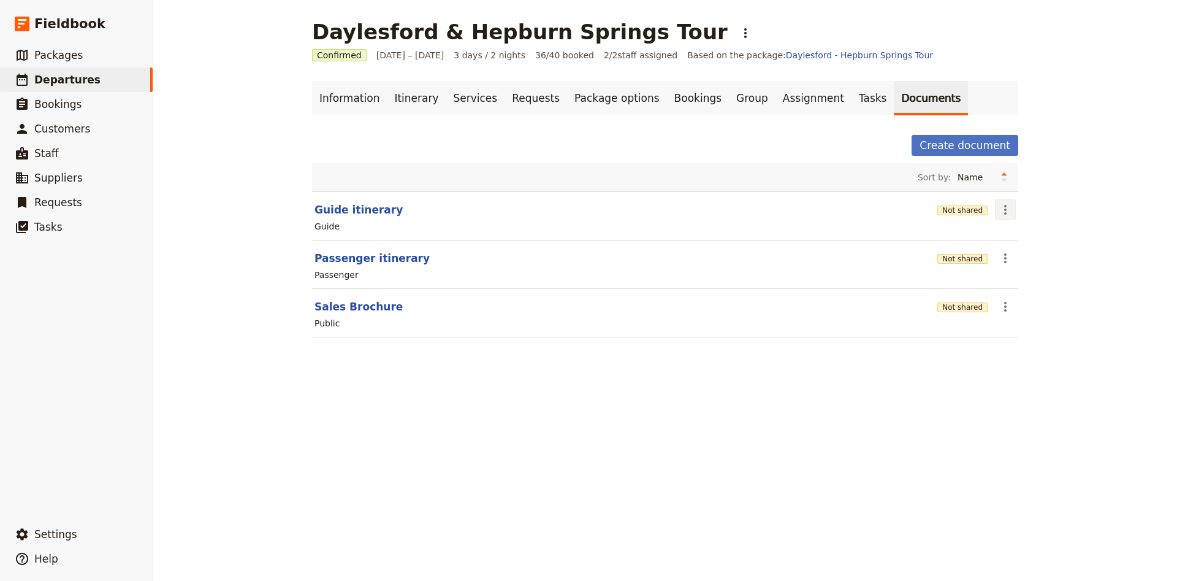
click at [1008, 213] on icon "Actions" at bounding box center [1005, 209] width 15 height 15
click at [1014, 254] on span "Edit document" at bounding box center [1034, 254] width 63 height 12
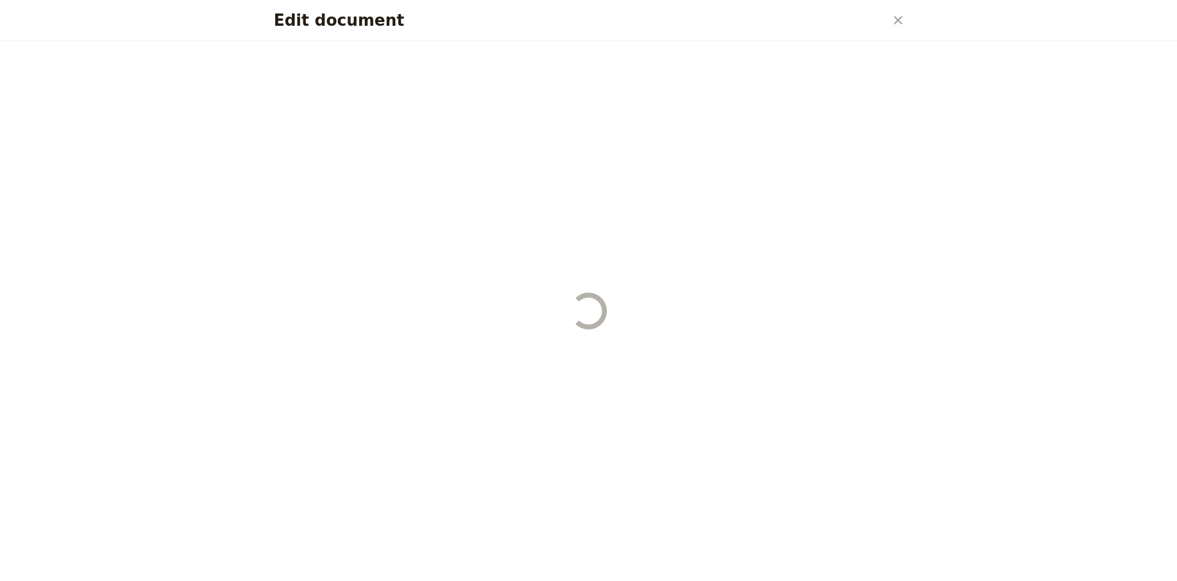
select select "STAFF"
select select "RUN_SHEET"
select select "DEFAULT"
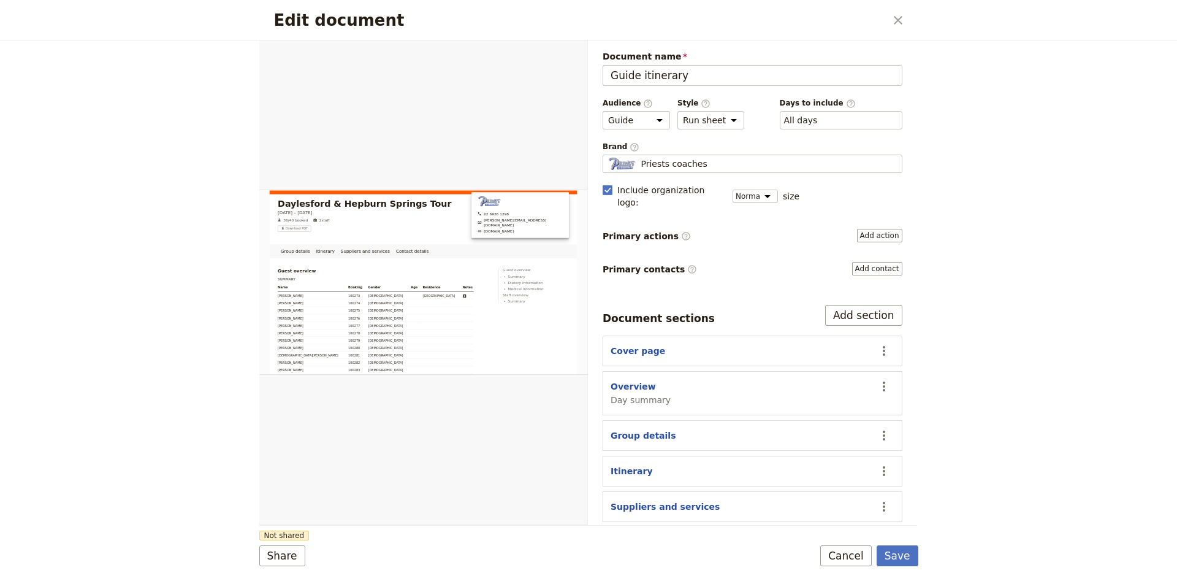
scroll to position [25, 0]
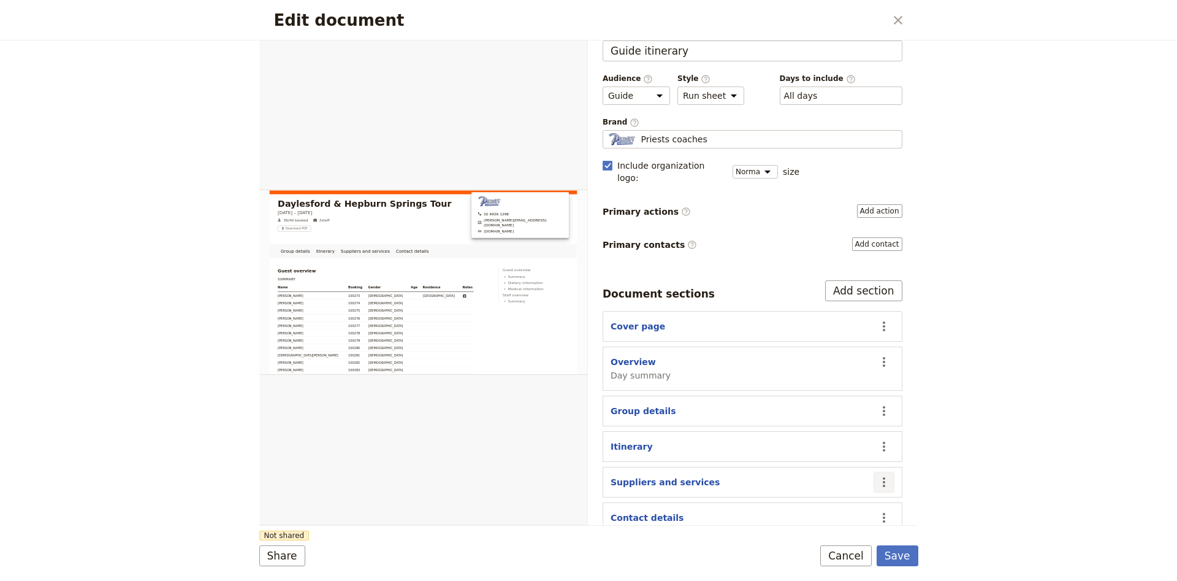
click at [887, 475] on icon "Actions" at bounding box center [884, 482] width 15 height 15
click at [829, 438] on span "Hide section" at bounding box center [813, 441] width 53 height 12
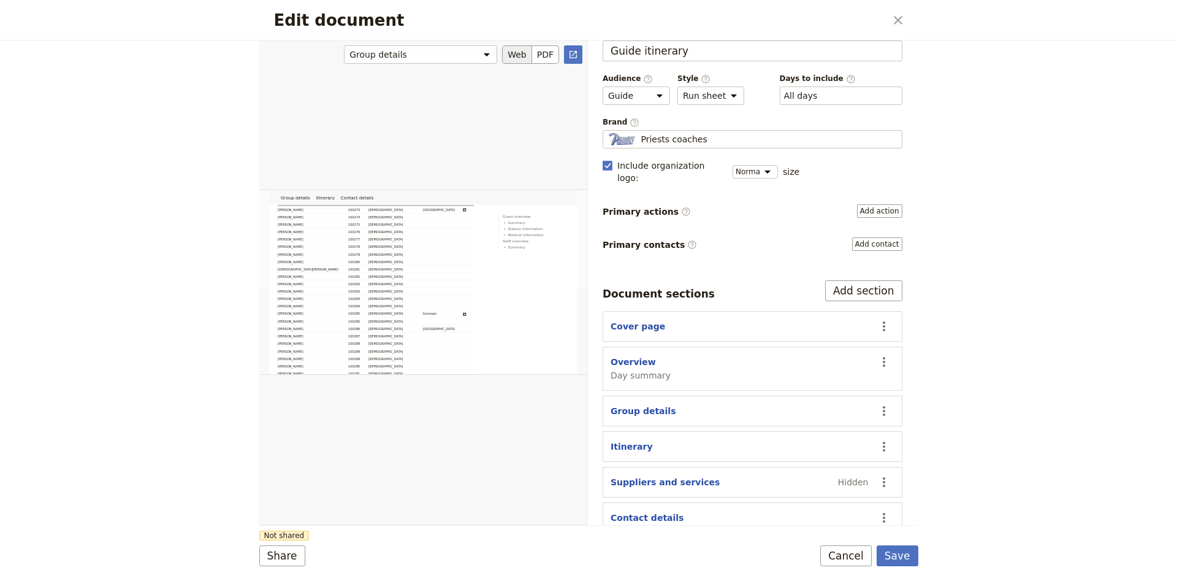
scroll to position [18, 0]
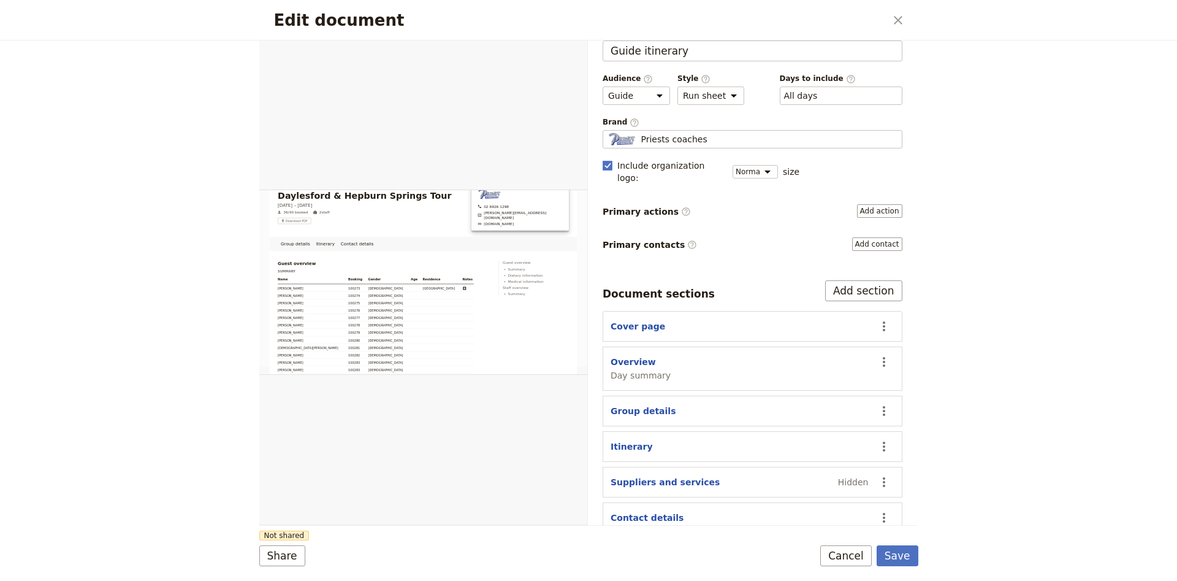
click at [708, 511] on div "Contact details" at bounding box center [740, 517] width 258 height 12
click at [656, 511] on button "Contact details" at bounding box center [647, 517] width 73 height 12
select select "CONTACT_DETAILS"
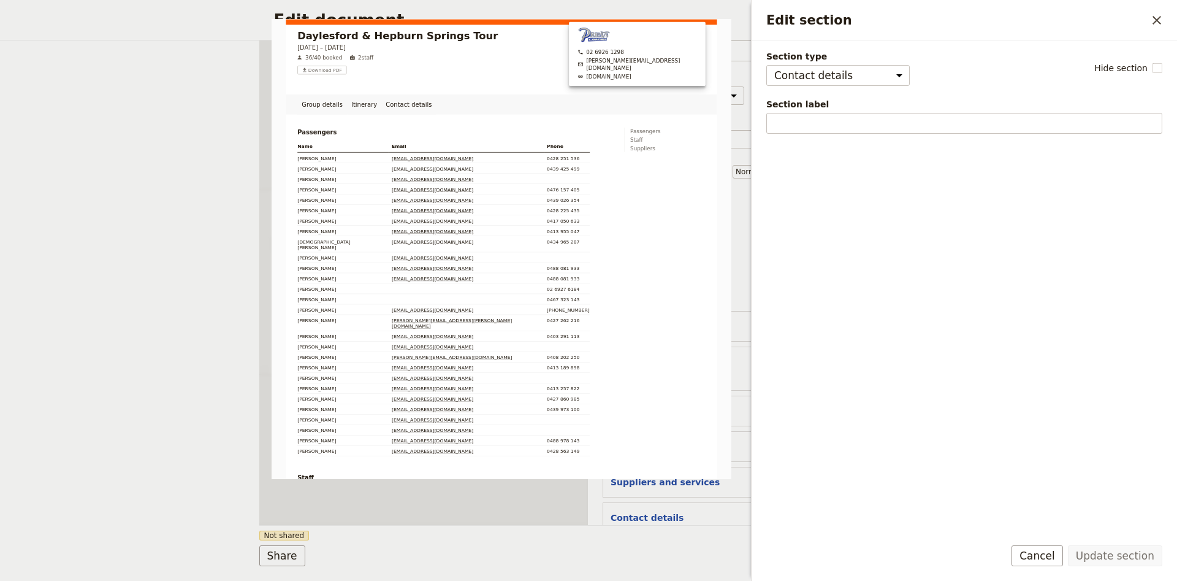
click at [547, 518] on div "Group details Itinerary Contact details Web PDF ​" at bounding box center [423, 282] width 329 height 484
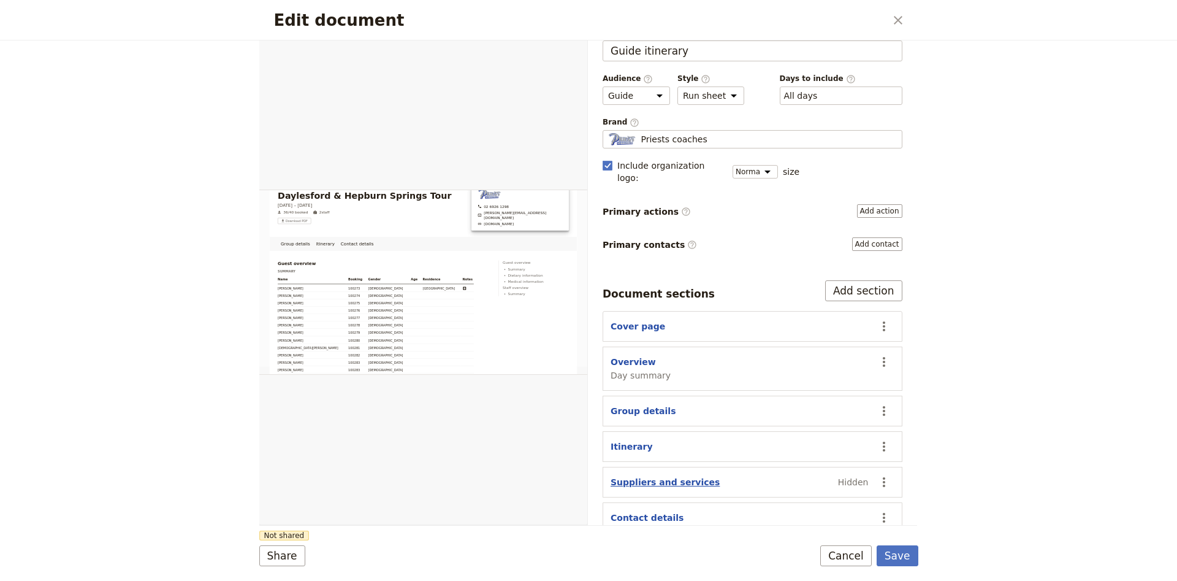
click at [648, 476] on button "Suppliers and services" at bounding box center [665, 482] width 109 height 12
select select "SUPPLIERS_AND_SERVICES"
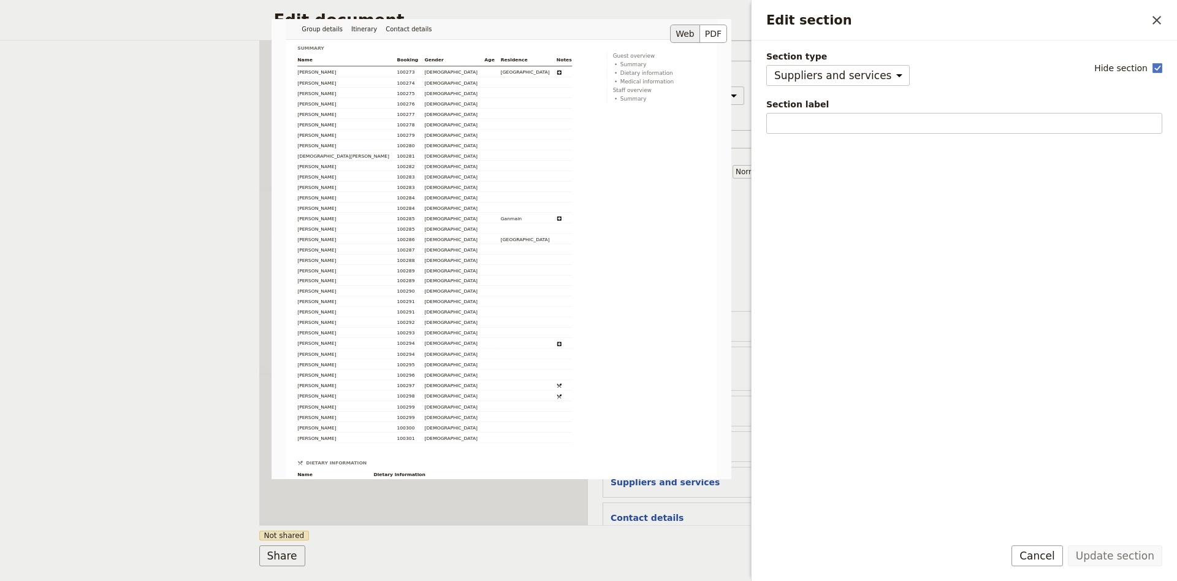
scroll to position [0, 0]
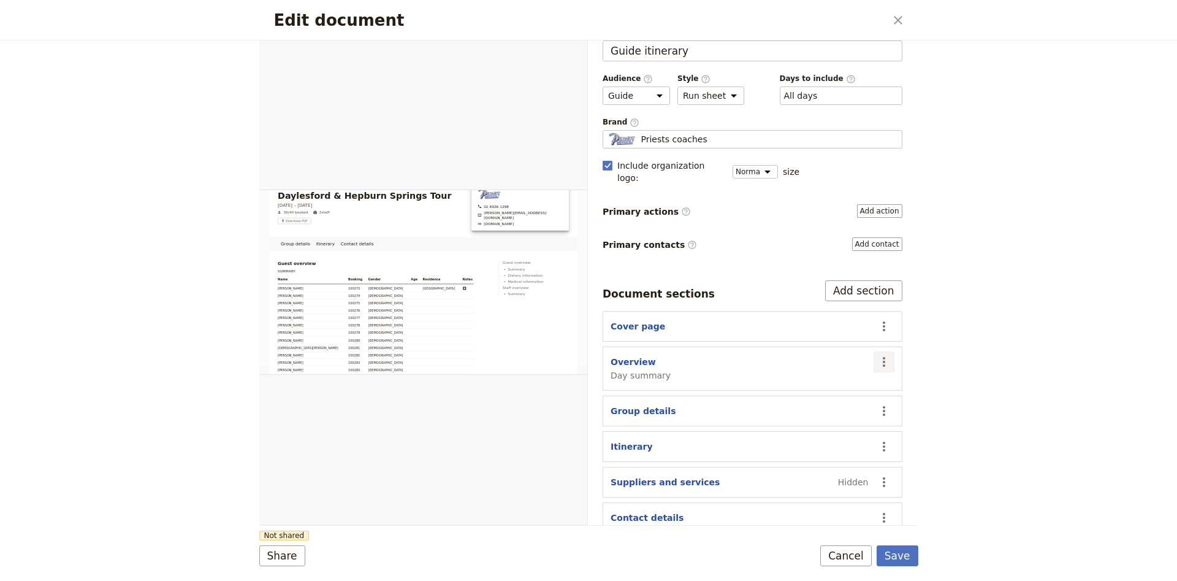
click at [886, 354] on icon "Actions" at bounding box center [884, 361] width 15 height 15
click at [825, 449] on span "Hide section" at bounding box center [813, 452] width 53 height 12
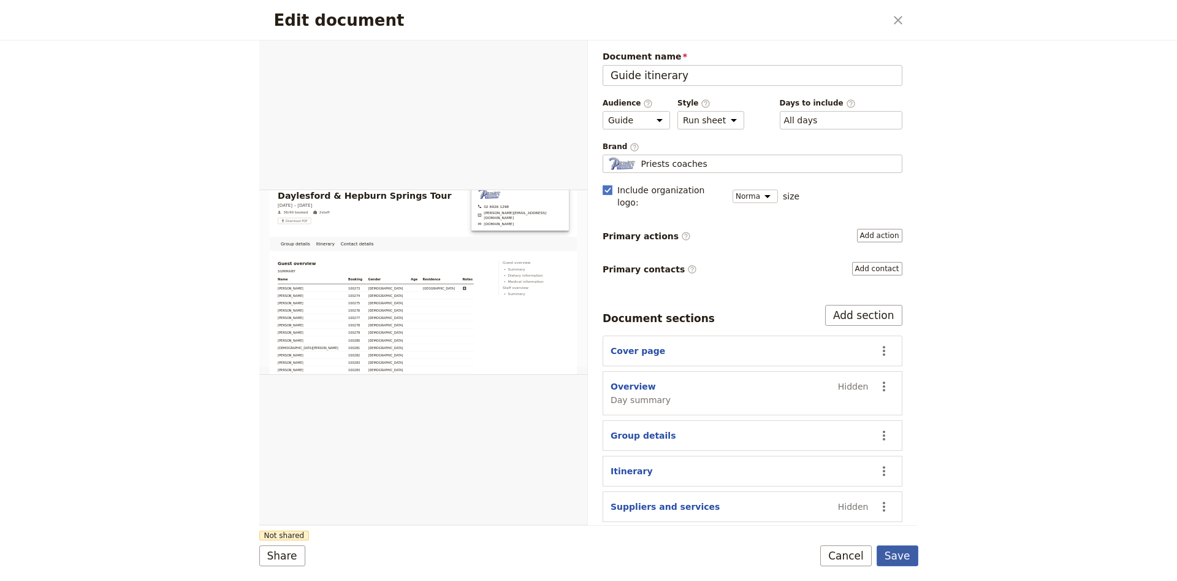
click at [898, 561] on button "Save" at bounding box center [898, 555] width 42 height 21
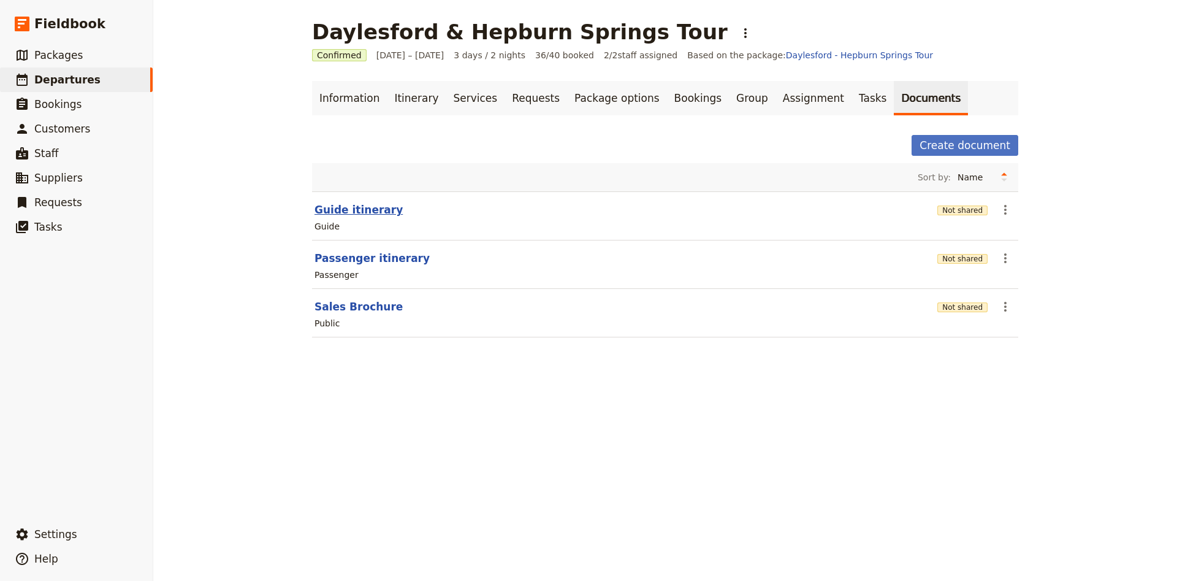
click at [333, 213] on button "Guide itinerary" at bounding box center [359, 209] width 88 height 15
select select "STAFF"
select select "RUN_SHEET"
select select "DEFAULT"
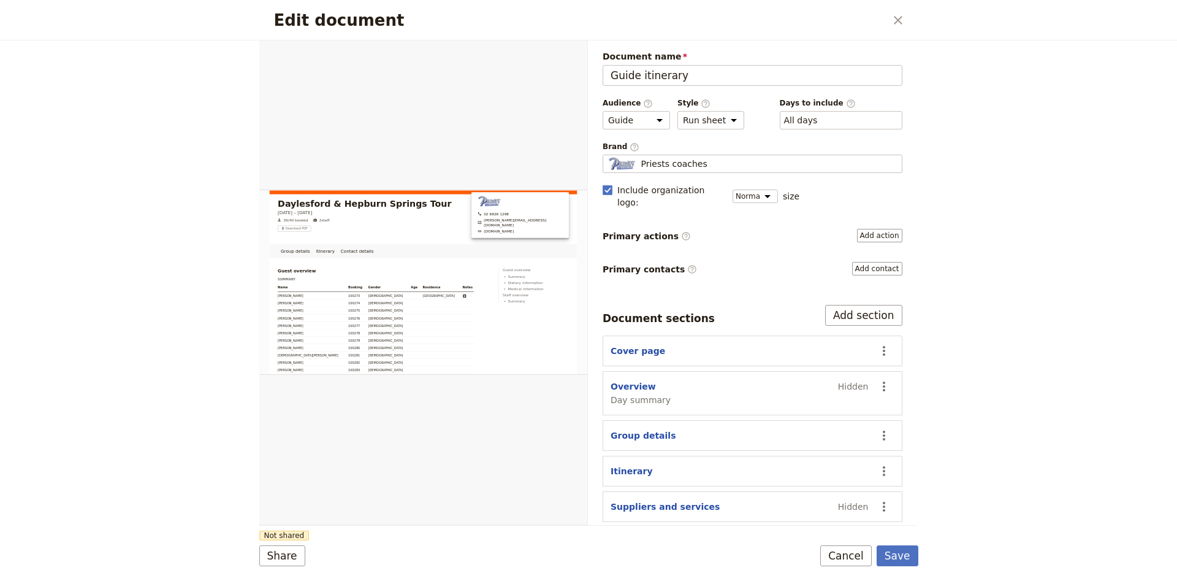
scroll to position [125, 0]
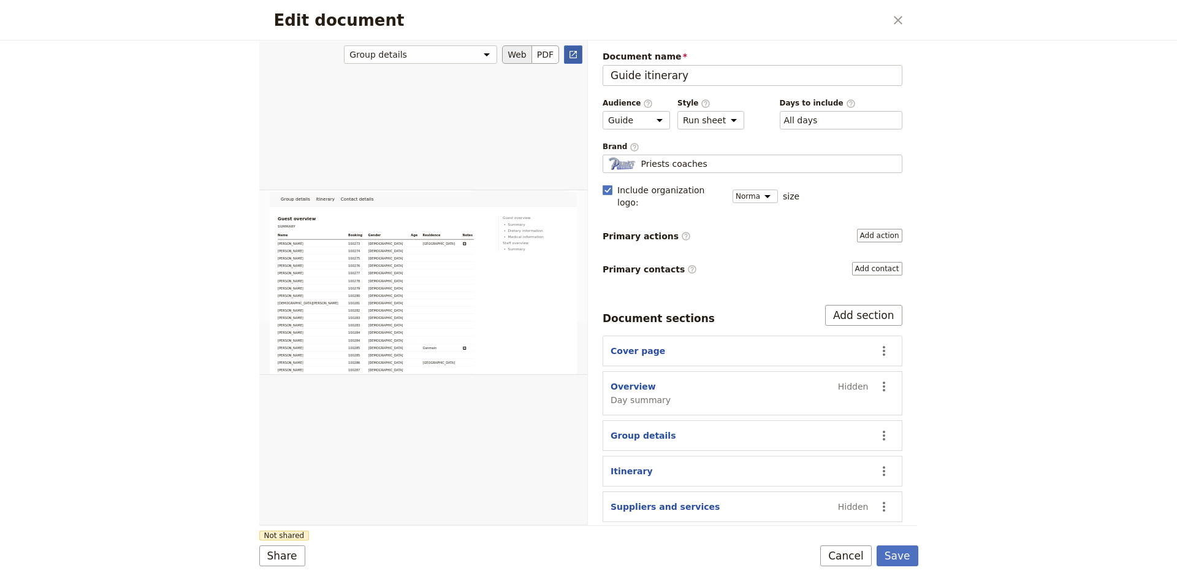
click at [580, 56] on link "​" at bounding box center [573, 54] width 18 height 18
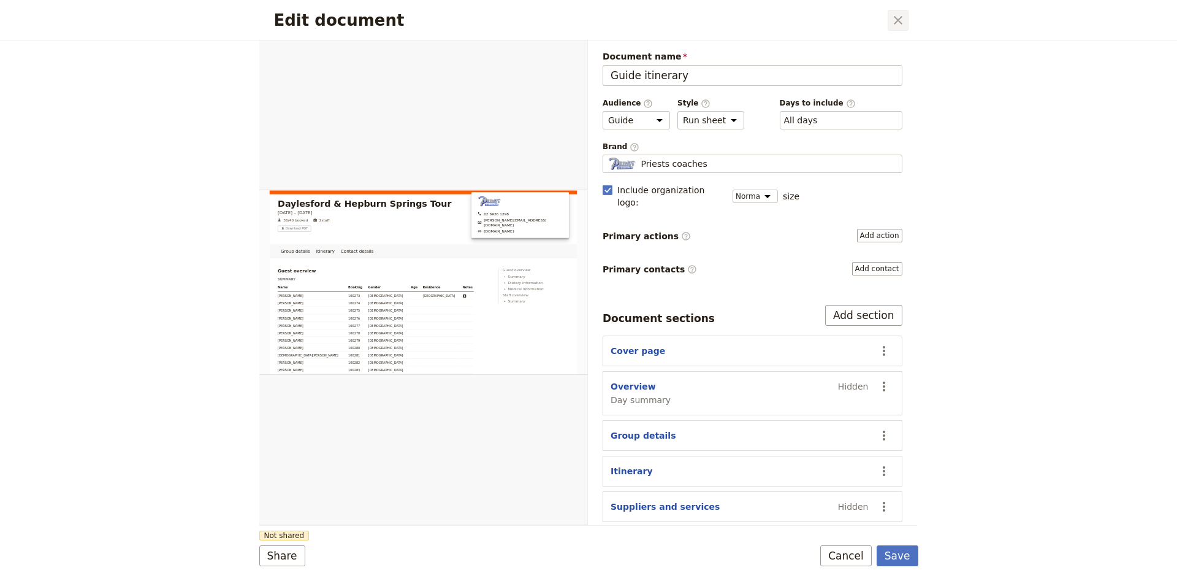
click at [897, 20] on icon "Close dialog" at bounding box center [898, 20] width 15 height 15
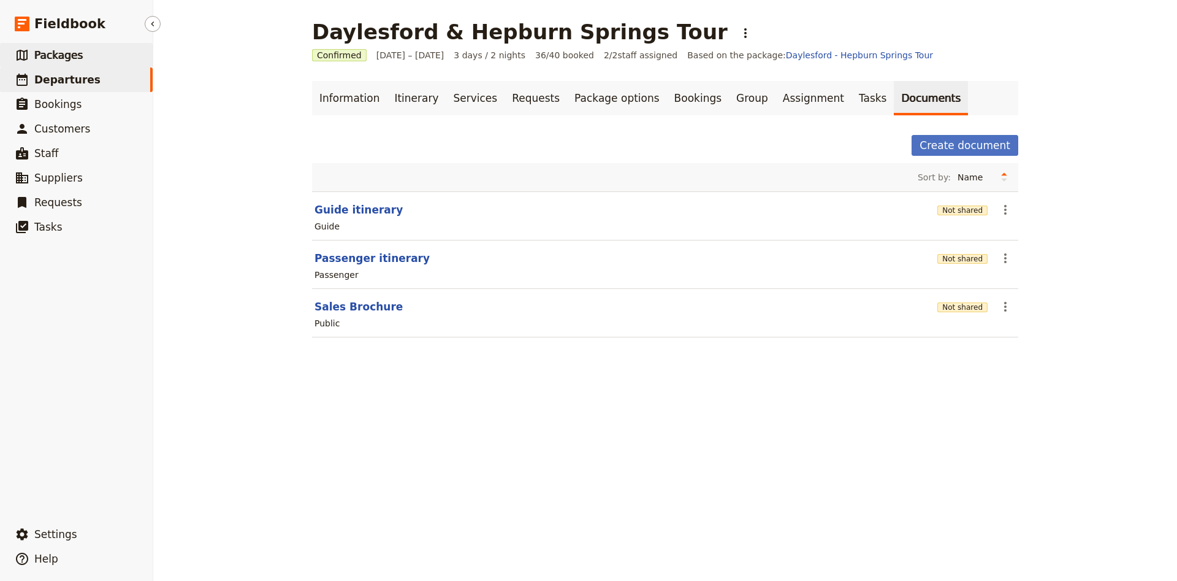
click at [64, 64] on link "​ Packages" at bounding box center [76, 55] width 153 height 25
